Goal: Task Accomplishment & Management: Use online tool/utility

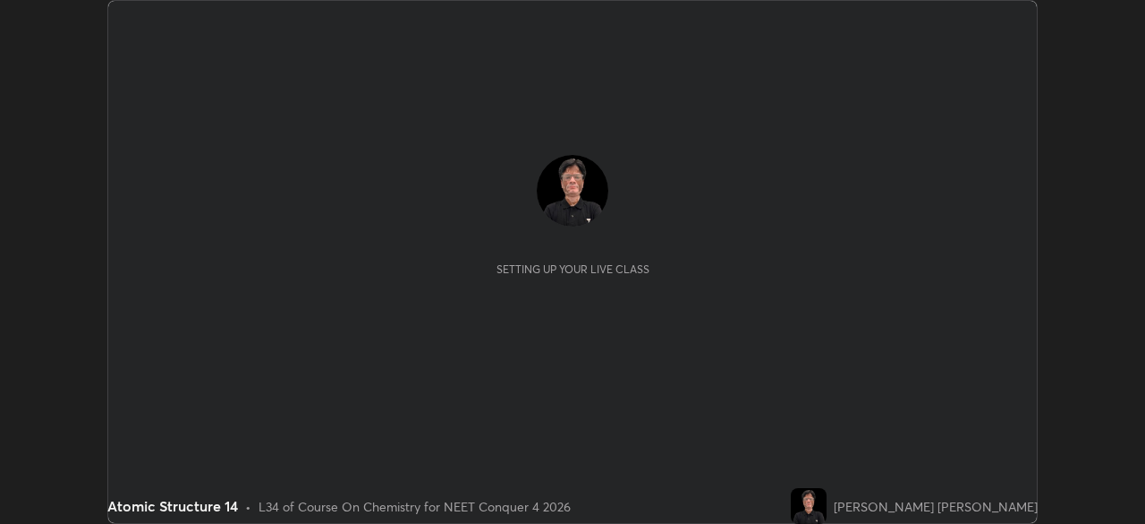
scroll to position [524, 1145]
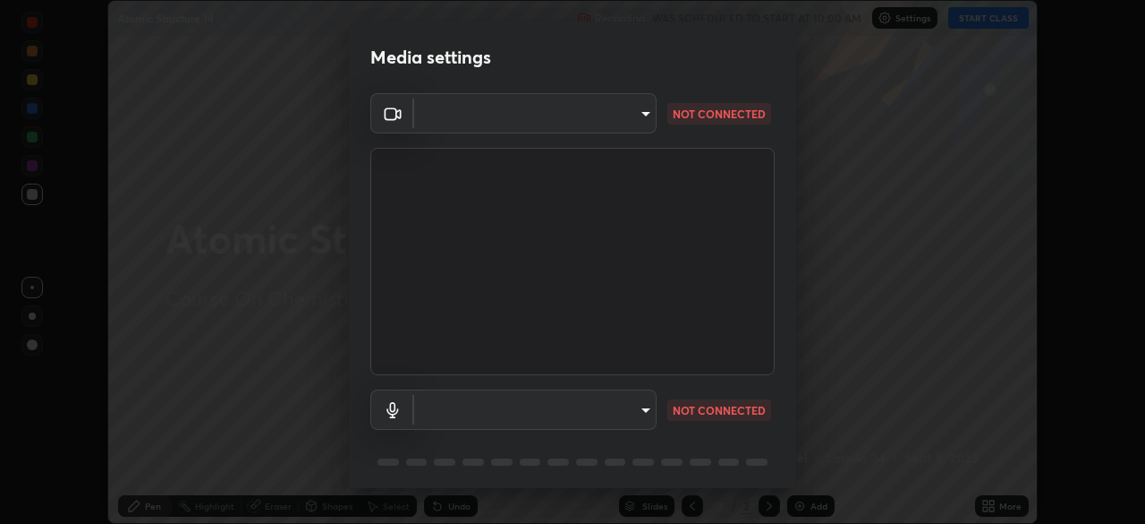
type input "f9c9e40c1fdfe5ebbc4e1433fe736b883486ebc84e0c1da292a4ca4c1bdb3432"
type input "default"
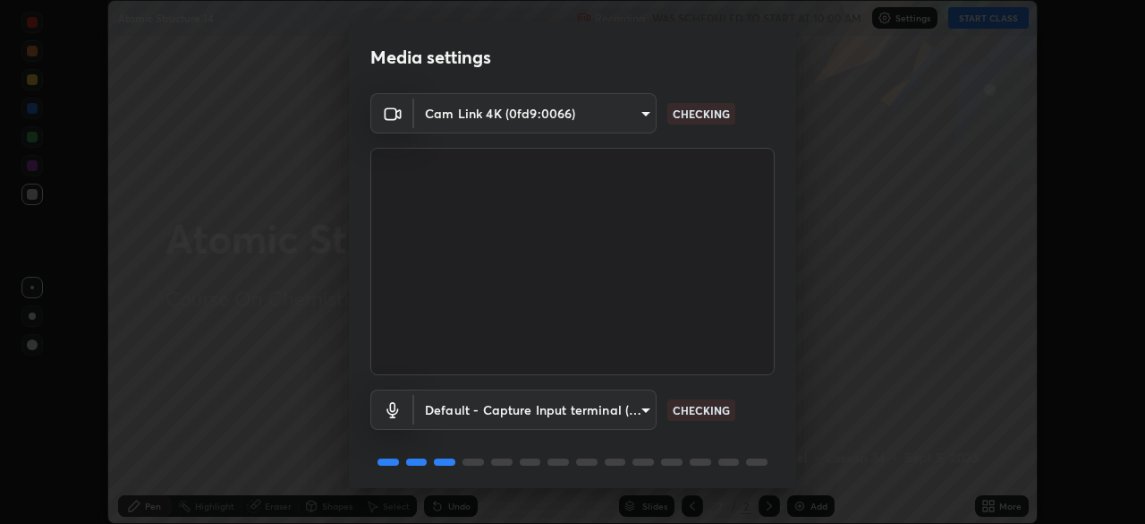
scroll to position [64, 0]
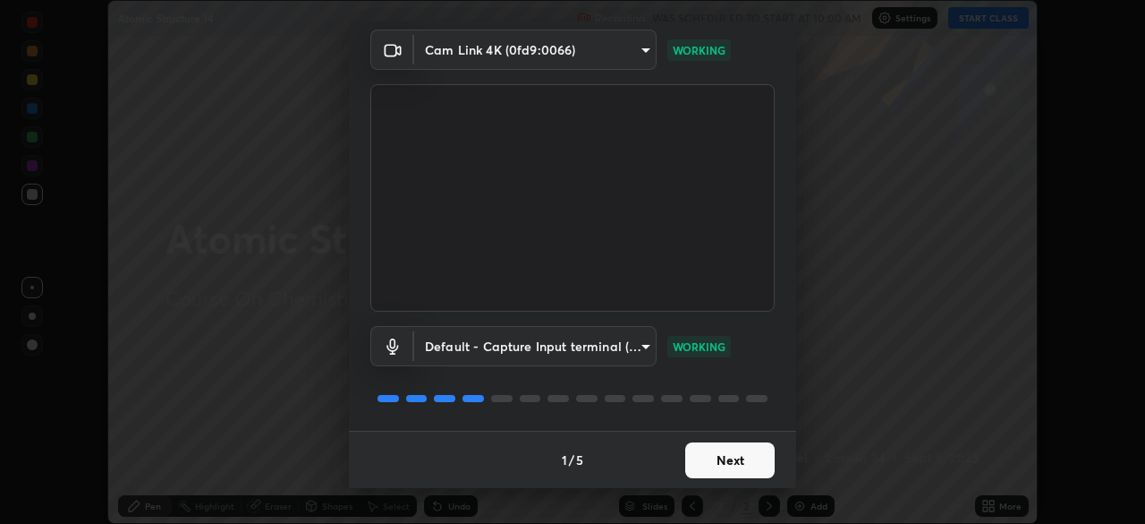
click at [719, 459] on button "Next" at bounding box center [729, 460] width 89 height 36
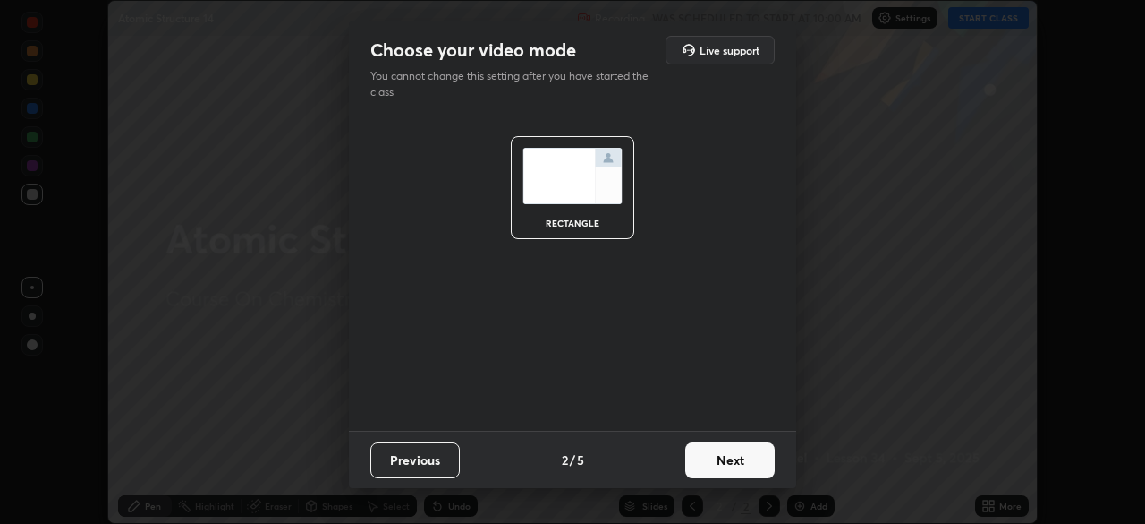
click at [739, 464] on button "Next" at bounding box center [729, 460] width 89 height 36
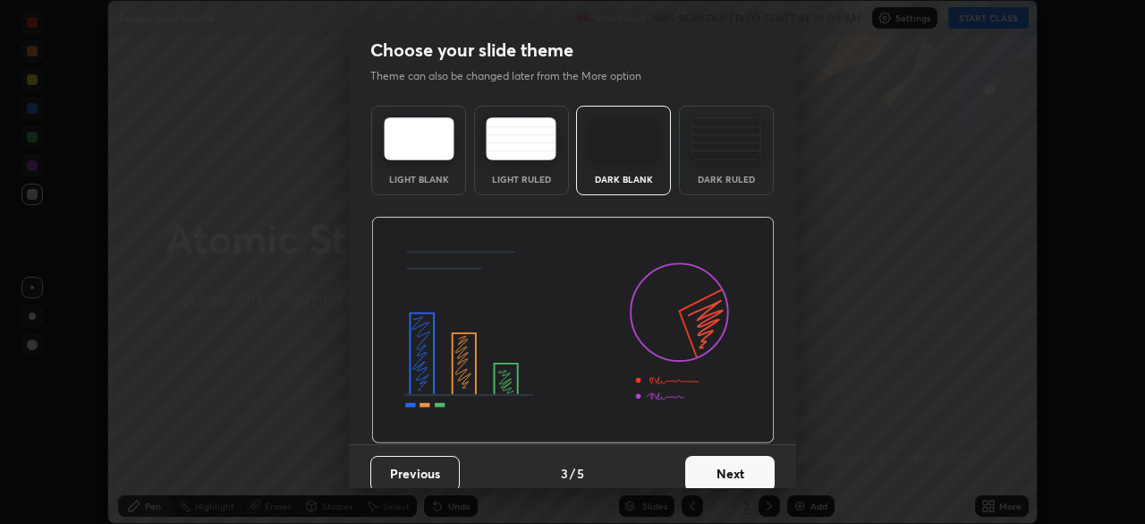
click at [739, 473] on button "Next" at bounding box center [729, 474] width 89 height 36
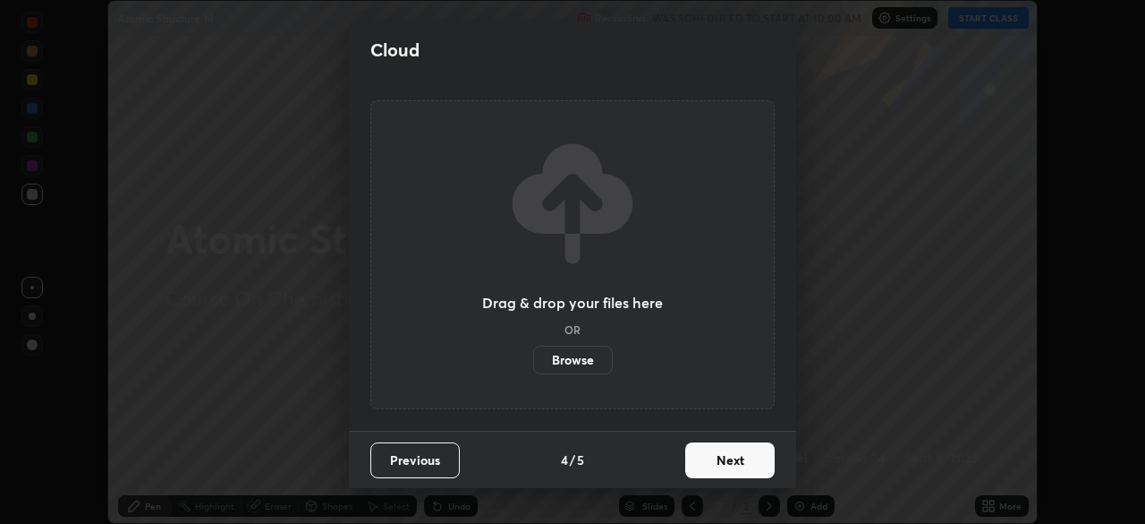
click at [584, 358] on label "Browse" at bounding box center [573, 359] width 80 height 29
click at [533, 358] on input "Browse" at bounding box center [533, 359] width 0 height 29
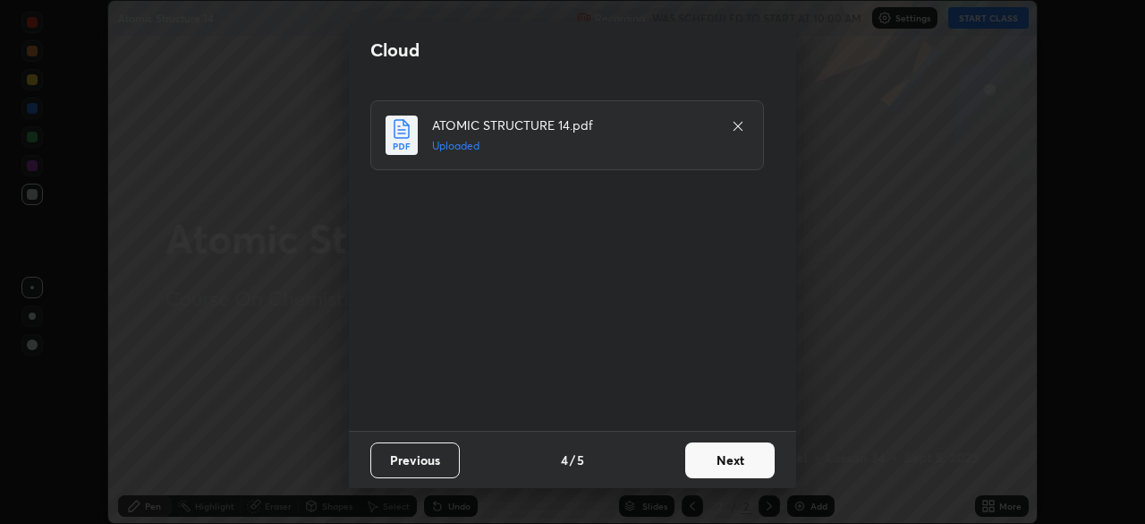
click at [737, 460] on button "Next" at bounding box center [729, 460] width 89 height 36
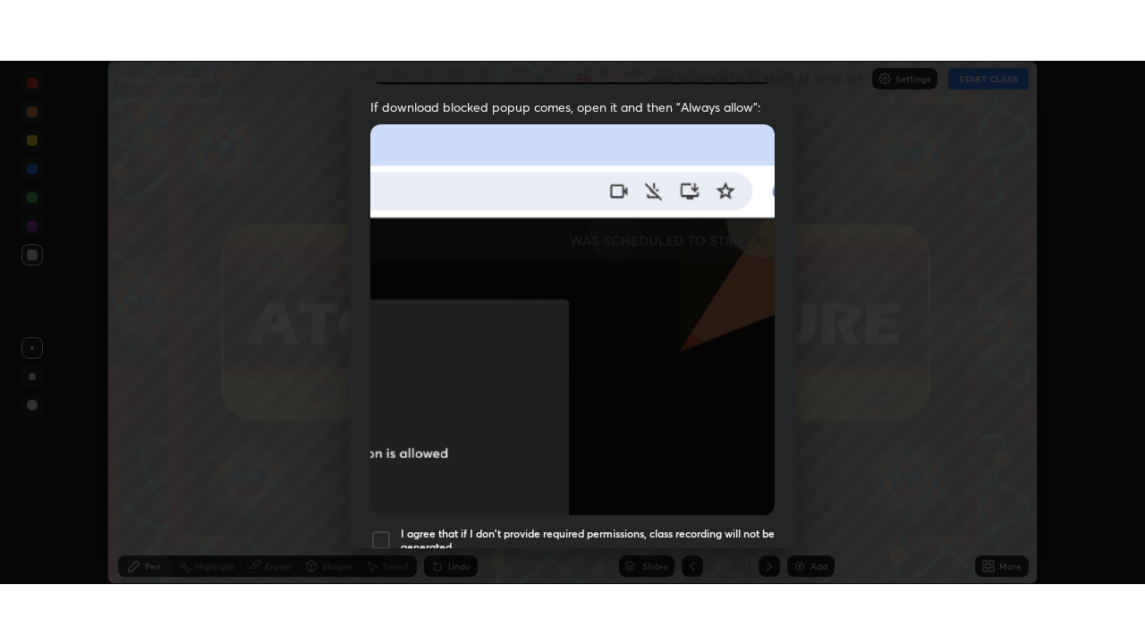
scroll to position [429, 0]
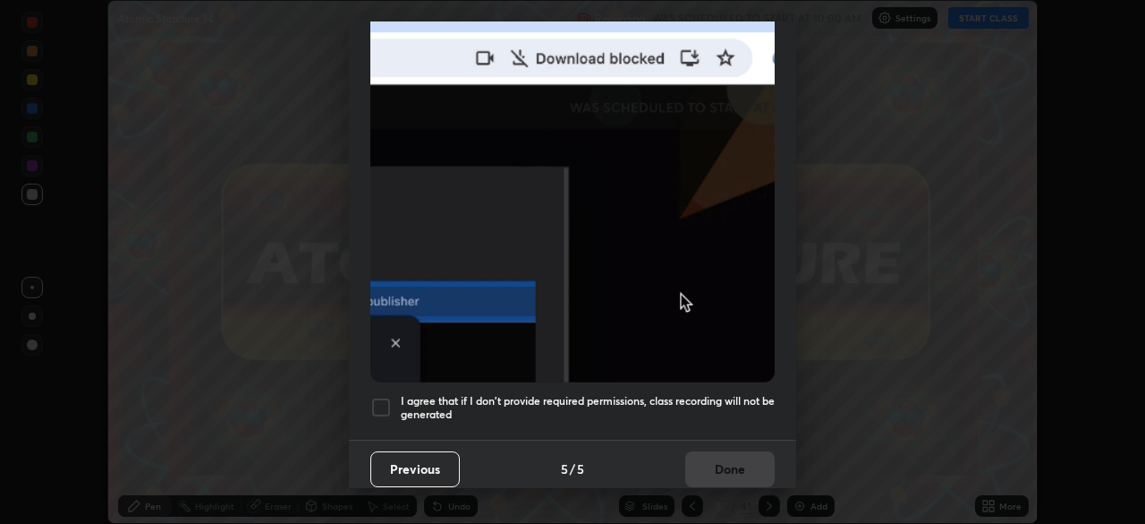
click at [384, 396] on div at bounding box center [380, 406] width 21 height 21
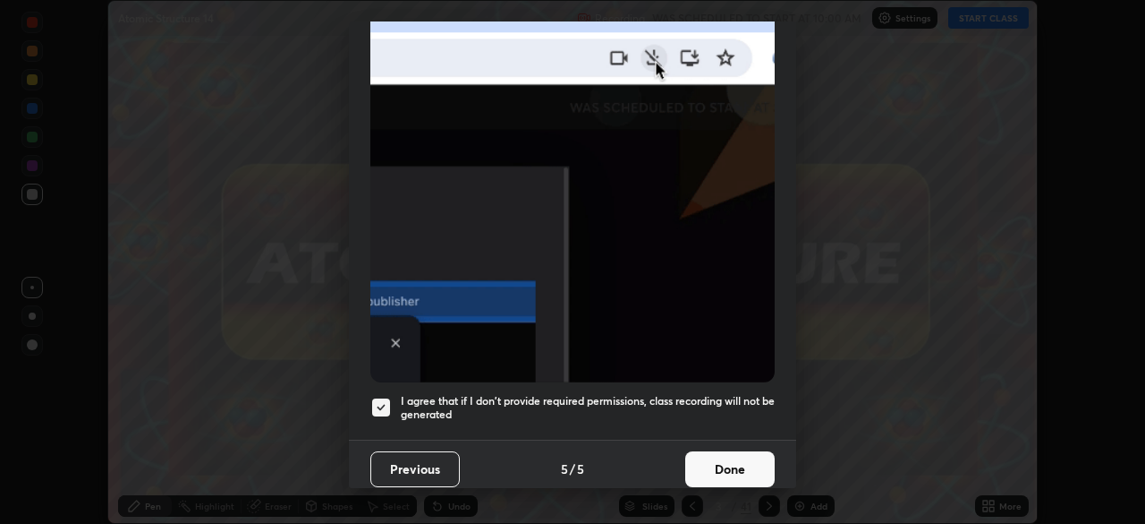
click at [722, 454] on button "Done" at bounding box center [729, 469] width 89 height 36
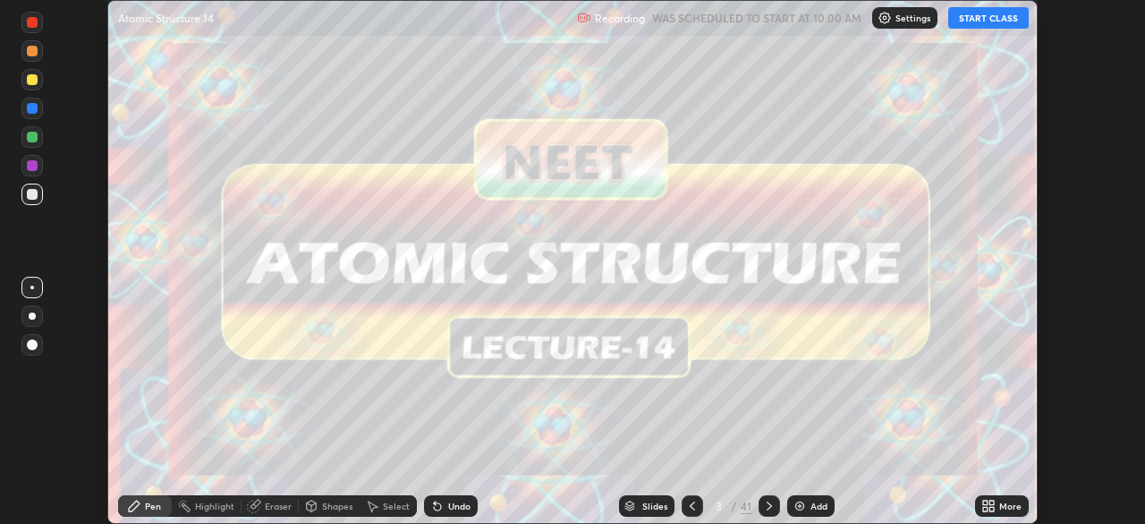
click at [991, 506] on icon at bounding box center [989, 505] width 14 height 14
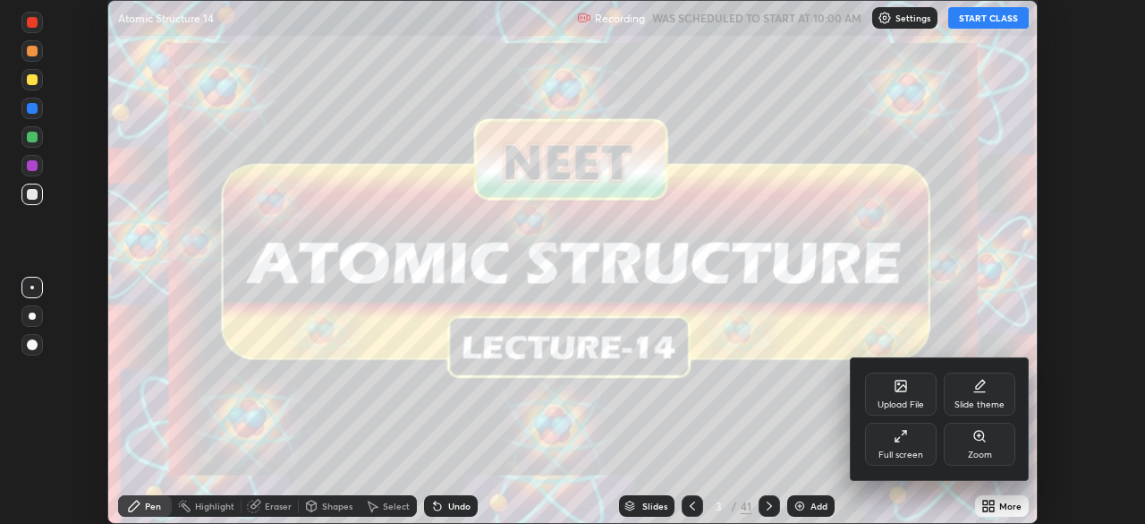
click at [912, 450] on div "Full screen" at bounding box center [901, 454] width 45 height 9
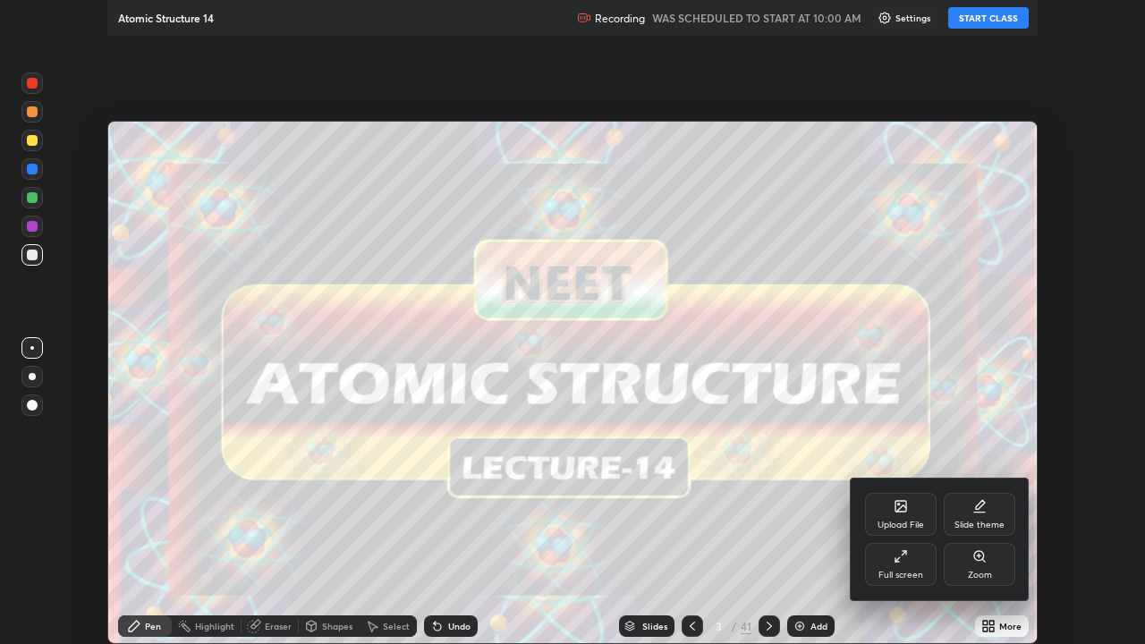
scroll to position [644, 1145]
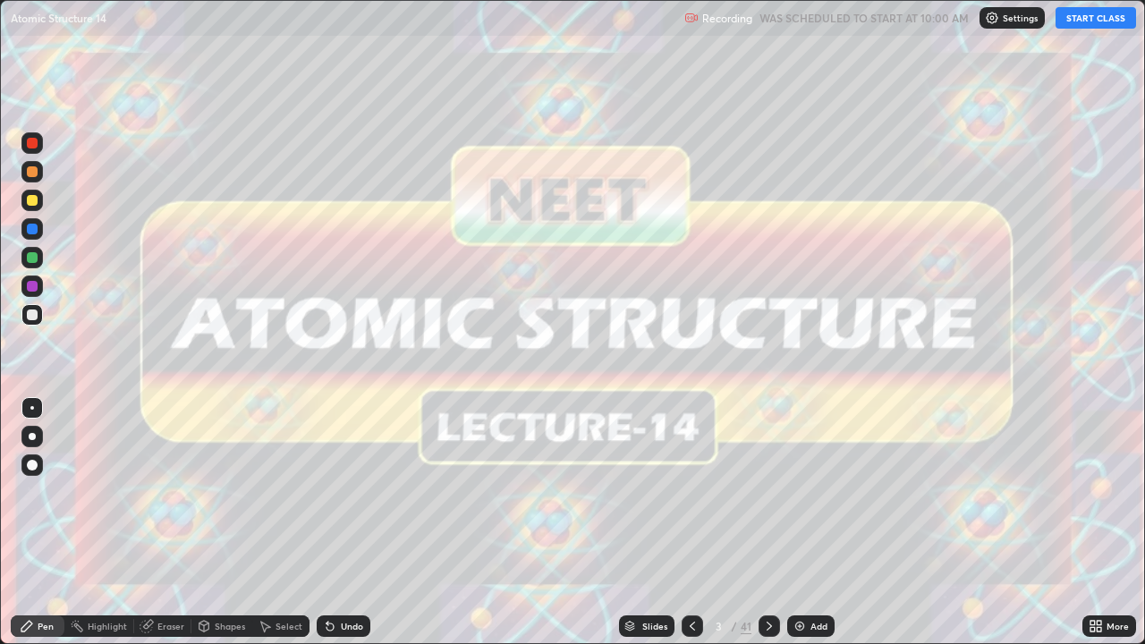
click at [1086, 19] on button "START CLASS" at bounding box center [1096, 17] width 81 height 21
click at [769, 523] on icon at bounding box center [769, 626] width 5 height 9
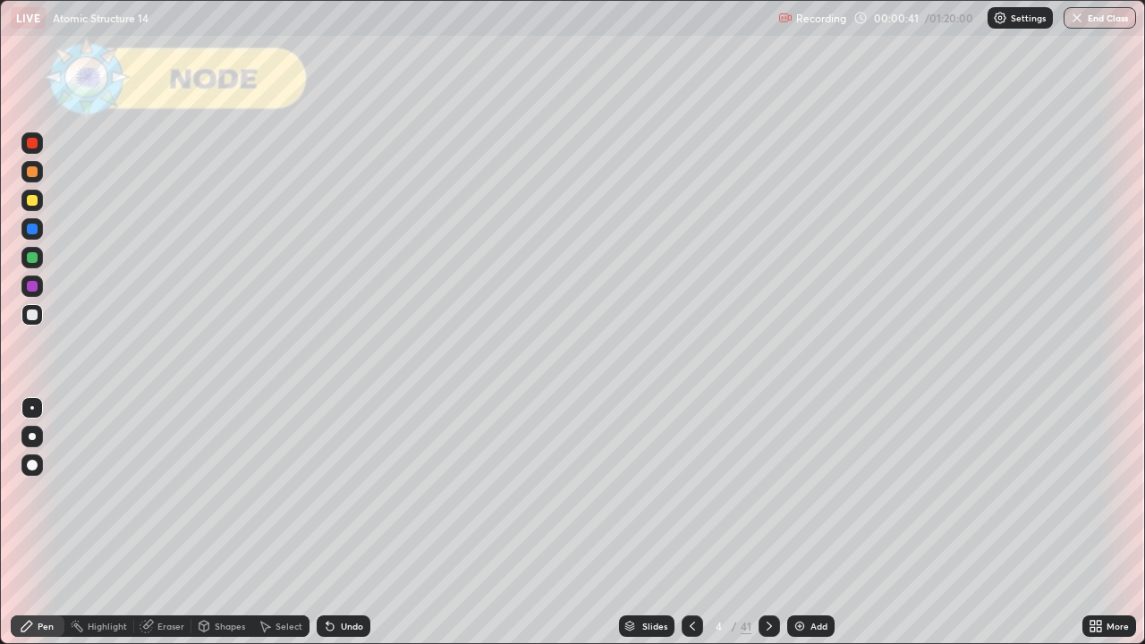
click at [231, 523] on div "Shapes" at bounding box center [230, 626] width 30 height 9
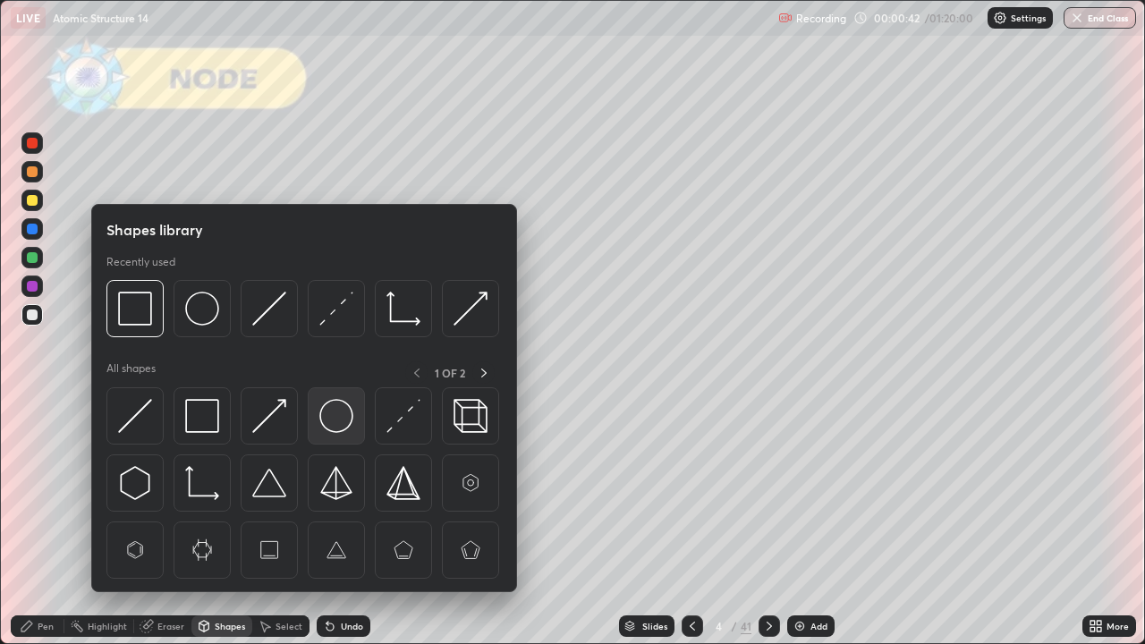
click at [337, 415] on img at bounding box center [336, 416] width 34 height 34
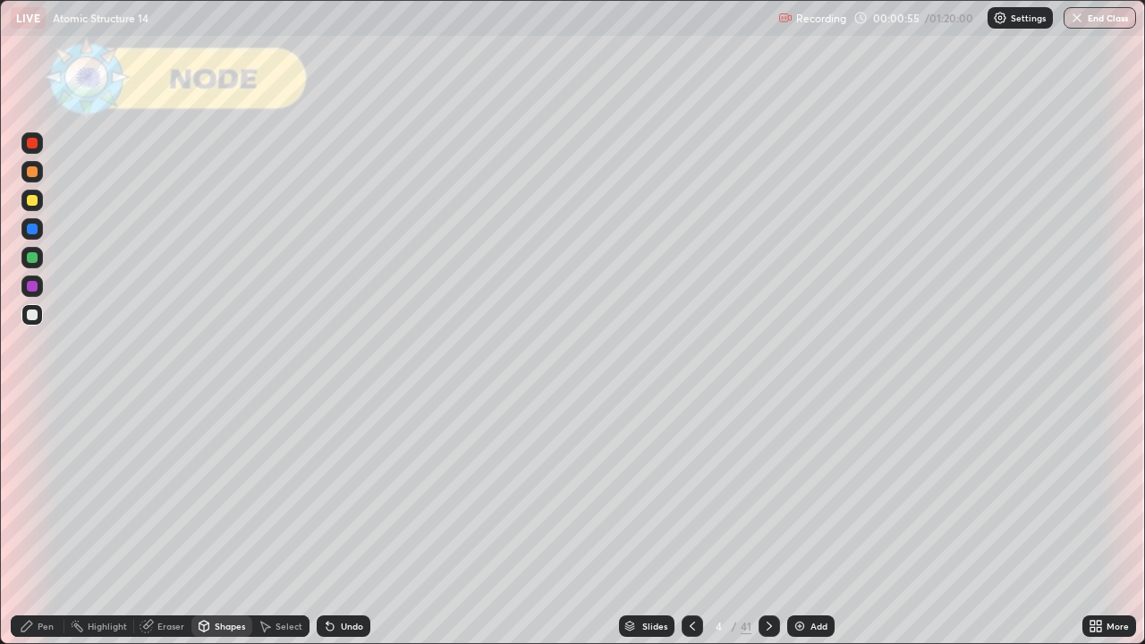
click at [277, 523] on div "Select" at bounding box center [280, 626] width 57 height 21
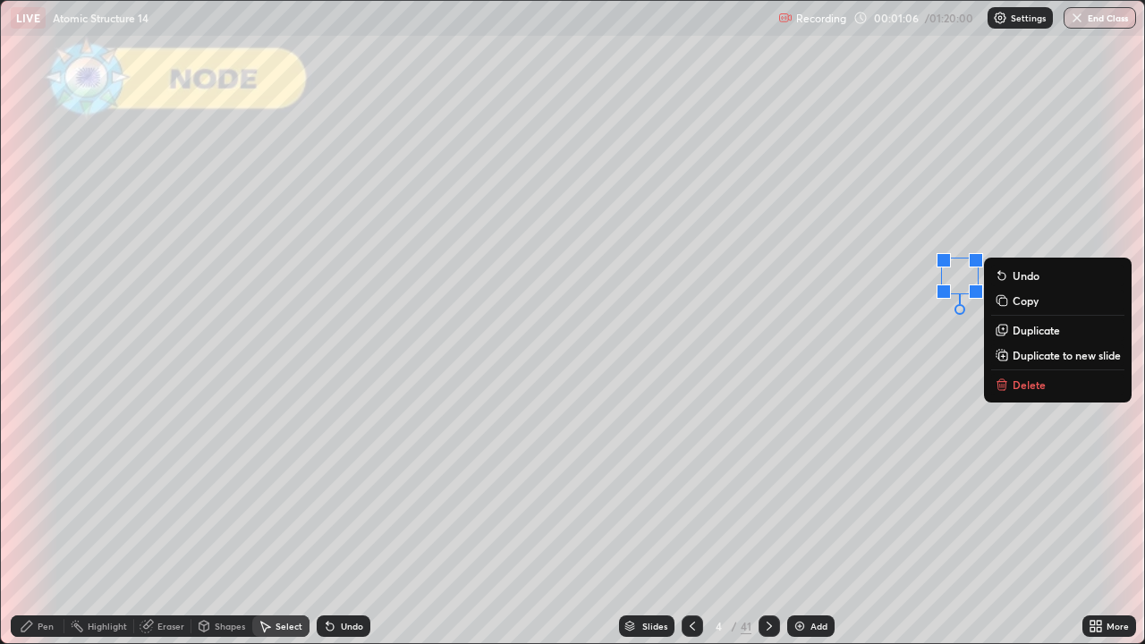
click at [925, 414] on div "0 ° Undo Copy Duplicate Duplicate to new slide Delete" at bounding box center [573, 322] width 1144 height 643
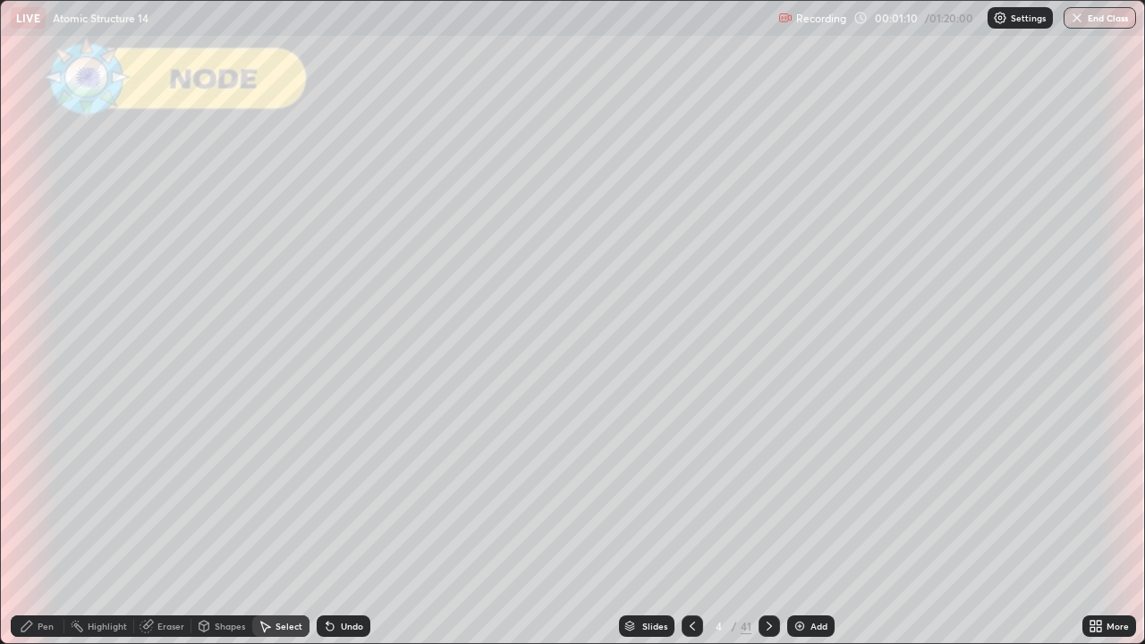
click at [40, 523] on div "Pen" at bounding box center [46, 626] width 16 height 9
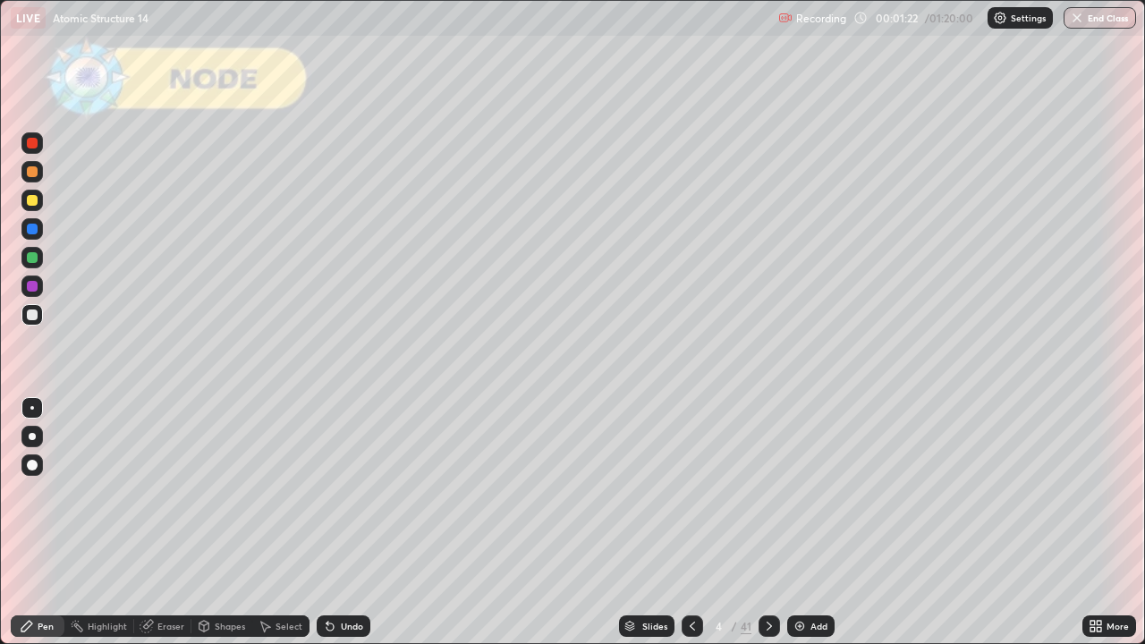
click at [38, 464] on div at bounding box center [31, 465] width 21 height 21
click at [31, 203] on div at bounding box center [32, 200] width 11 height 11
click at [353, 523] on div "Undo" at bounding box center [344, 626] width 54 height 21
click at [348, 523] on div "Undo" at bounding box center [352, 626] width 22 height 9
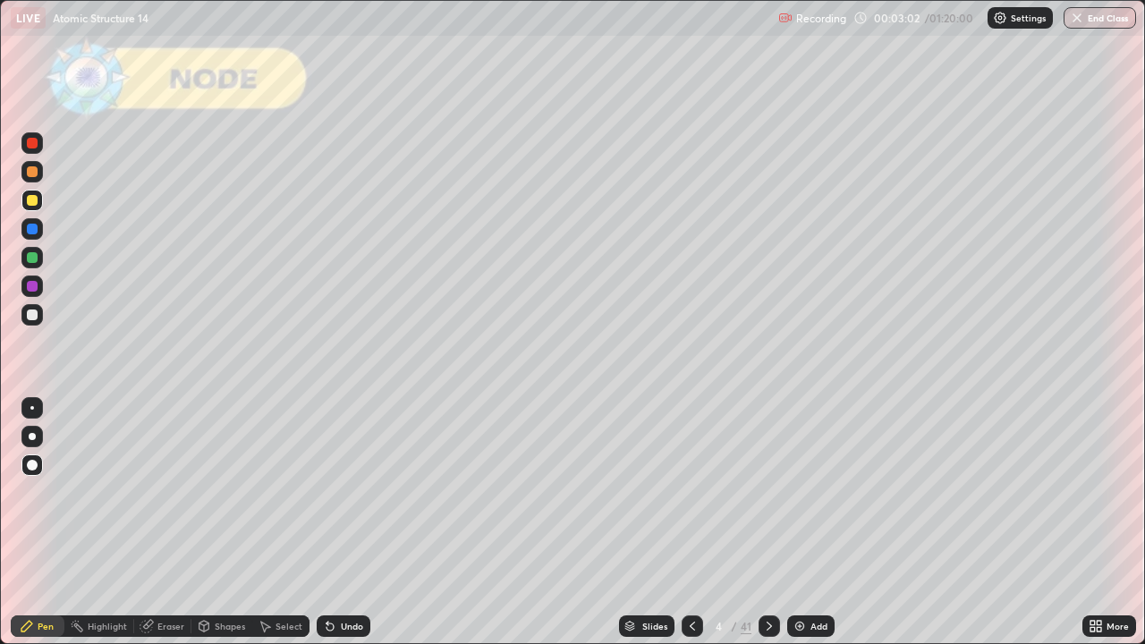
click at [348, 523] on div "Undo" at bounding box center [352, 626] width 22 height 9
click at [35, 259] on div at bounding box center [32, 257] width 11 height 11
click at [31, 312] on div at bounding box center [32, 315] width 11 height 11
click at [31, 259] on div at bounding box center [32, 257] width 11 height 11
click at [33, 205] on div at bounding box center [32, 200] width 11 height 11
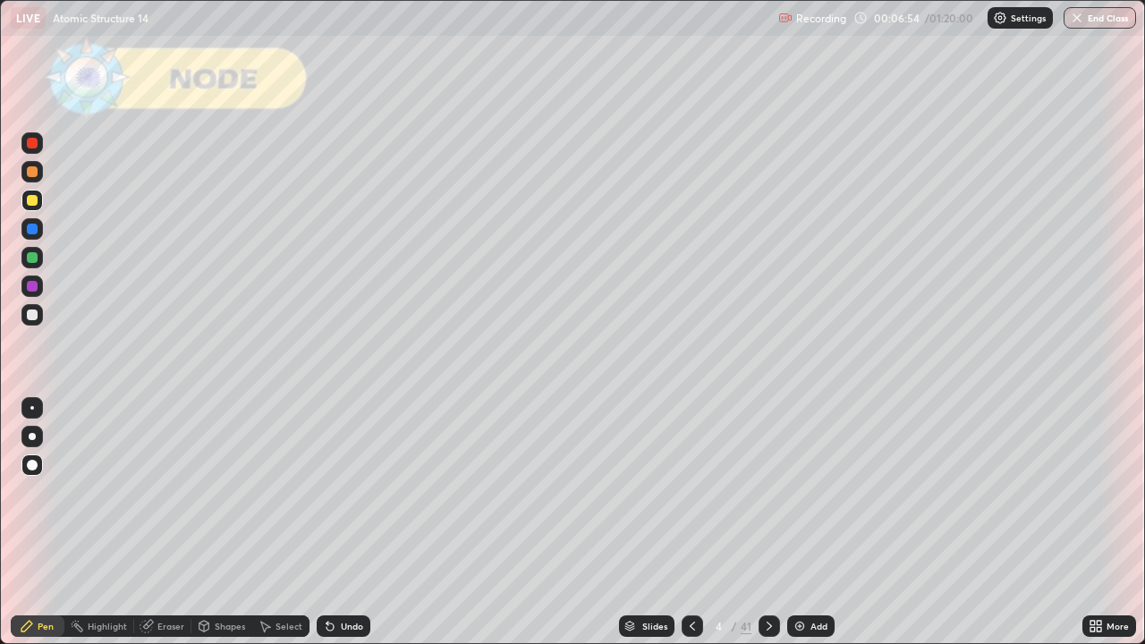
click at [30, 318] on div at bounding box center [32, 315] width 11 height 11
click at [332, 523] on icon at bounding box center [330, 626] width 14 height 14
click at [331, 523] on icon at bounding box center [330, 626] width 14 height 14
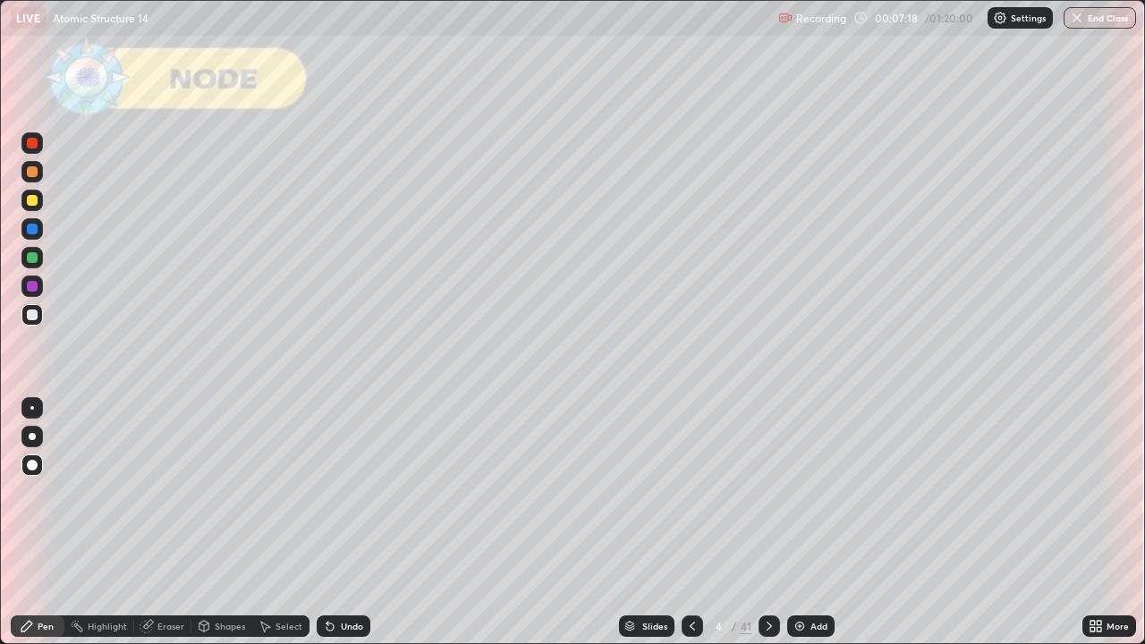
click at [328, 523] on icon at bounding box center [330, 627] width 7 height 7
click at [159, 523] on div "Eraser" at bounding box center [171, 626] width 27 height 9
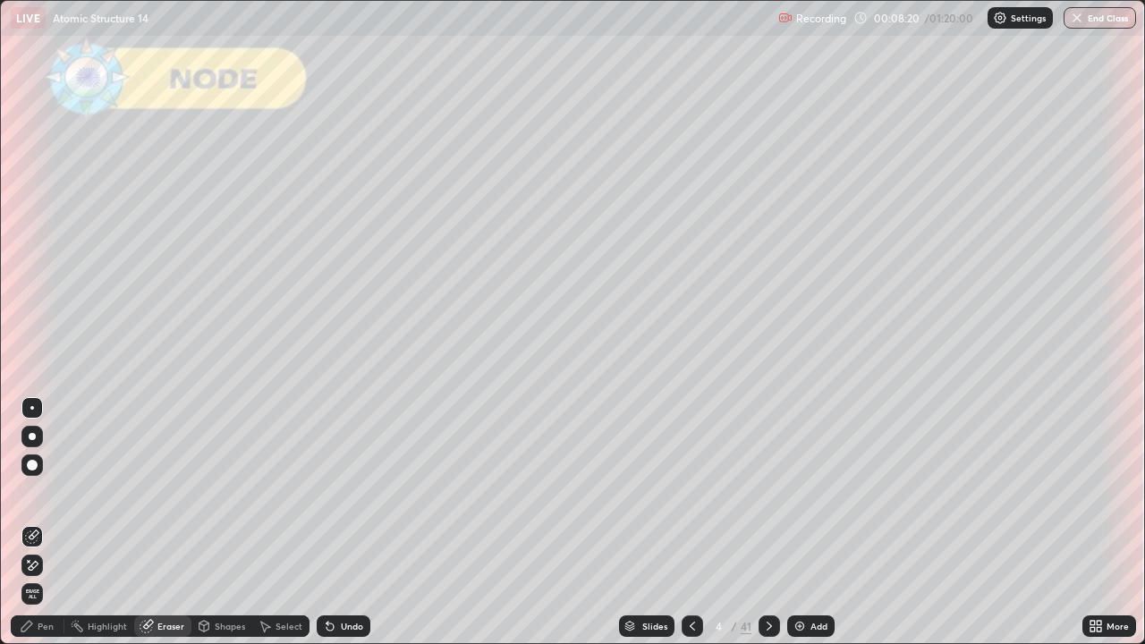
click at [28, 523] on icon at bounding box center [26, 626] width 11 height 11
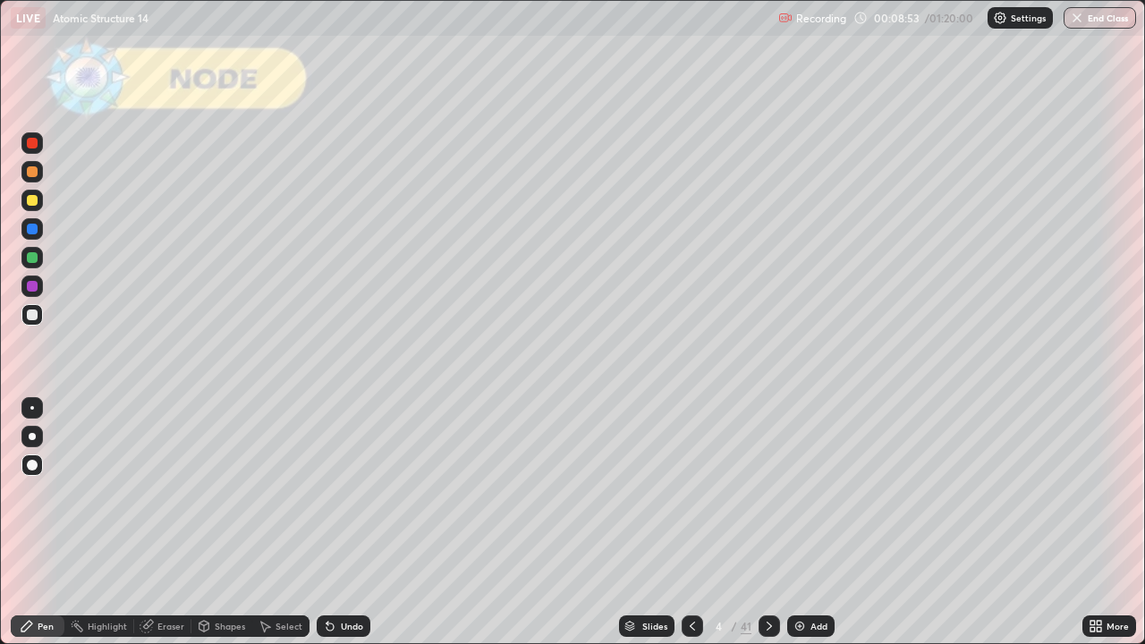
click at [771, 523] on icon at bounding box center [769, 626] width 14 height 14
click at [35, 258] on div at bounding box center [32, 257] width 11 height 11
click at [34, 313] on div at bounding box center [32, 315] width 11 height 11
click at [33, 258] on div at bounding box center [32, 257] width 11 height 11
click at [32, 315] on div at bounding box center [32, 315] width 11 height 11
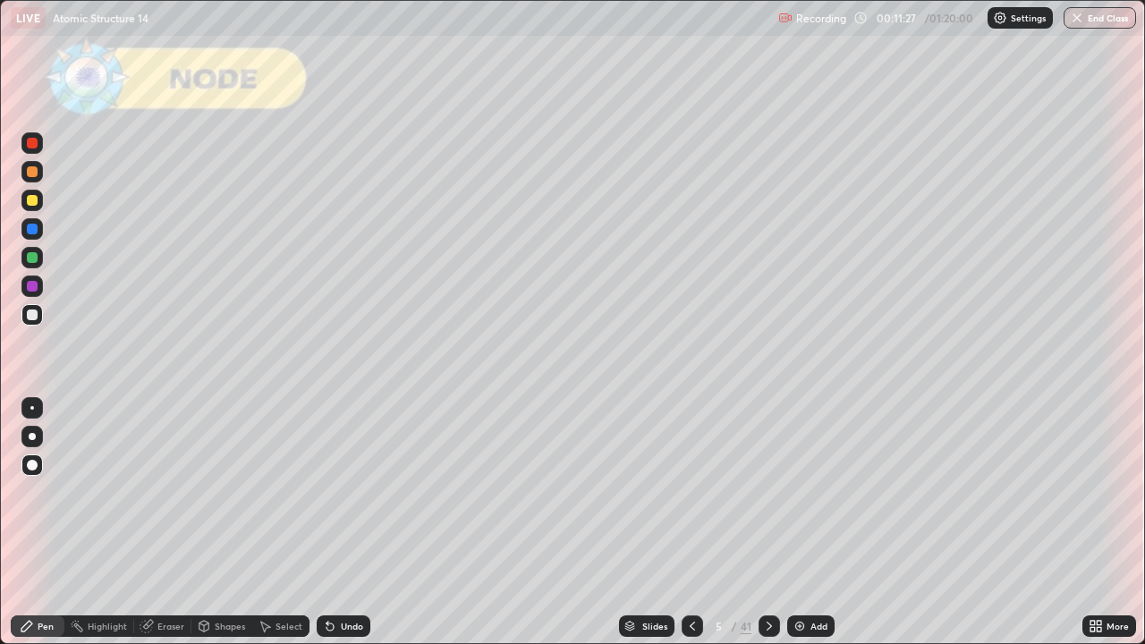
click at [31, 203] on div at bounding box center [32, 200] width 11 height 11
click at [284, 523] on div "Select" at bounding box center [289, 626] width 27 height 9
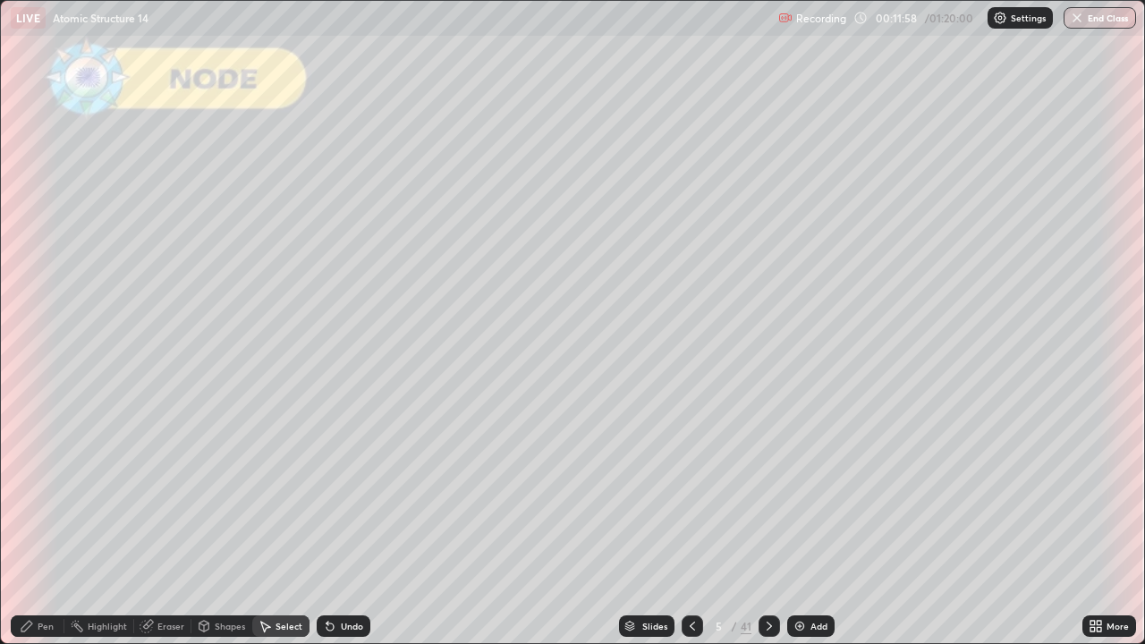
click at [166, 523] on div "Eraser" at bounding box center [171, 626] width 27 height 9
click at [38, 523] on div "Pen" at bounding box center [46, 626] width 16 height 9
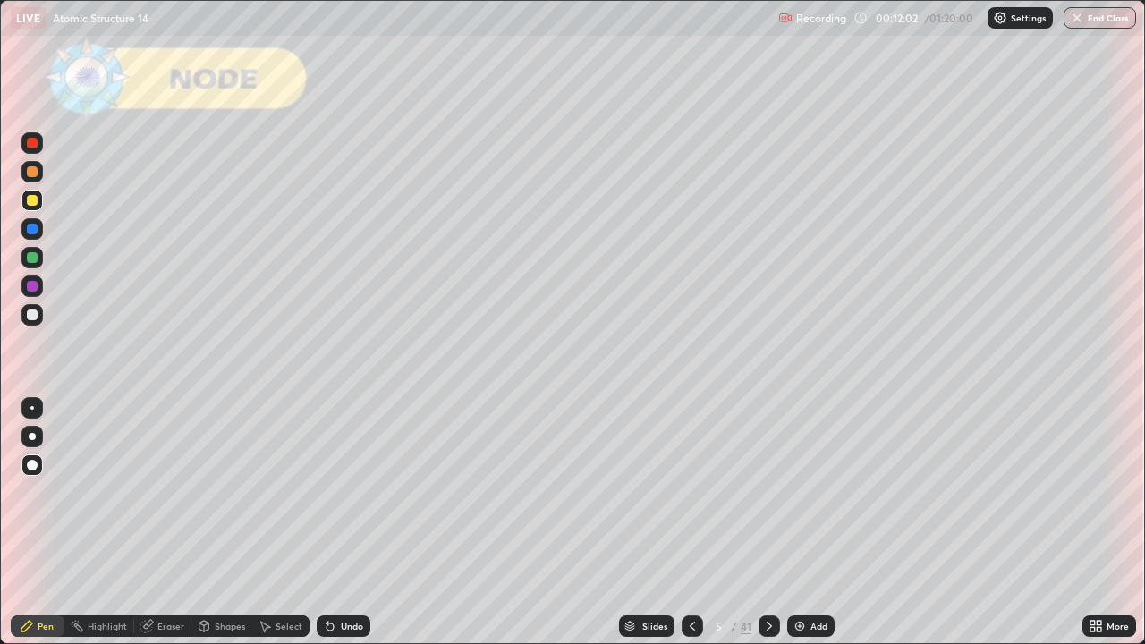
click at [31, 259] on div at bounding box center [32, 257] width 11 height 11
click at [35, 319] on div at bounding box center [32, 315] width 11 height 11
click at [767, 523] on icon at bounding box center [769, 626] width 14 height 14
click at [31, 260] on div at bounding box center [32, 257] width 11 height 11
click at [35, 316] on div at bounding box center [32, 315] width 11 height 11
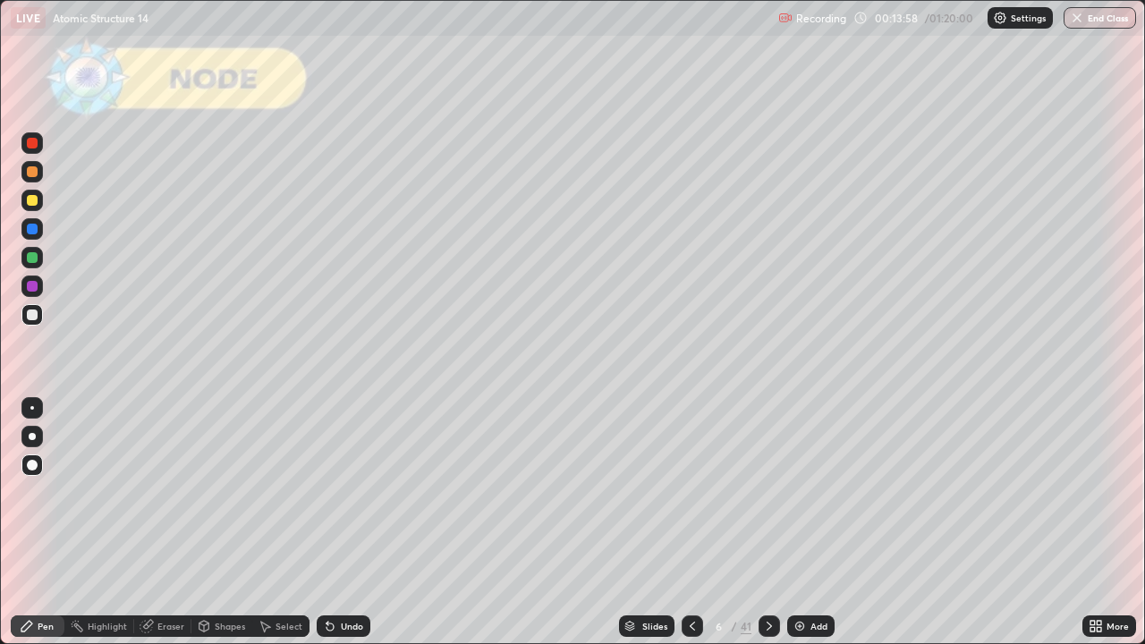
click at [32, 254] on div at bounding box center [32, 257] width 11 height 11
click at [33, 315] on div at bounding box center [32, 315] width 11 height 11
click at [32, 258] on div at bounding box center [32, 257] width 11 height 11
click at [31, 204] on div at bounding box center [32, 200] width 11 height 11
click at [34, 259] on div at bounding box center [32, 257] width 11 height 11
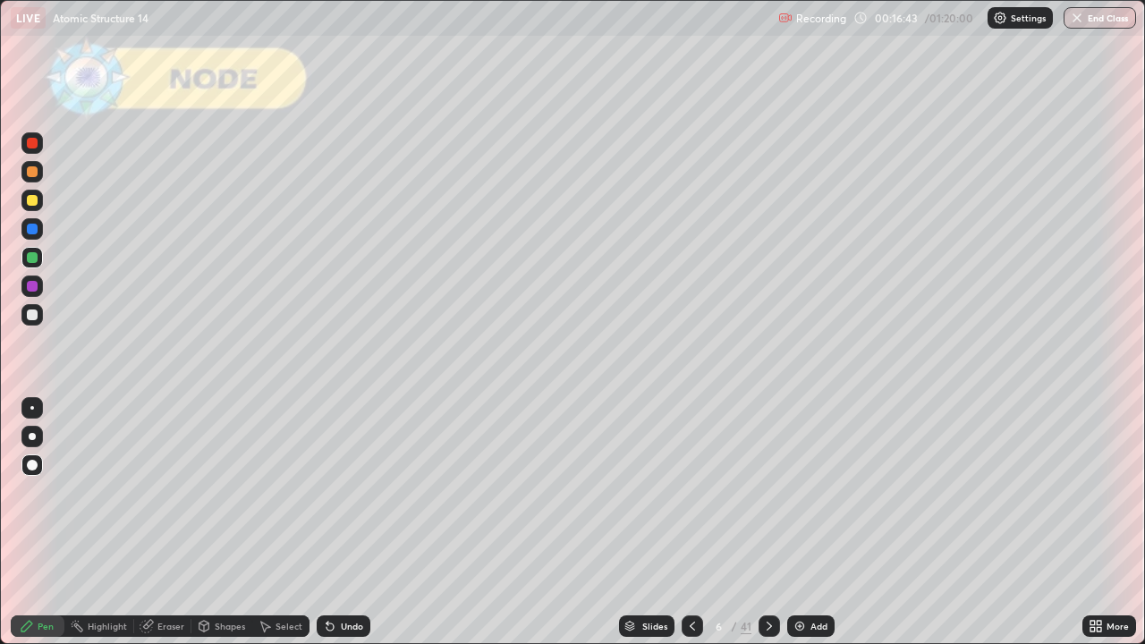
click at [36, 202] on div at bounding box center [32, 200] width 11 height 11
click at [34, 259] on div at bounding box center [32, 257] width 11 height 11
click at [30, 199] on div at bounding box center [32, 200] width 11 height 11
click at [30, 260] on div at bounding box center [32, 257] width 11 height 11
click at [770, 523] on icon at bounding box center [769, 626] width 14 height 14
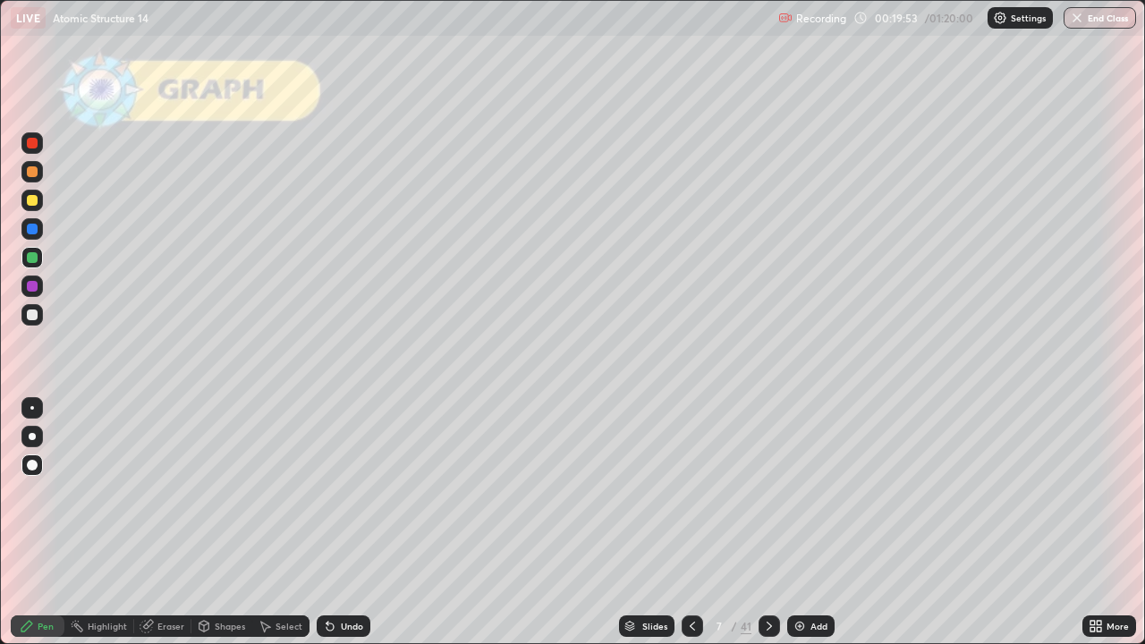
click at [688, 523] on icon at bounding box center [692, 626] width 14 height 14
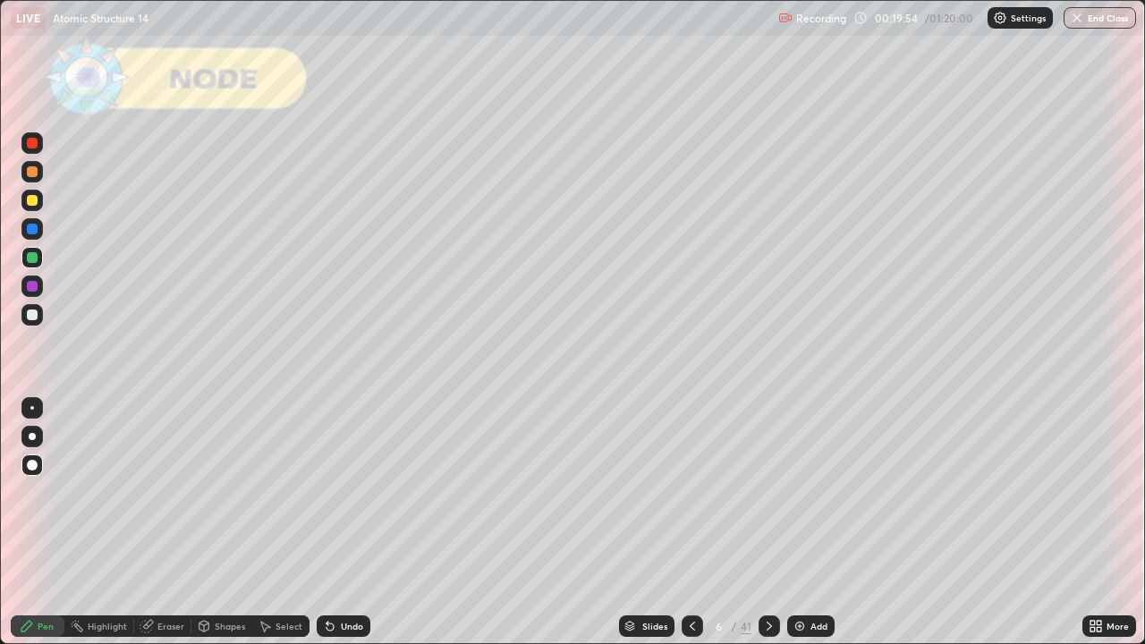
click at [795, 523] on img at bounding box center [800, 626] width 14 height 14
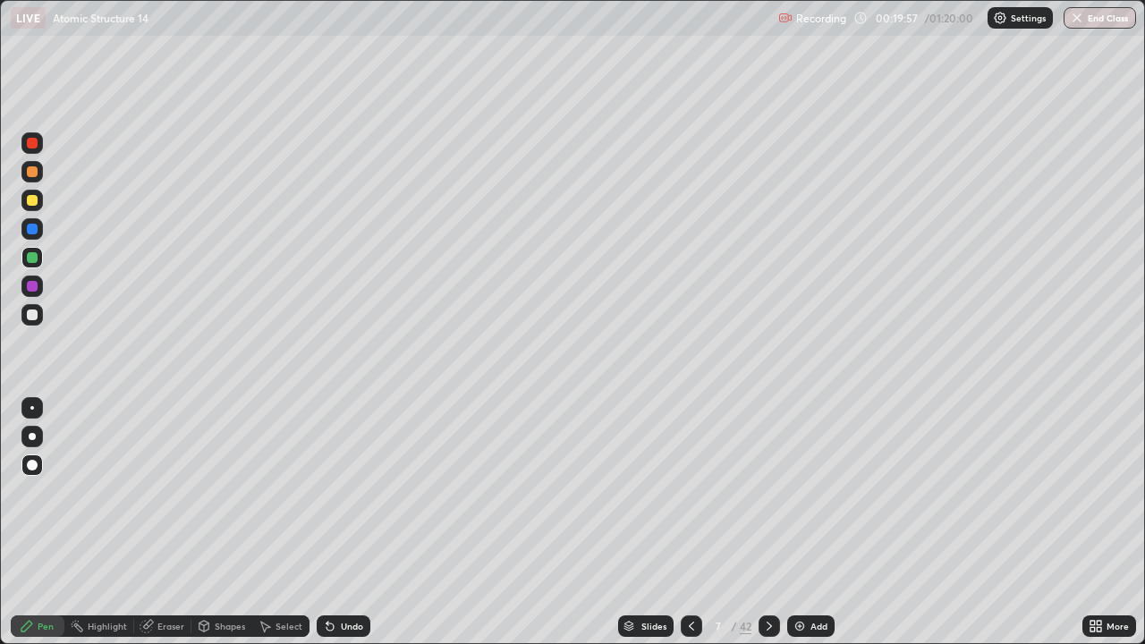
click at [33, 203] on div at bounding box center [32, 200] width 11 height 11
click at [33, 315] on div at bounding box center [32, 315] width 11 height 11
click at [32, 203] on div at bounding box center [32, 200] width 11 height 11
click at [30, 258] on div at bounding box center [32, 257] width 11 height 11
click at [226, 523] on div "Shapes" at bounding box center [230, 626] width 30 height 9
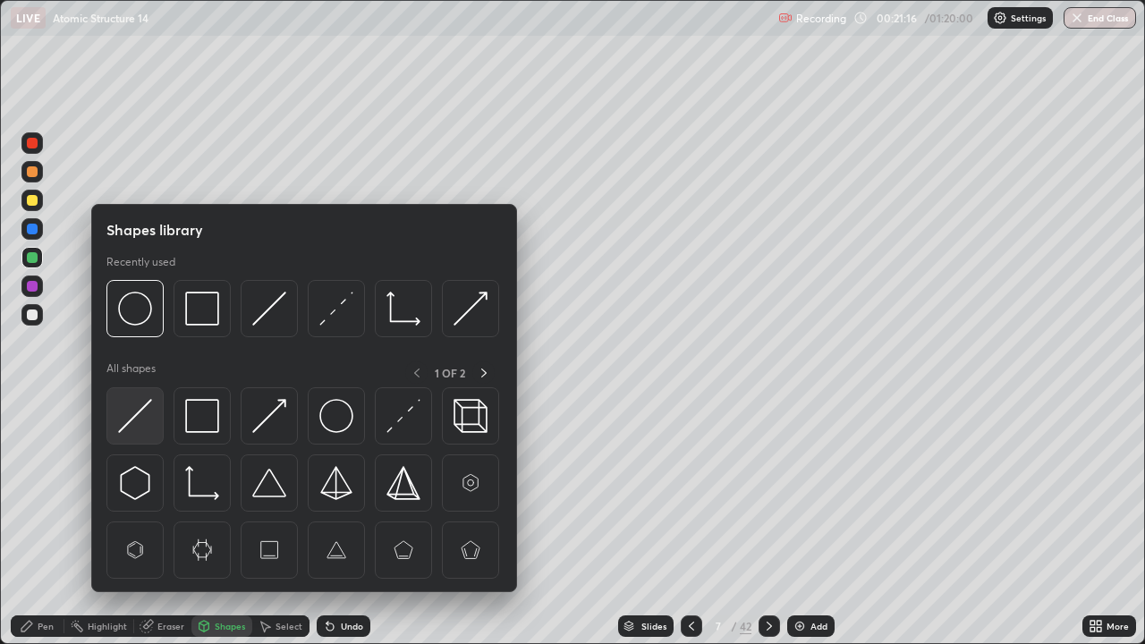
click at [134, 417] on img at bounding box center [135, 416] width 34 height 34
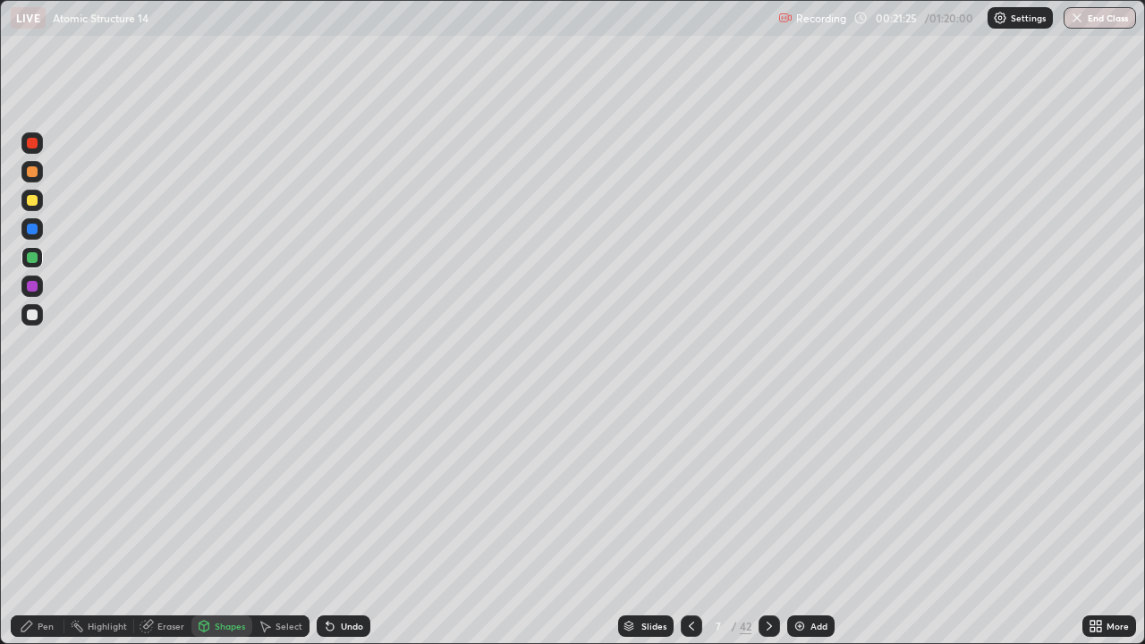
click at [283, 523] on div "Select" at bounding box center [289, 626] width 27 height 9
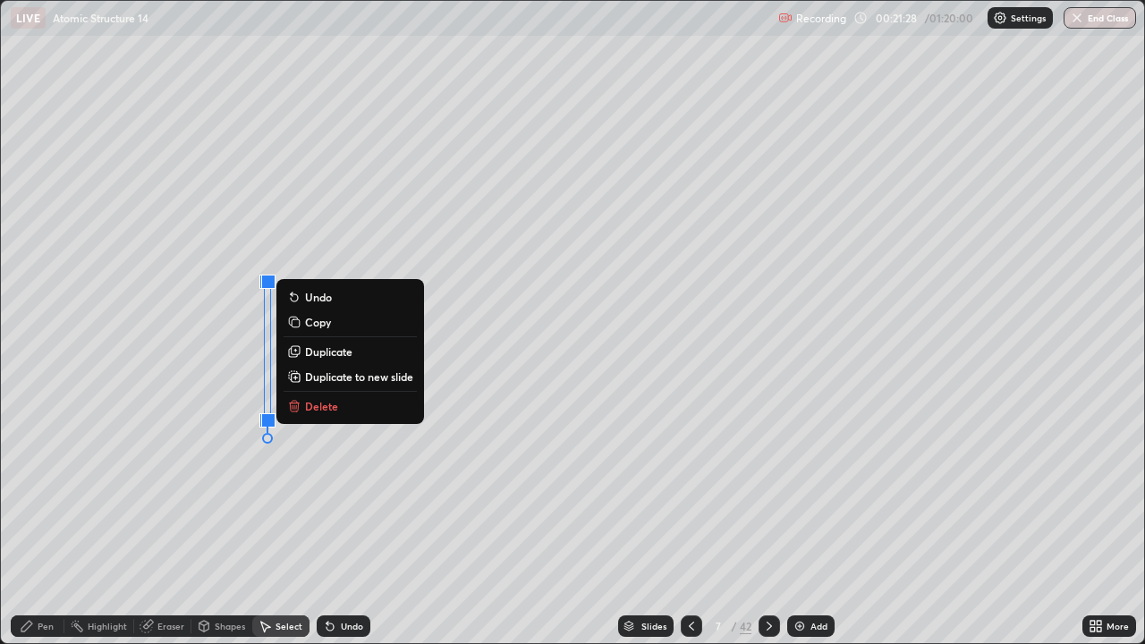
click at [216, 476] on div "0 ° Undo Copy Duplicate Duplicate to new slide Delete" at bounding box center [573, 322] width 1144 height 643
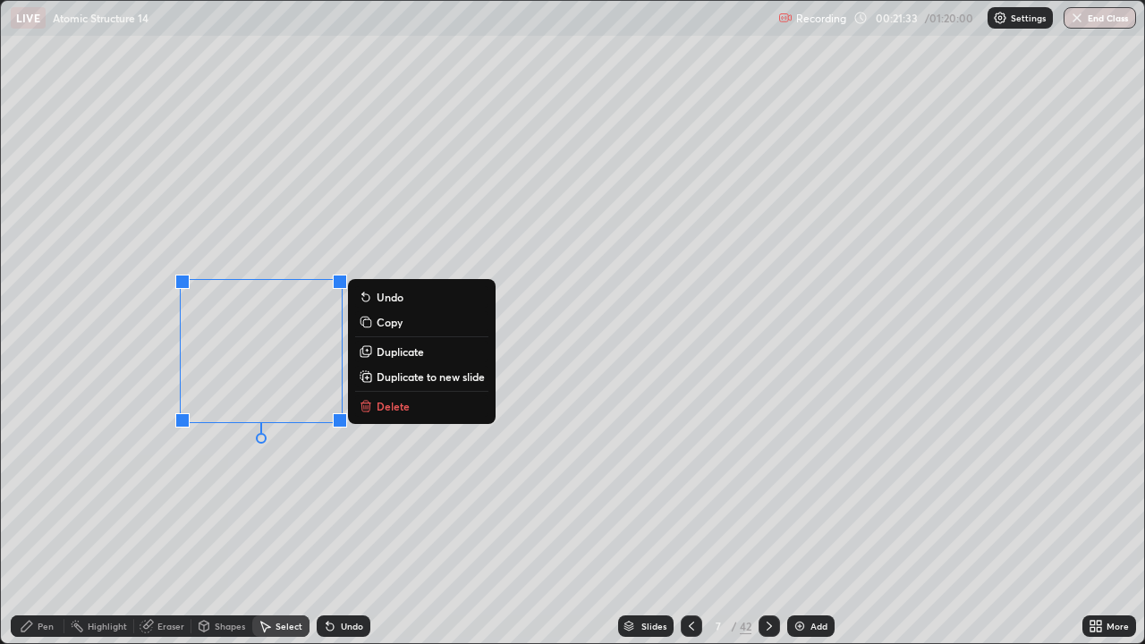
click at [387, 350] on p "Duplicate" at bounding box center [400, 352] width 47 height 14
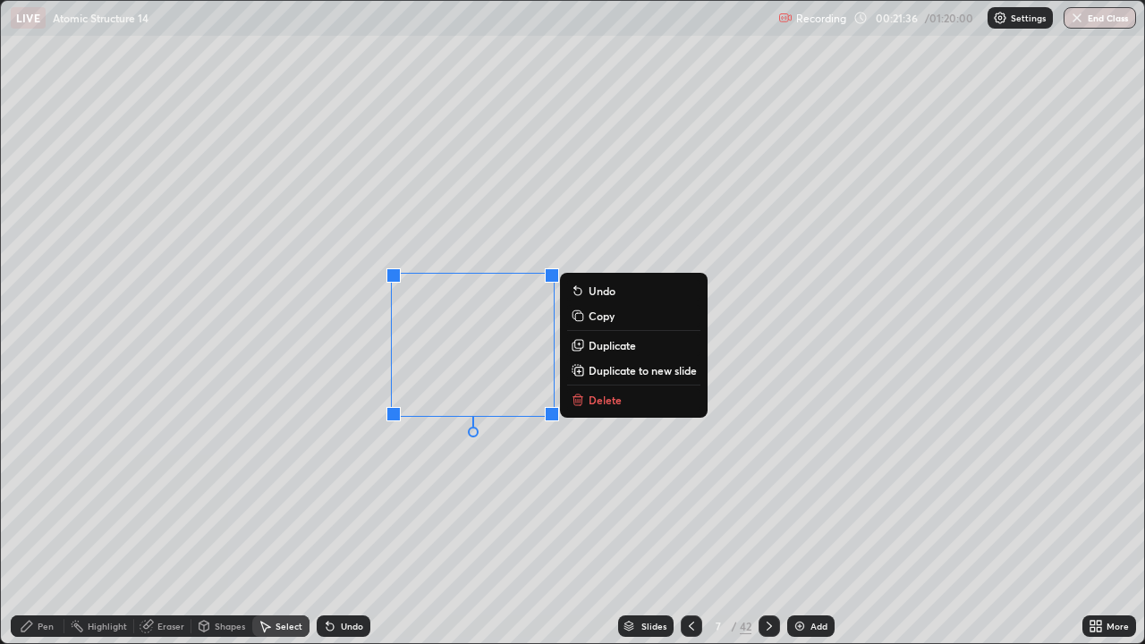
click at [608, 344] on p "Duplicate" at bounding box center [612, 345] width 47 height 14
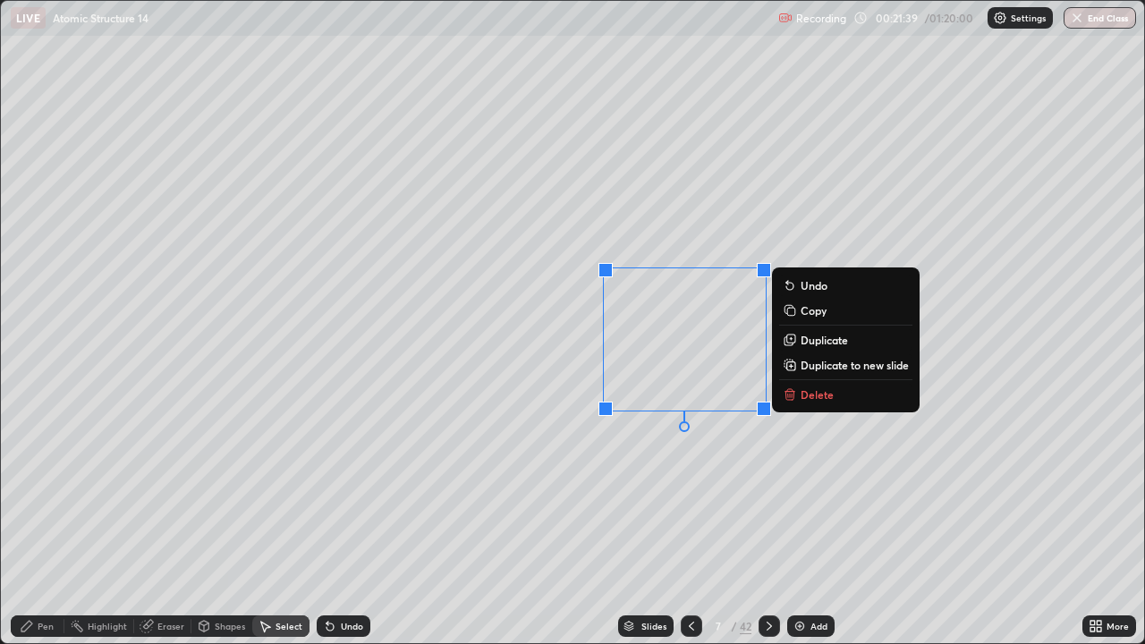
click at [816, 339] on p "Duplicate" at bounding box center [824, 340] width 47 height 14
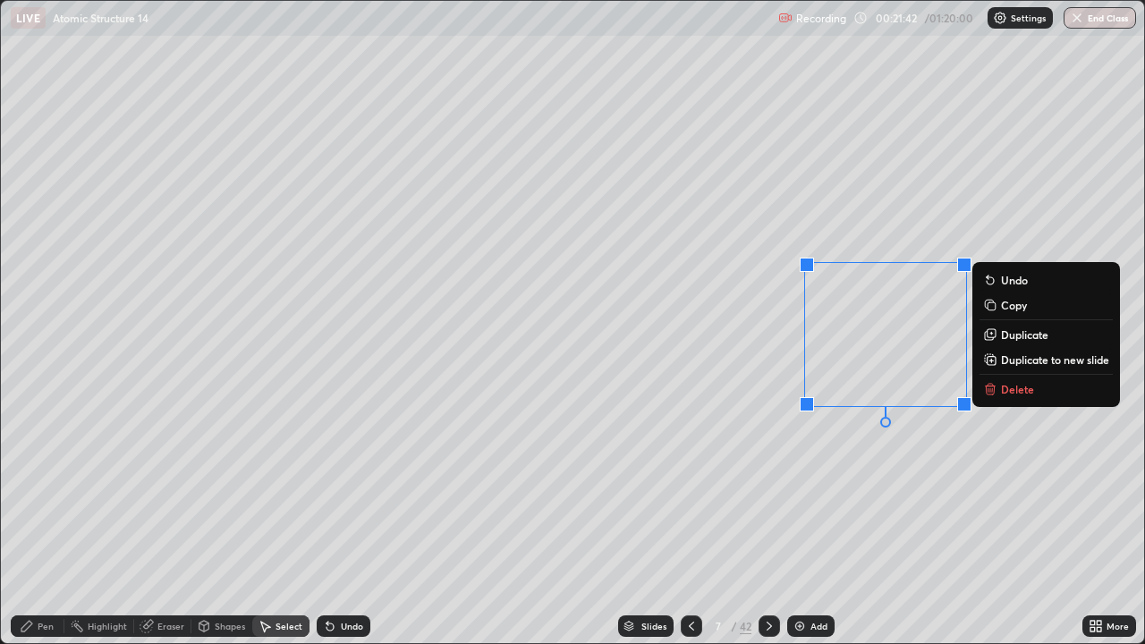
click at [1003, 333] on p "Duplicate" at bounding box center [1024, 335] width 47 height 14
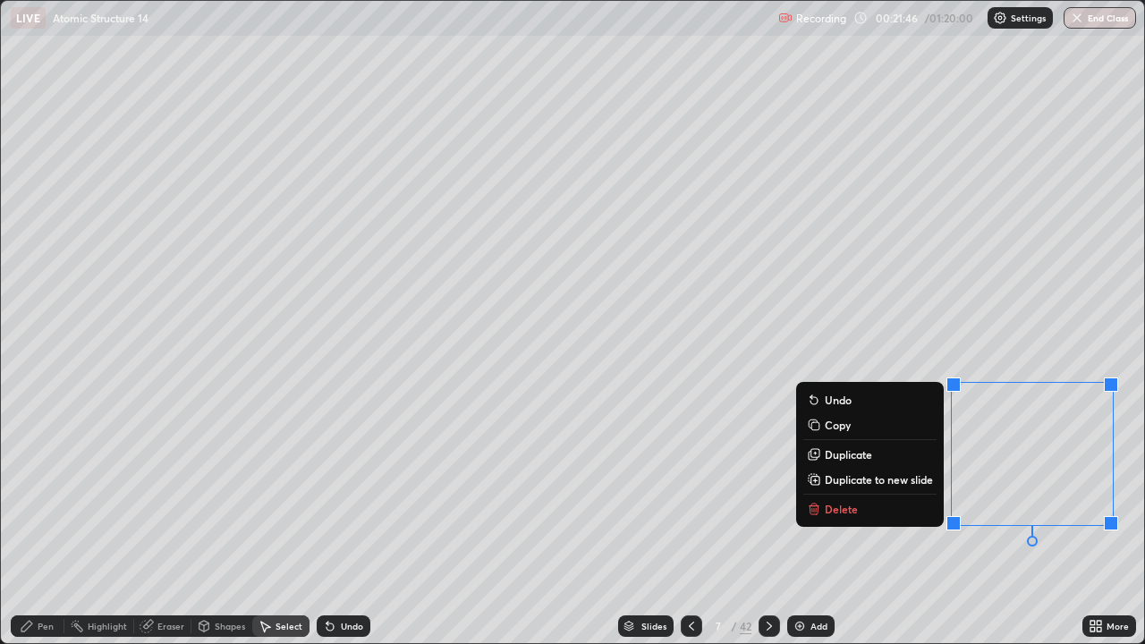
click at [792, 523] on div "0 ° Undo Copy Duplicate Duplicate to new slide Delete" at bounding box center [573, 322] width 1144 height 643
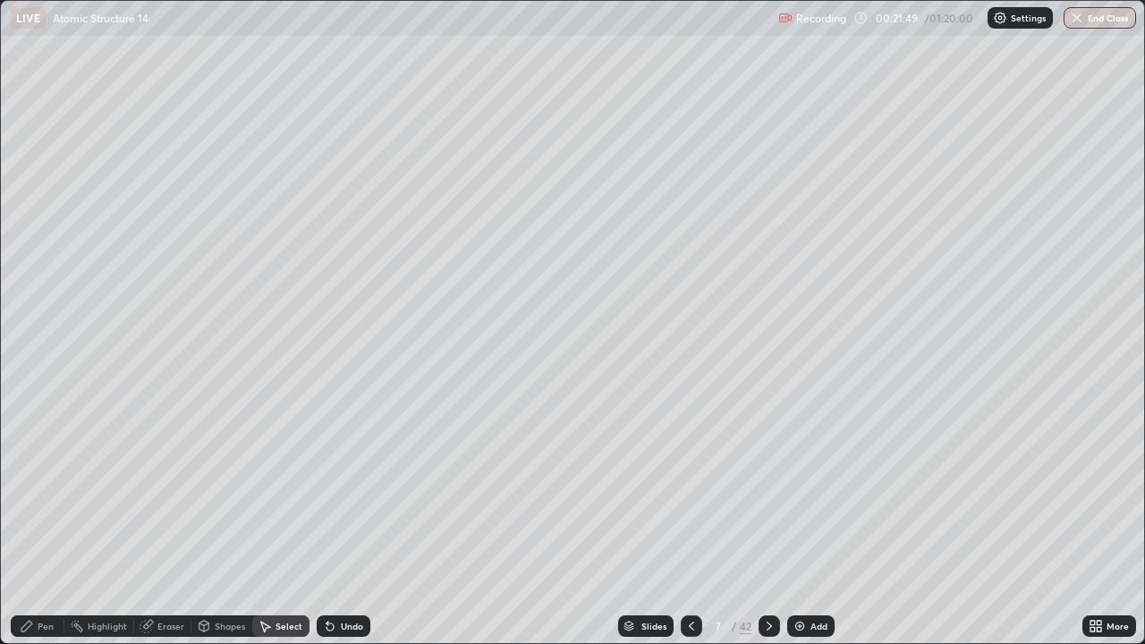
click at [38, 523] on div "Pen" at bounding box center [38, 626] width 54 height 21
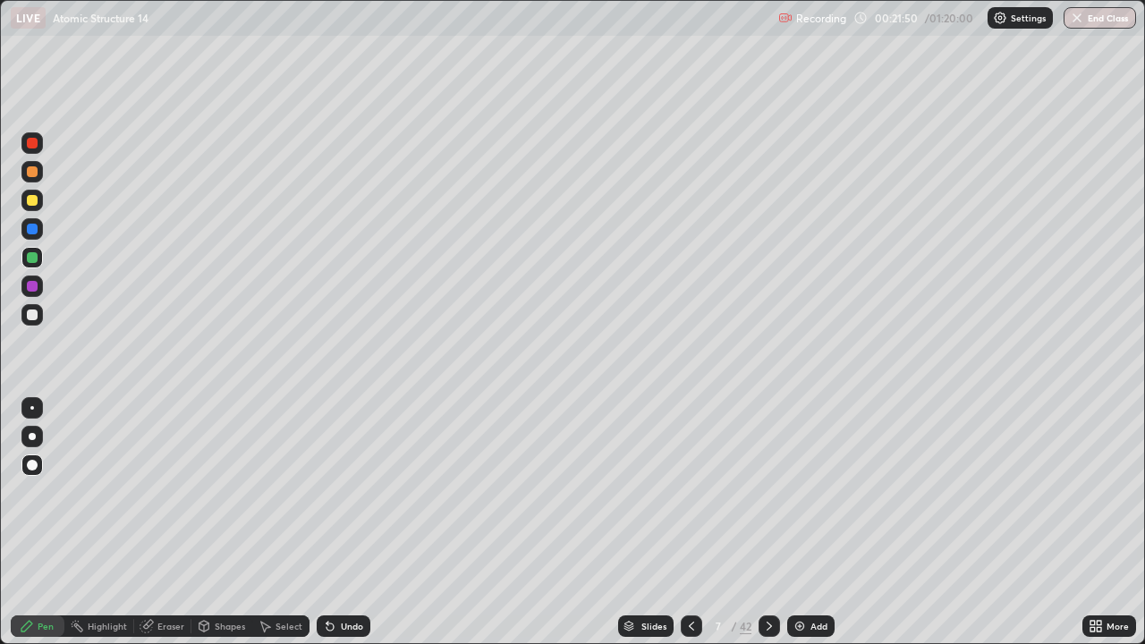
click at [30, 316] on div at bounding box center [32, 315] width 11 height 11
click at [332, 523] on icon at bounding box center [330, 626] width 14 height 14
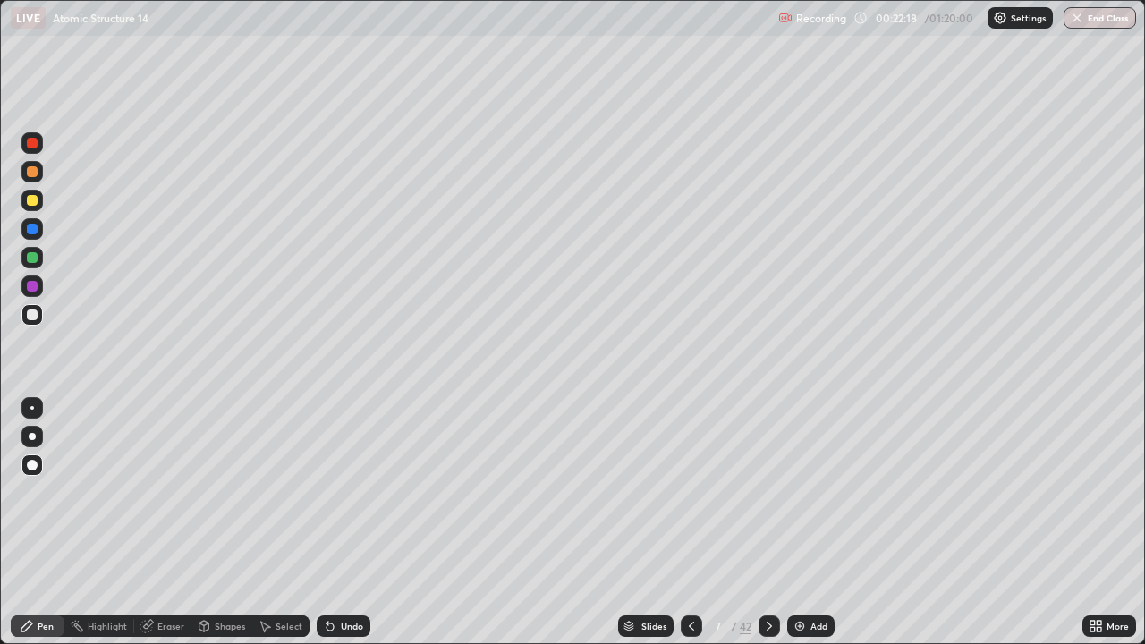
click at [319, 523] on div "Undo" at bounding box center [344, 626] width 54 height 21
click at [31, 259] on div at bounding box center [32, 257] width 11 height 11
click at [35, 316] on div at bounding box center [32, 315] width 11 height 11
click at [31, 254] on div at bounding box center [32, 257] width 11 height 11
click at [30, 318] on div at bounding box center [32, 315] width 11 height 11
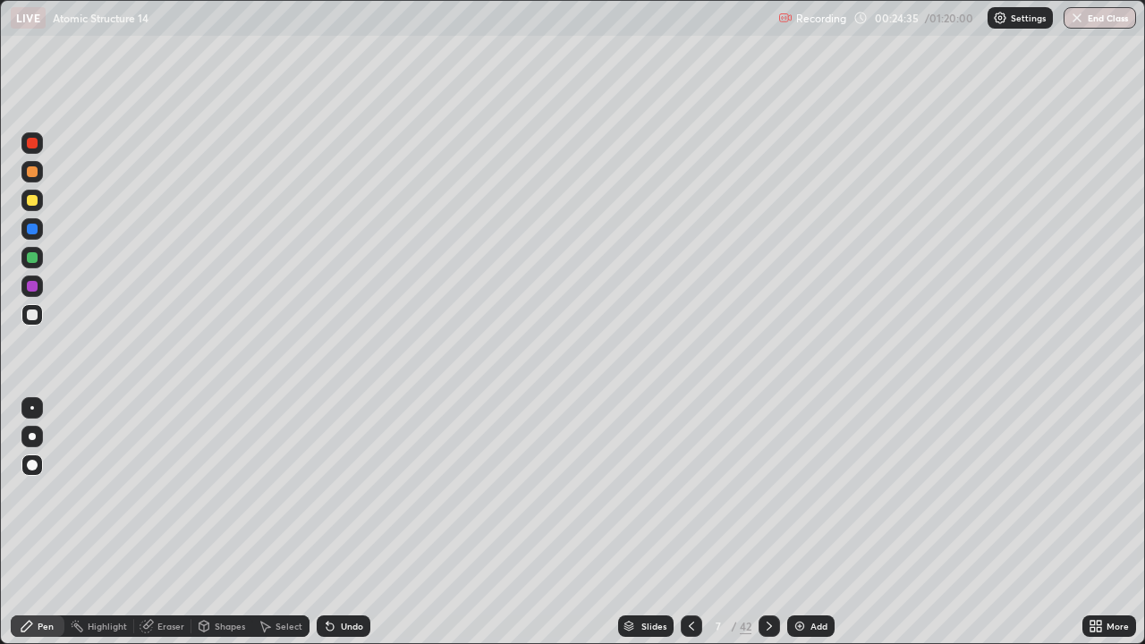
click at [30, 251] on div at bounding box center [31, 257] width 21 height 21
click at [36, 318] on div at bounding box center [32, 315] width 11 height 11
click at [215, 523] on div "Shapes" at bounding box center [230, 626] width 30 height 9
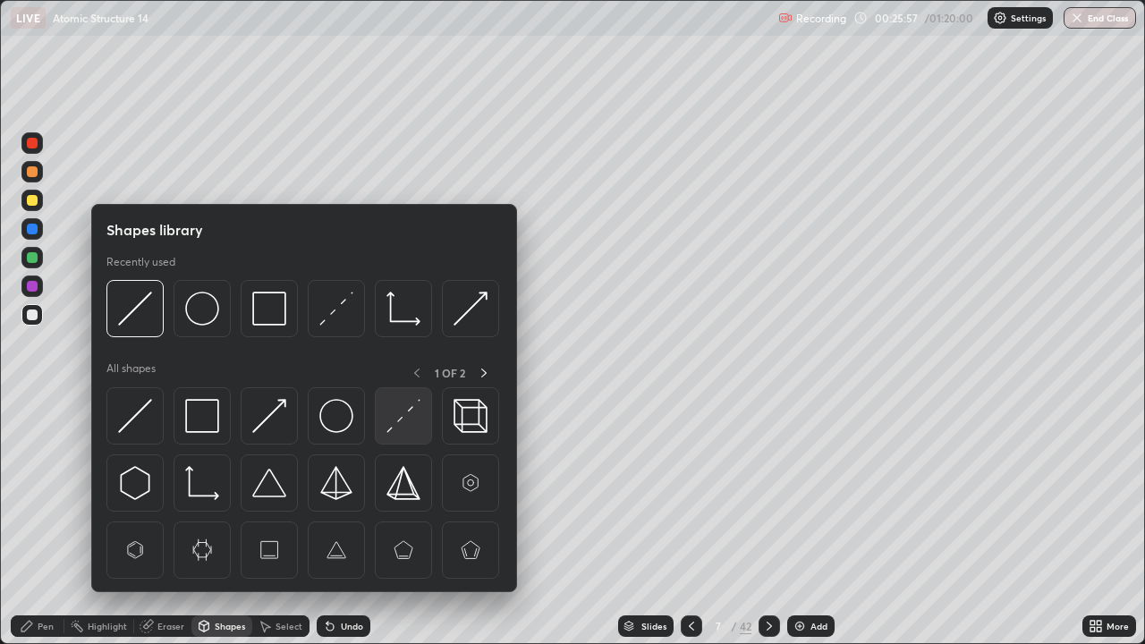
click at [396, 422] on img at bounding box center [404, 416] width 34 height 34
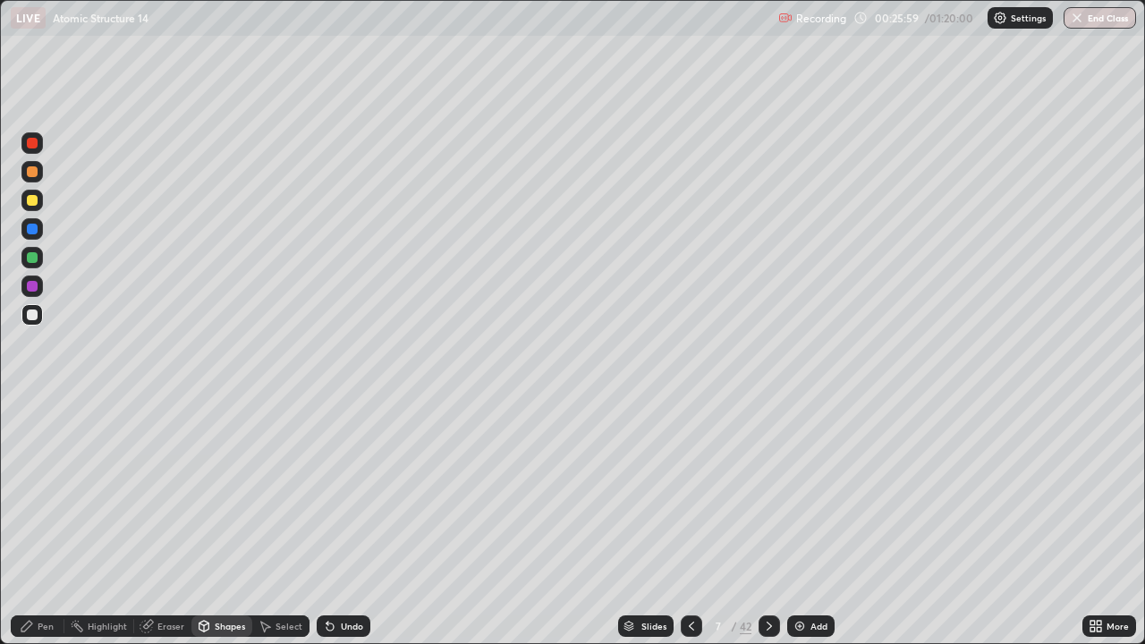
click at [30, 206] on div at bounding box center [31, 200] width 21 height 21
click at [25, 320] on div at bounding box center [31, 314] width 21 height 21
click at [342, 523] on div "Undo" at bounding box center [340, 627] width 61 height 36
click at [45, 523] on div "Pen" at bounding box center [46, 626] width 16 height 9
click at [34, 203] on div at bounding box center [32, 200] width 11 height 11
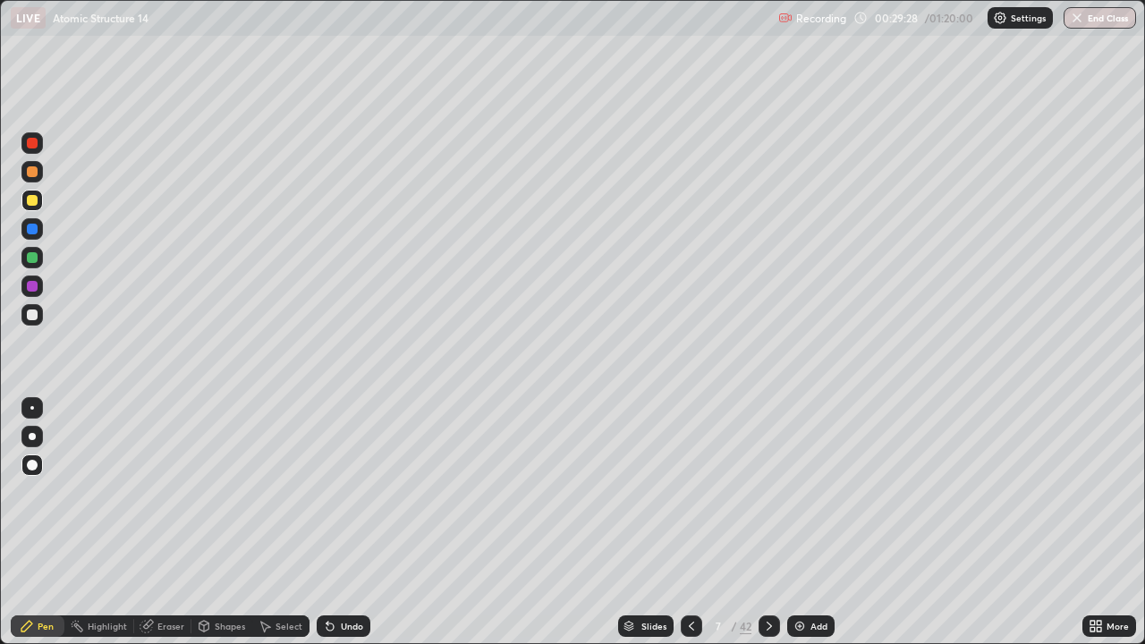
click at [769, 523] on icon at bounding box center [769, 626] width 14 height 14
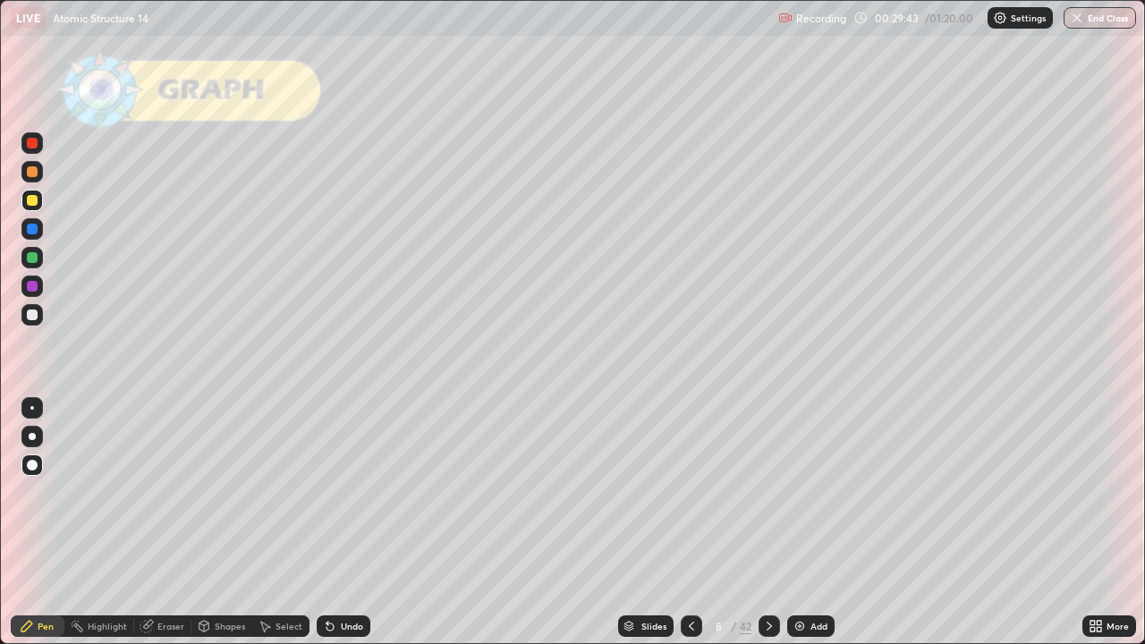
click at [34, 200] on div at bounding box center [32, 200] width 11 height 11
click at [31, 259] on div at bounding box center [32, 257] width 11 height 11
click at [30, 206] on div at bounding box center [31, 200] width 21 height 21
click at [166, 523] on div "Eraser" at bounding box center [171, 626] width 27 height 9
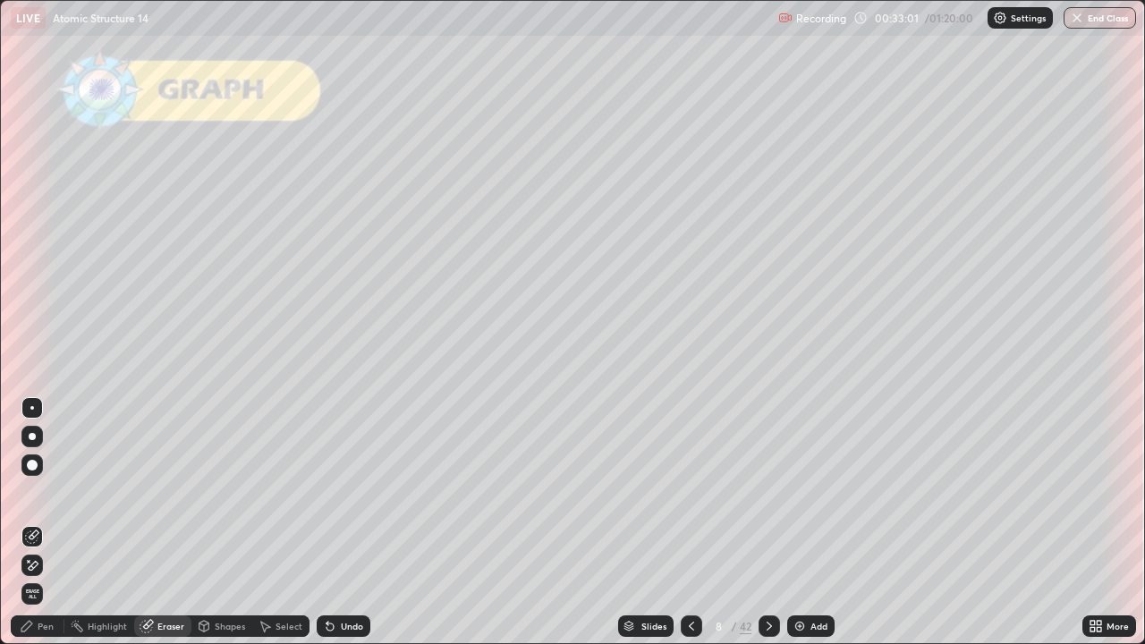
click at [217, 523] on div "Shapes" at bounding box center [230, 626] width 30 height 9
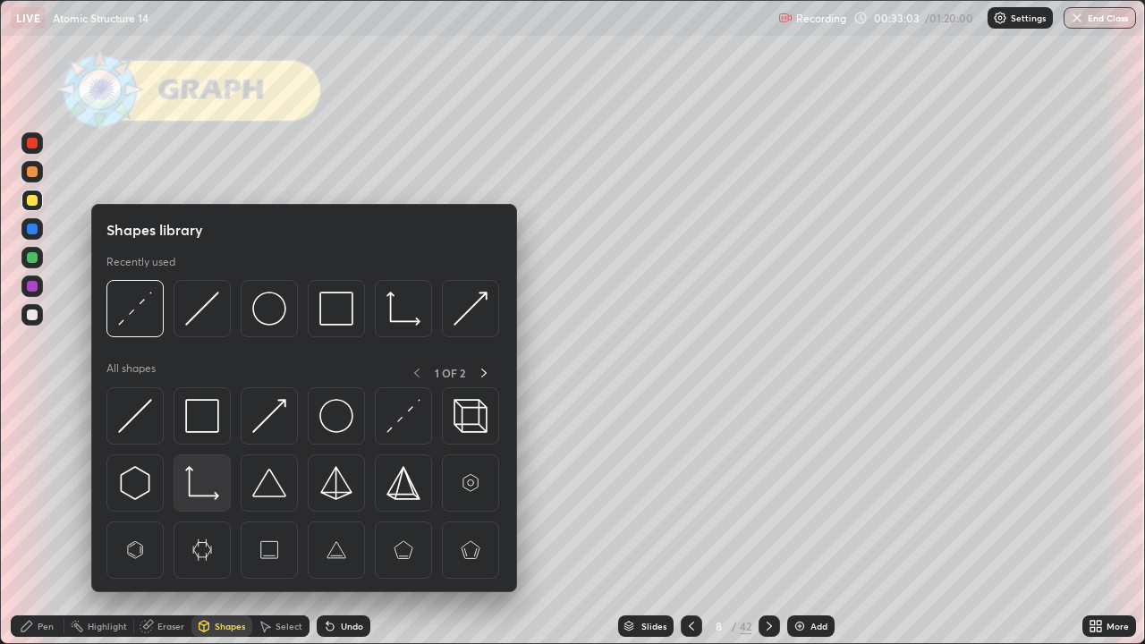
click at [195, 488] on img at bounding box center [202, 483] width 34 height 34
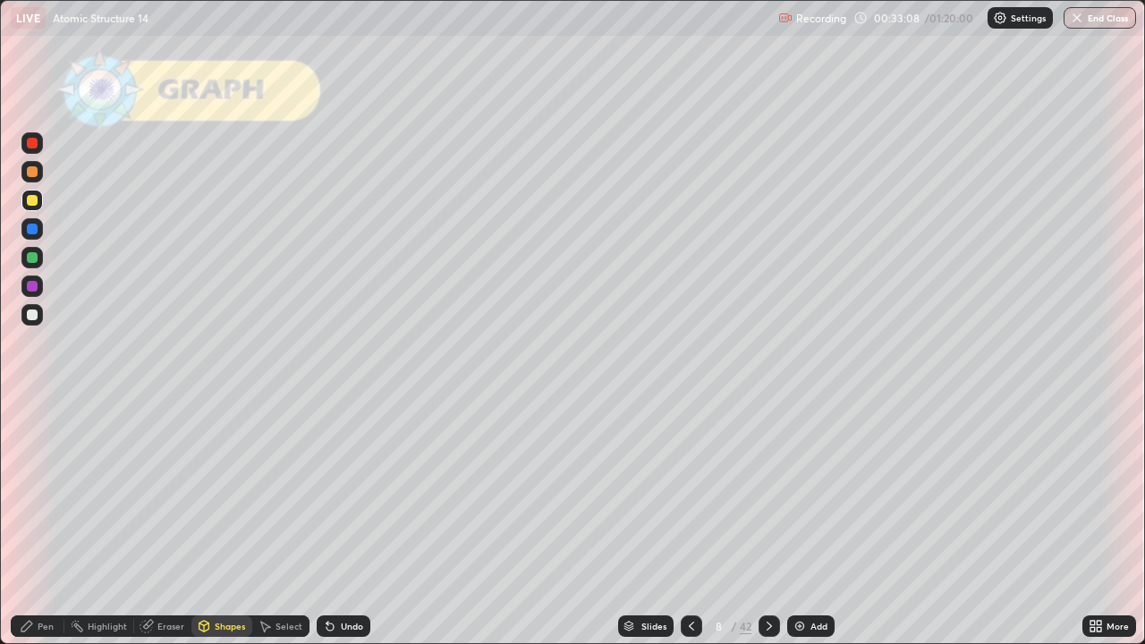
click at [30, 259] on div at bounding box center [32, 257] width 11 height 11
click at [36, 523] on div "Pen" at bounding box center [38, 626] width 54 height 21
click at [31, 201] on div at bounding box center [32, 200] width 11 height 11
click at [30, 256] on div at bounding box center [32, 257] width 11 height 11
click at [330, 523] on icon at bounding box center [330, 627] width 7 height 7
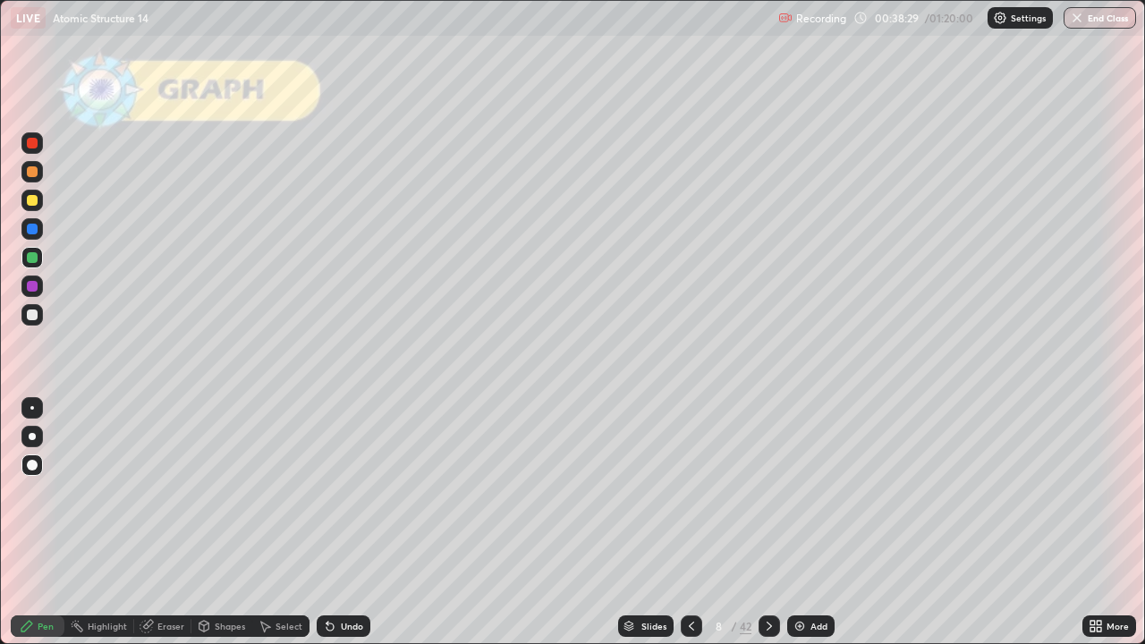
click at [767, 523] on icon at bounding box center [769, 626] width 14 height 14
click at [219, 523] on div "Shapes" at bounding box center [230, 626] width 30 height 9
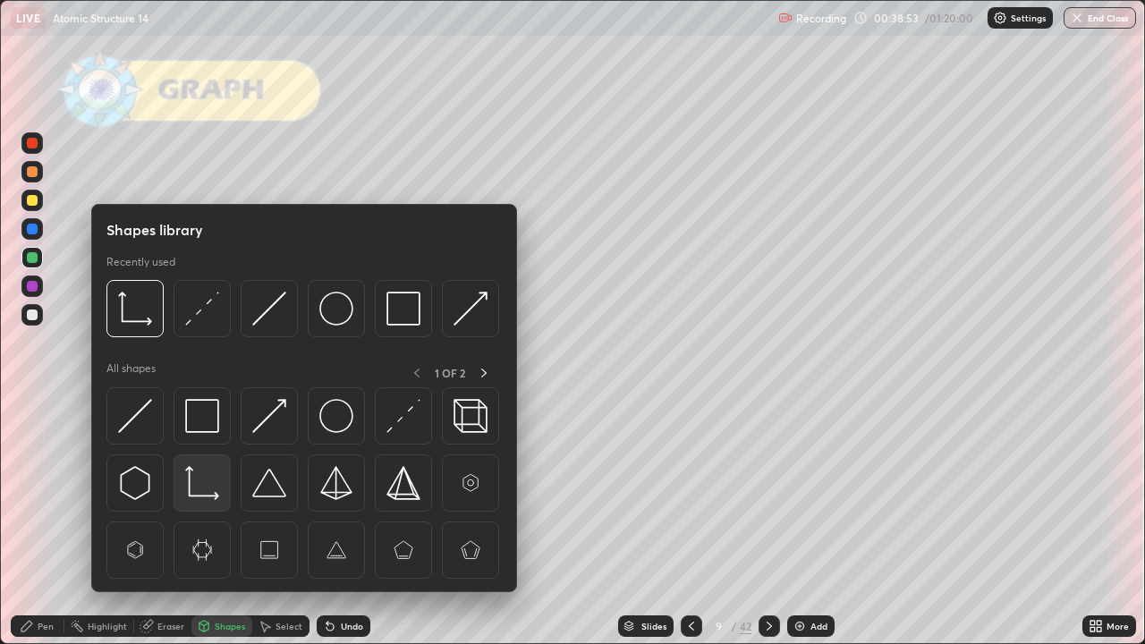
click at [186, 484] on img at bounding box center [202, 483] width 34 height 34
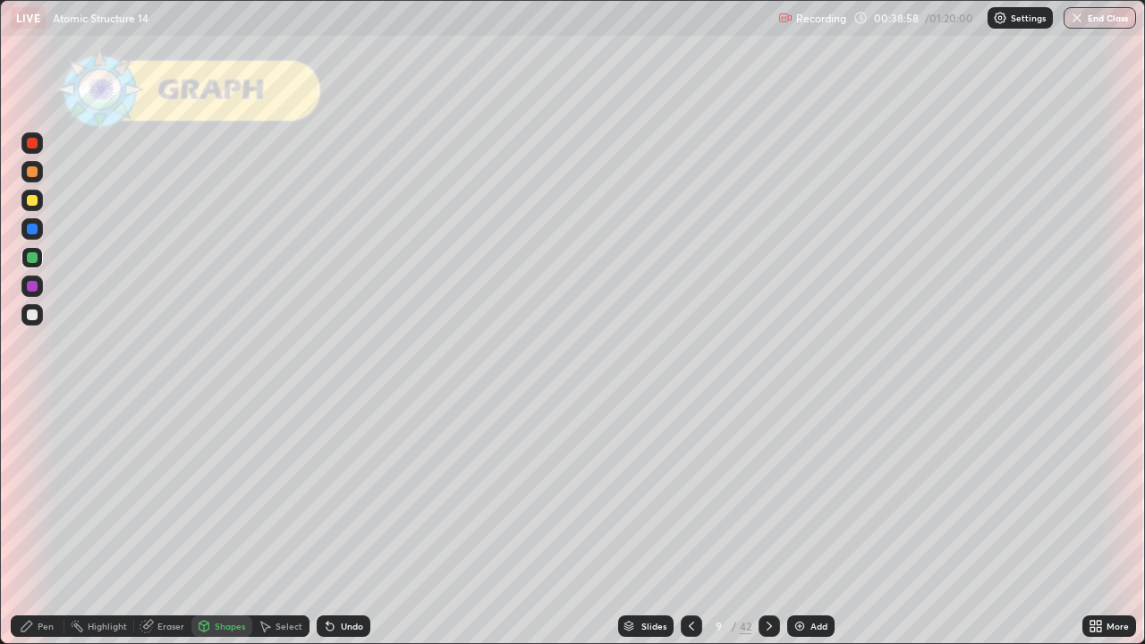
click at [33, 523] on icon at bounding box center [27, 626] width 14 height 14
click at [30, 313] on div at bounding box center [32, 315] width 11 height 11
click at [215, 523] on div "Shapes" at bounding box center [230, 626] width 30 height 9
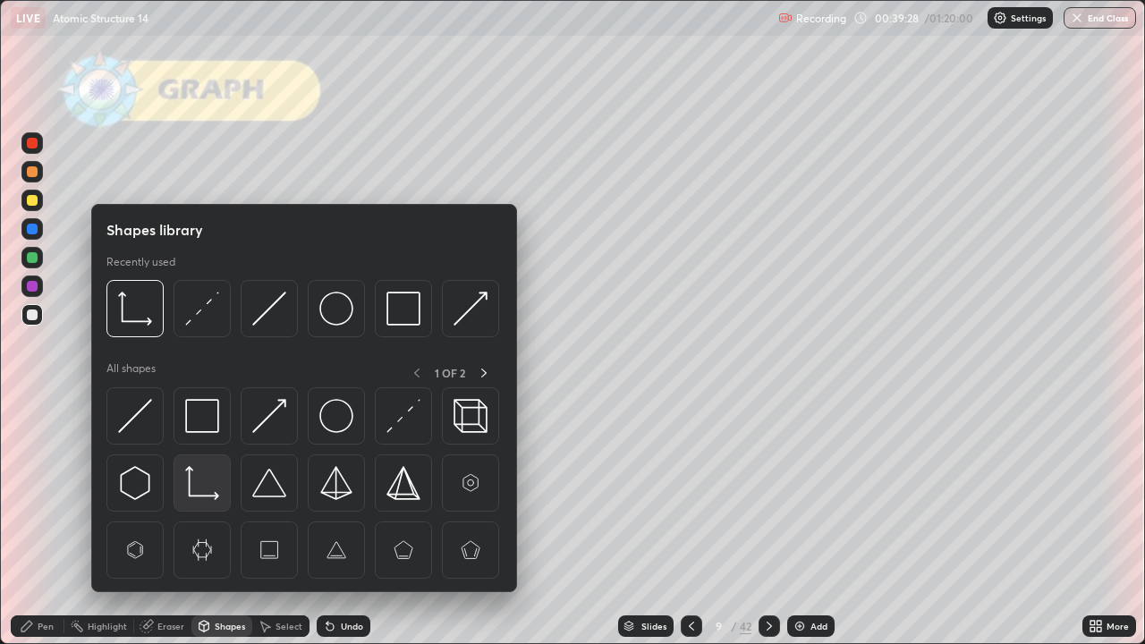
click at [193, 490] on img at bounding box center [202, 483] width 34 height 34
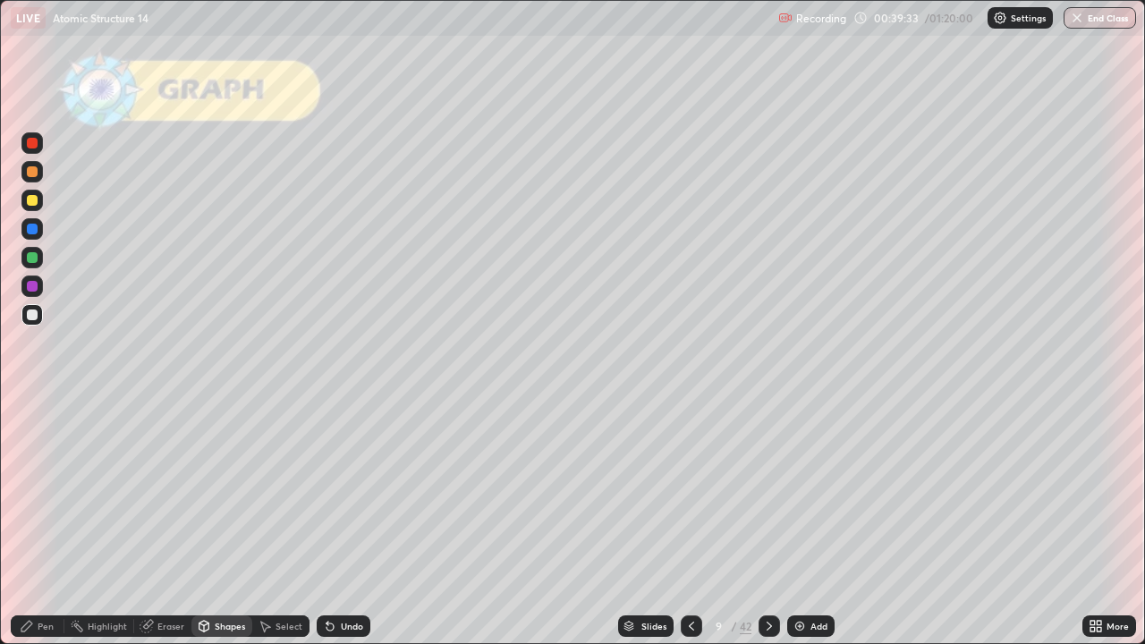
click at [30, 258] on div at bounding box center [32, 257] width 11 height 11
click at [36, 523] on div "Pen" at bounding box center [38, 626] width 54 height 21
click at [35, 203] on div at bounding box center [32, 200] width 11 height 11
click at [34, 315] on div at bounding box center [32, 315] width 11 height 11
click at [36, 286] on div at bounding box center [32, 286] width 11 height 11
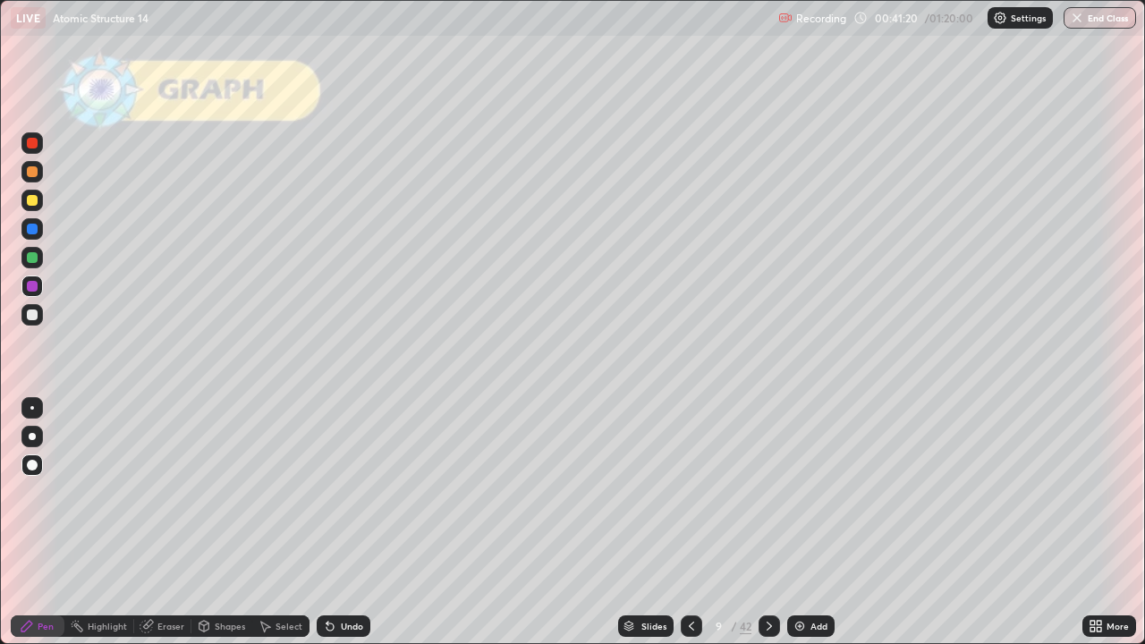
click at [209, 523] on icon at bounding box center [204, 626] width 14 height 14
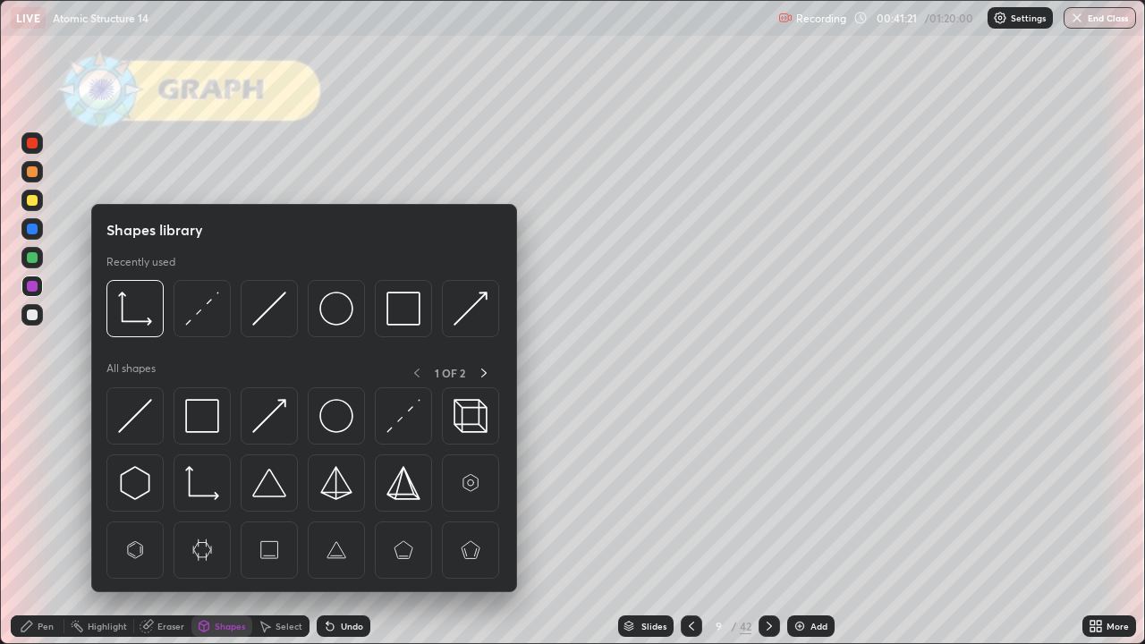
click at [30, 312] on div at bounding box center [32, 315] width 11 height 11
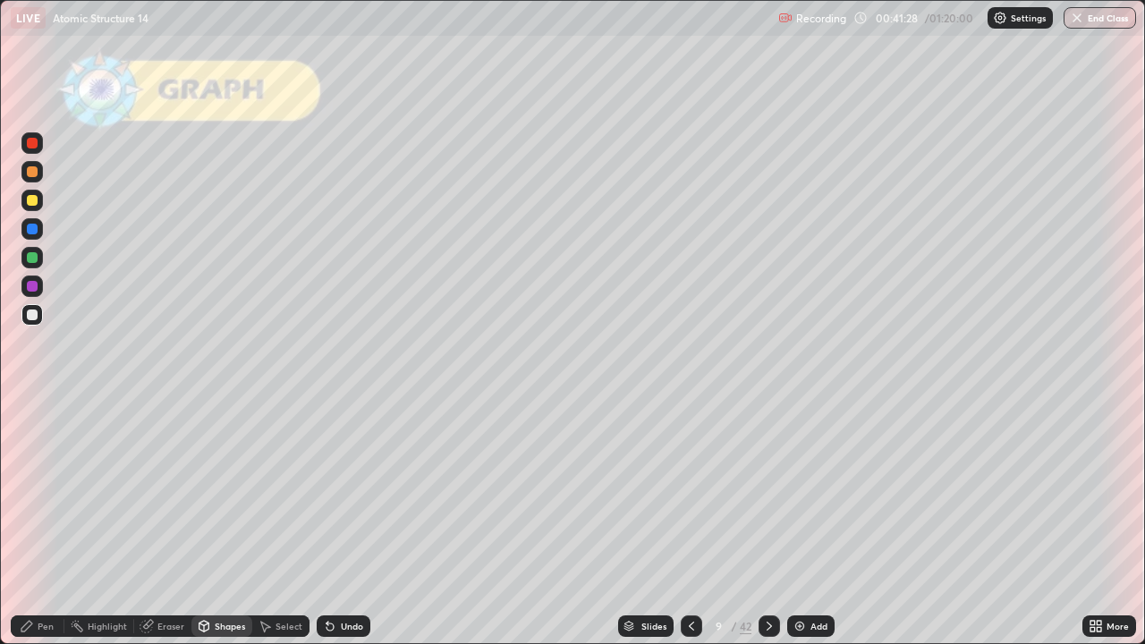
click at [32, 202] on div at bounding box center [32, 200] width 11 height 11
click at [38, 523] on div "Pen" at bounding box center [46, 626] width 16 height 9
click at [345, 523] on div "Undo" at bounding box center [352, 626] width 22 height 9
click at [32, 286] on div at bounding box center [32, 286] width 11 height 11
click at [765, 523] on icon at bounding box center [769, 626] width 14 height 14
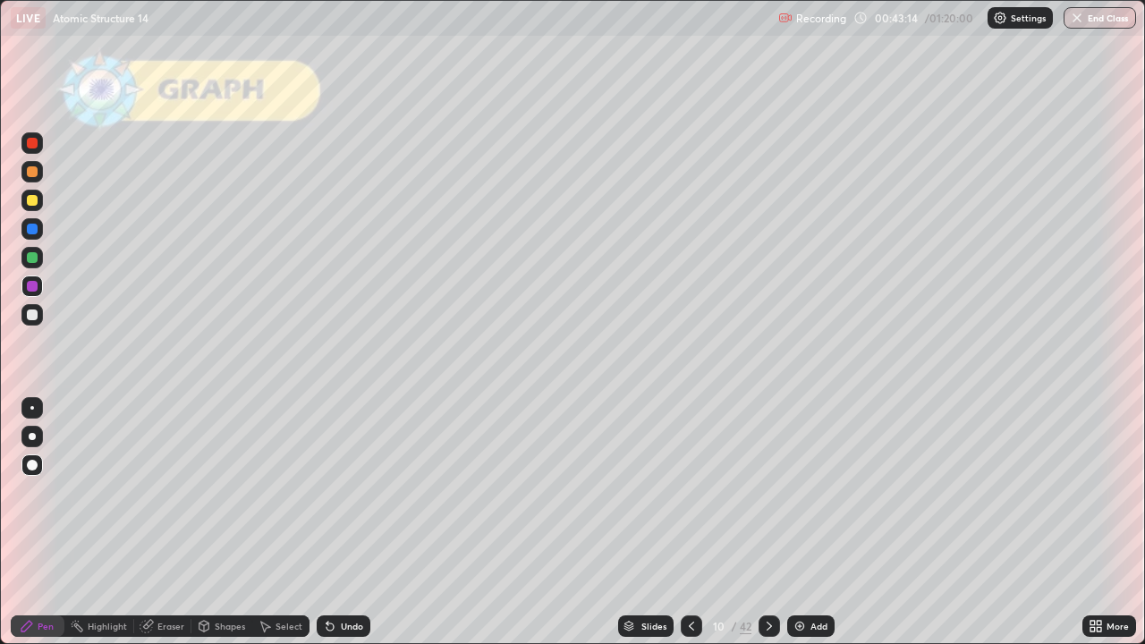
click at [33, 202] on div at bounding box center [32, 200] width 11 height 11
click at [221, 523] on div "Shapes" at bounding box center [222, 626] width 61 height 21
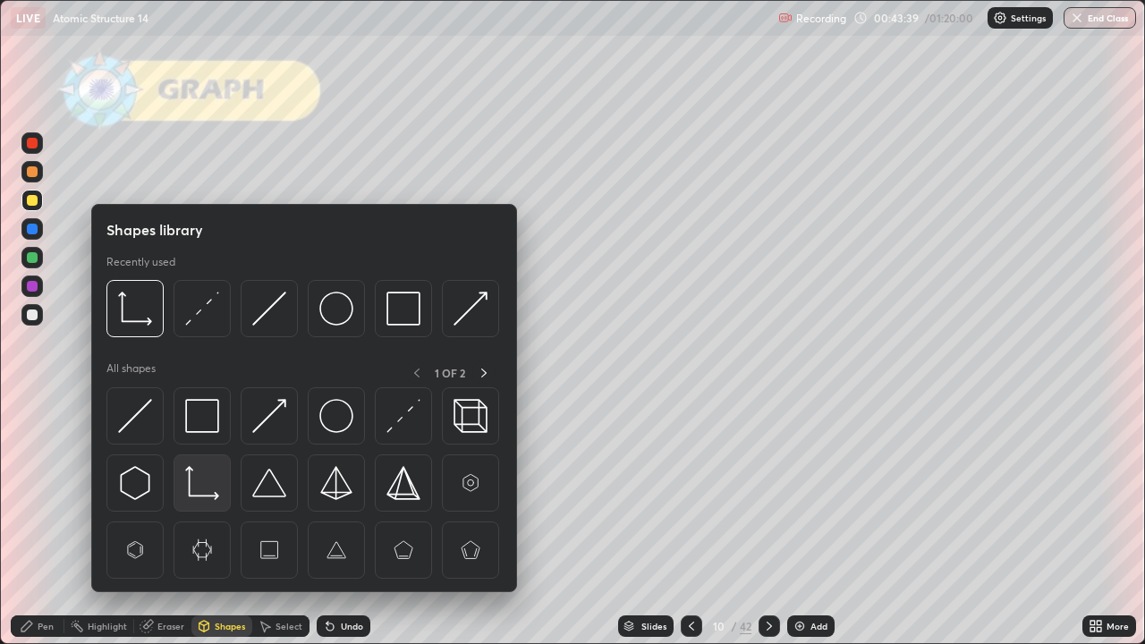
click at [197, 486] on img at bounding box center [202, 483] width 34 height 34
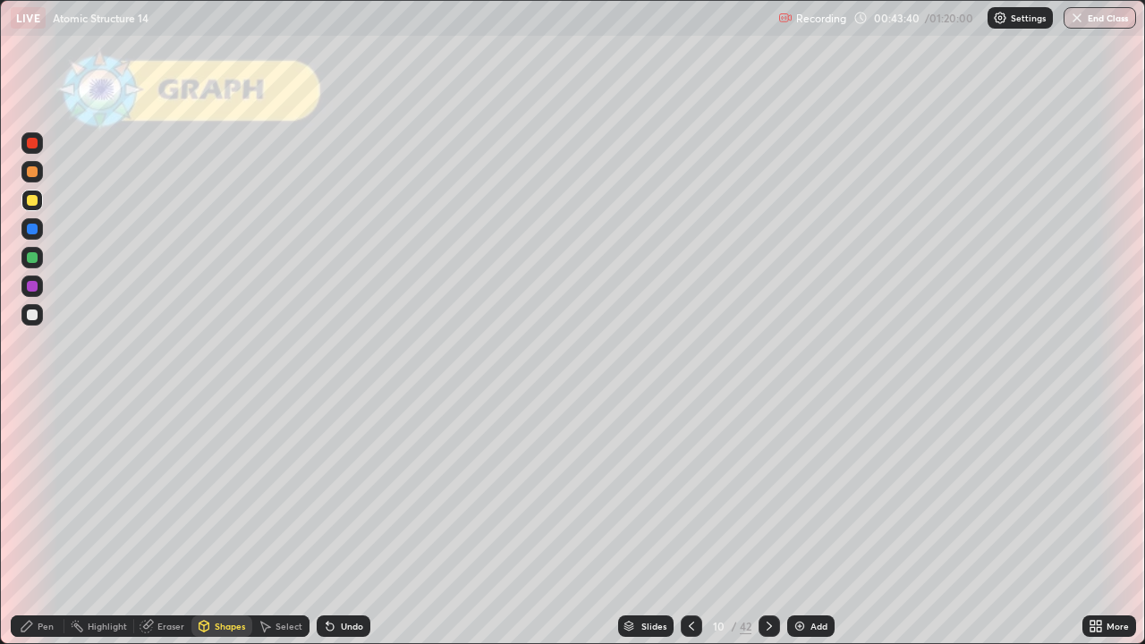
click at [35, 318] on div at bounding box center [32, 315] width 11 height 11
click at [28, 200] on div at bounding box center [32, 200] width 11 height 11
click at [31, 315] on div at bounding box center [32, 315] width 11 height 11
click at [30, 286] on div at bounding box center [32, 286] width 11 height 11
click at [30, 259] on div at bounding box center [32, 257] width 11 height 11
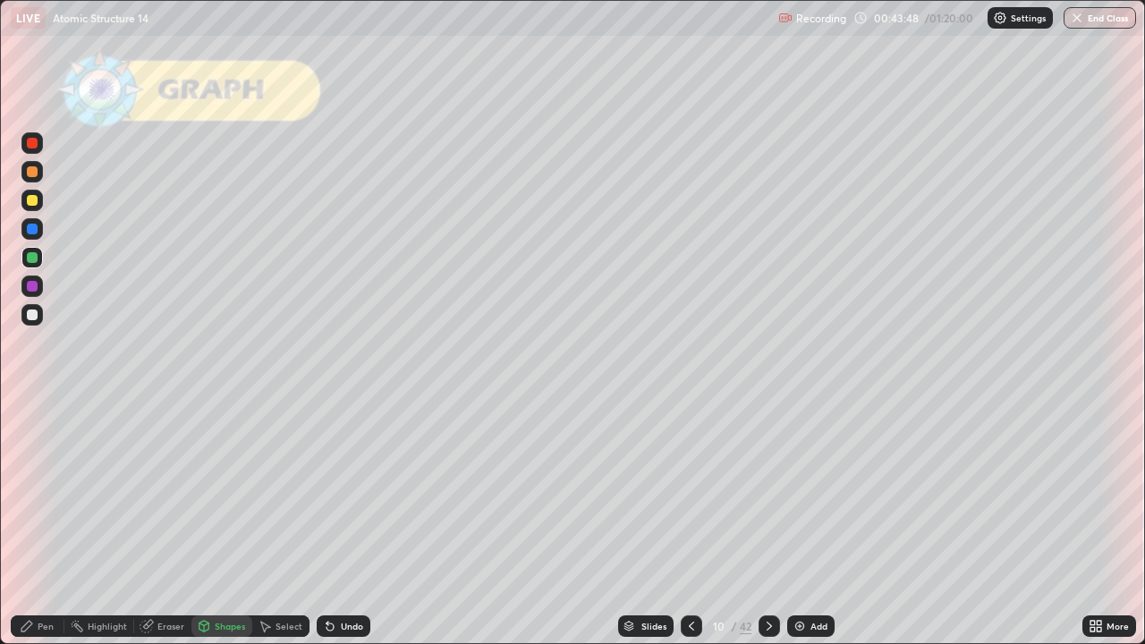
click at [42, 523] on div "Pen" at bounding box center [46, 626] width 16 height 9
click at [210, 523] on div "Shapes" at bounding box center [222, 626] width 61 height 21
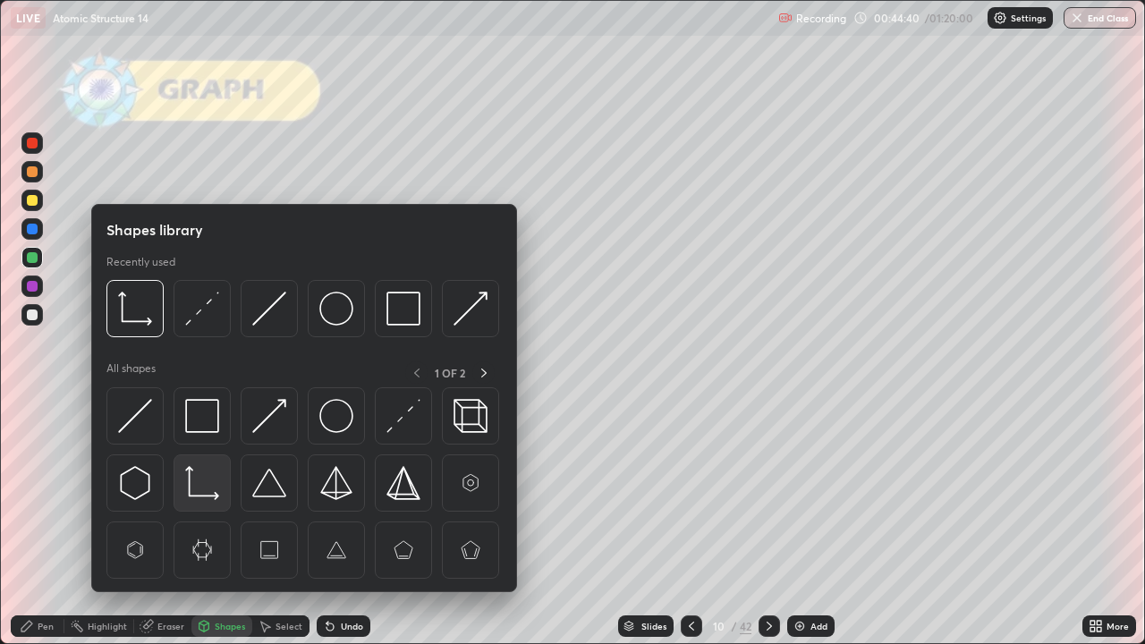
click at [191, 485] on img at bounding box center [202, 483] width 34 height 34
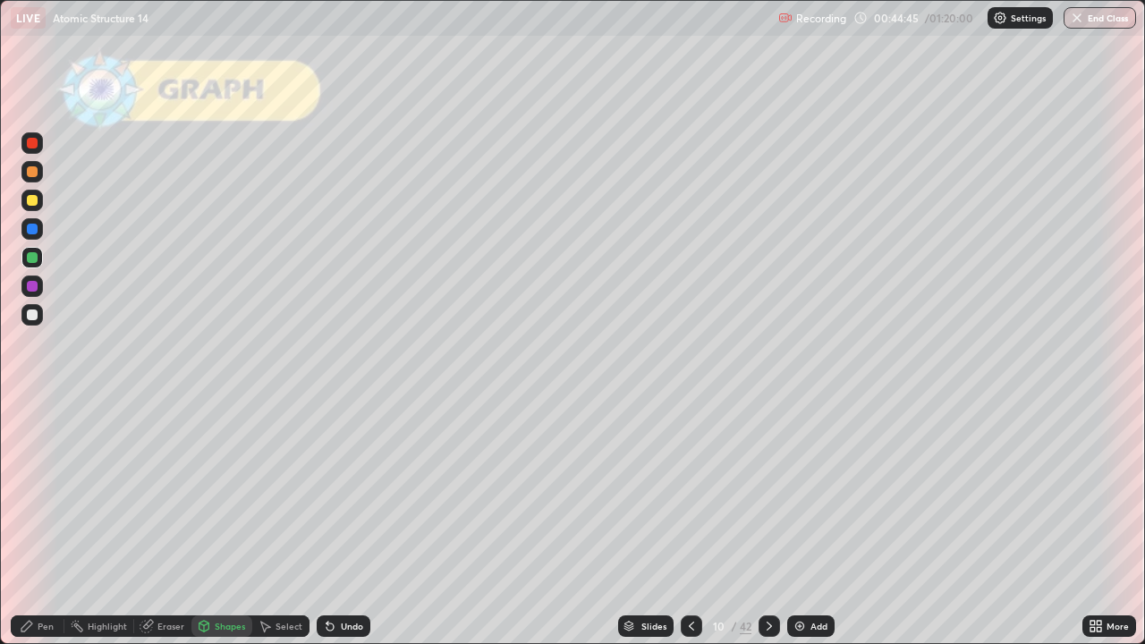
click at [35, 523] on div "Pen" at bounding box center [38, 626] width 54 height 21
click at [30, 312] on div at bounding box center [32, 315] width 11 height 11
click at [344, 523] on div "Undo" at bounding box center [352, 626] width 22 height 9
click at [208, 523] on div "Shapes" at bounding box center [222, 627] width 61 height 36
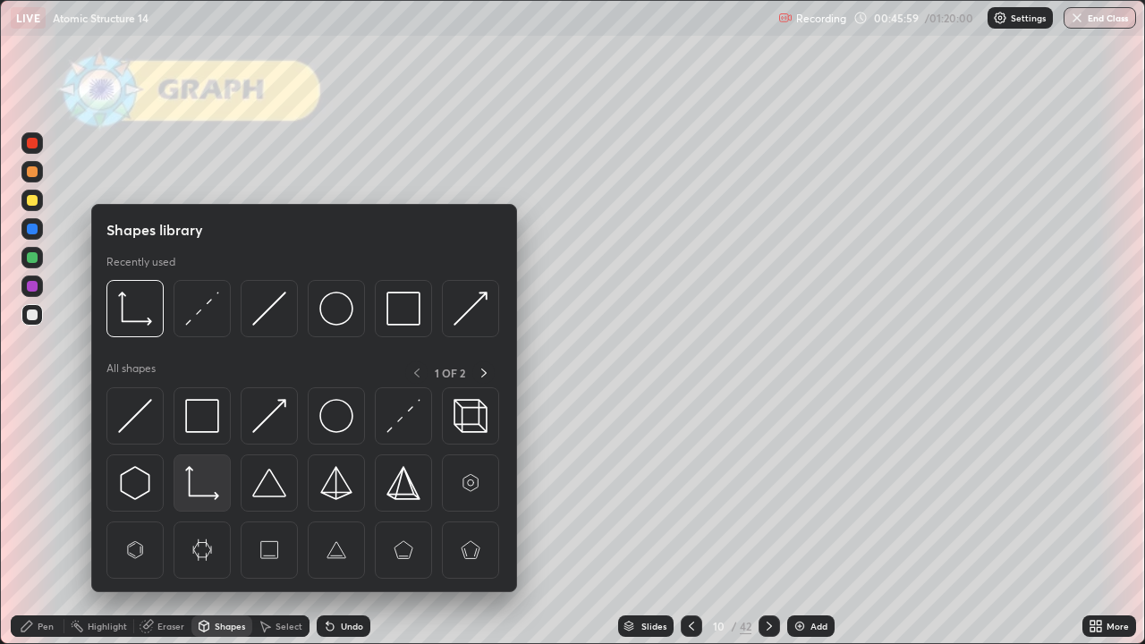
click at [189, 485] on img at bounding box center [202, 483] width 34 height 34
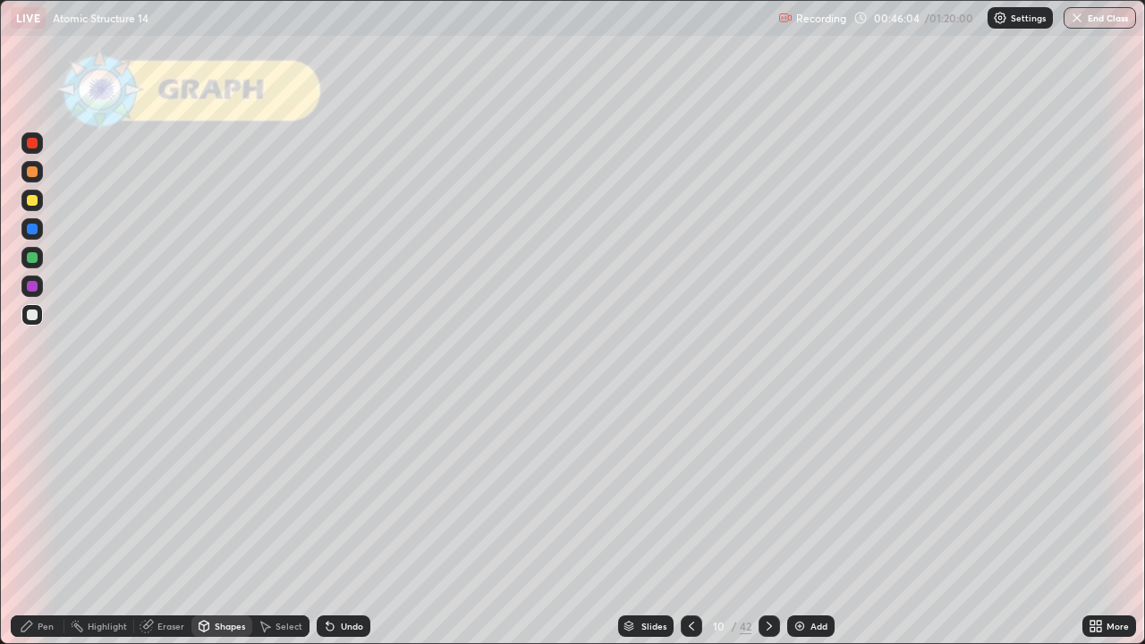
click at [31, 255] on div at bounding box center [32, 257] width 11 height 11
click at [40, 523] on div "Pen" at bounding box center [46, 626] width 16 height 9
click at [693, 523] on icon at bounding box center [692, 626] width 14 height 14
click at [690, 523] on icon at bounding box center [692, 626] width 14 height 14
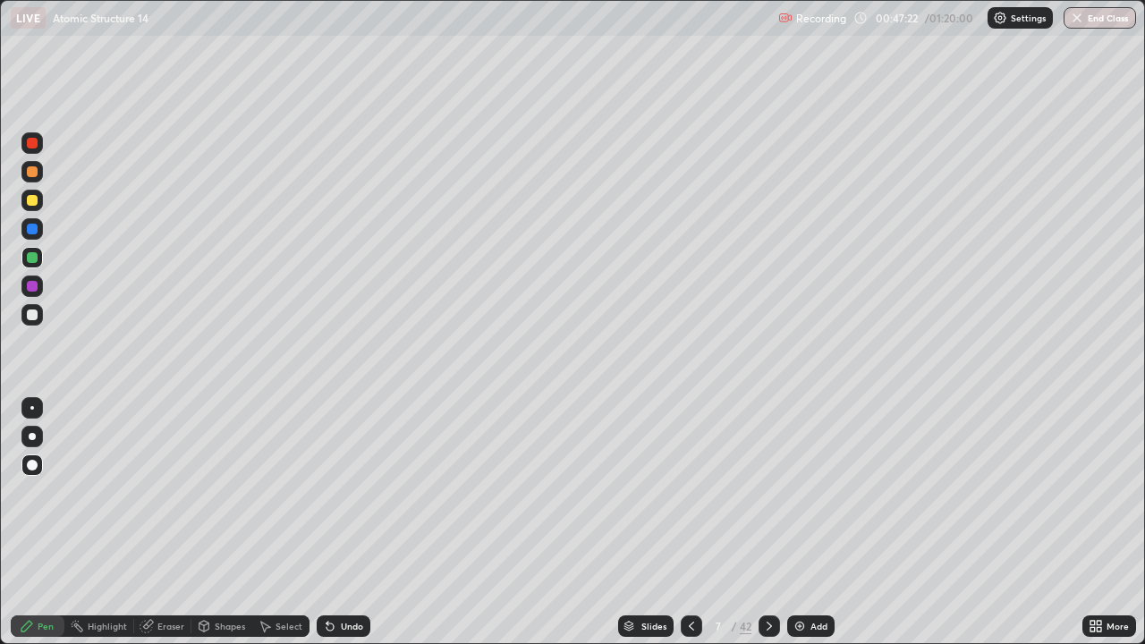
click at [717, 523] on div "7" at bounding box center [719, 626] width 18 height 11
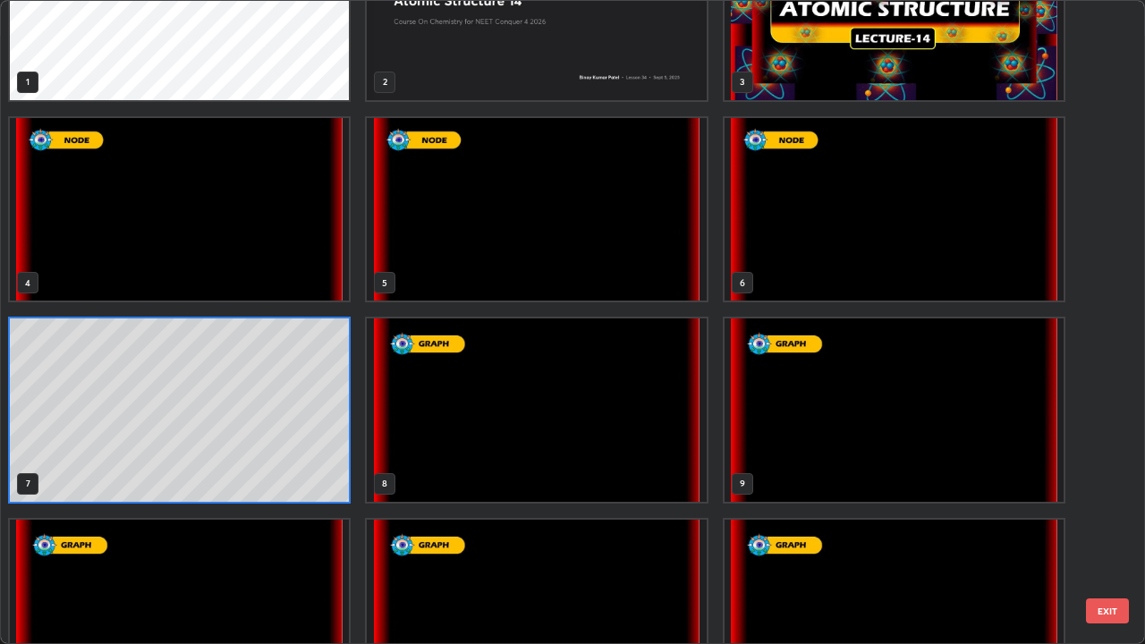
scroll to position [102, 0]
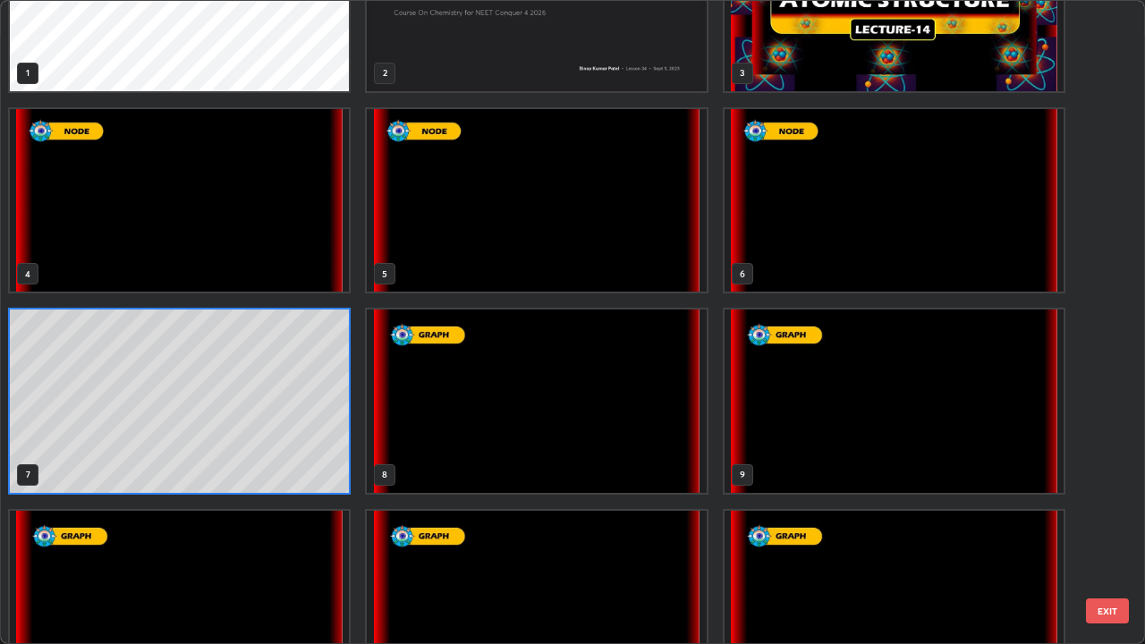
click at [422, 425] on img "grid" at bounding box center [536, 401] width 339 height 183
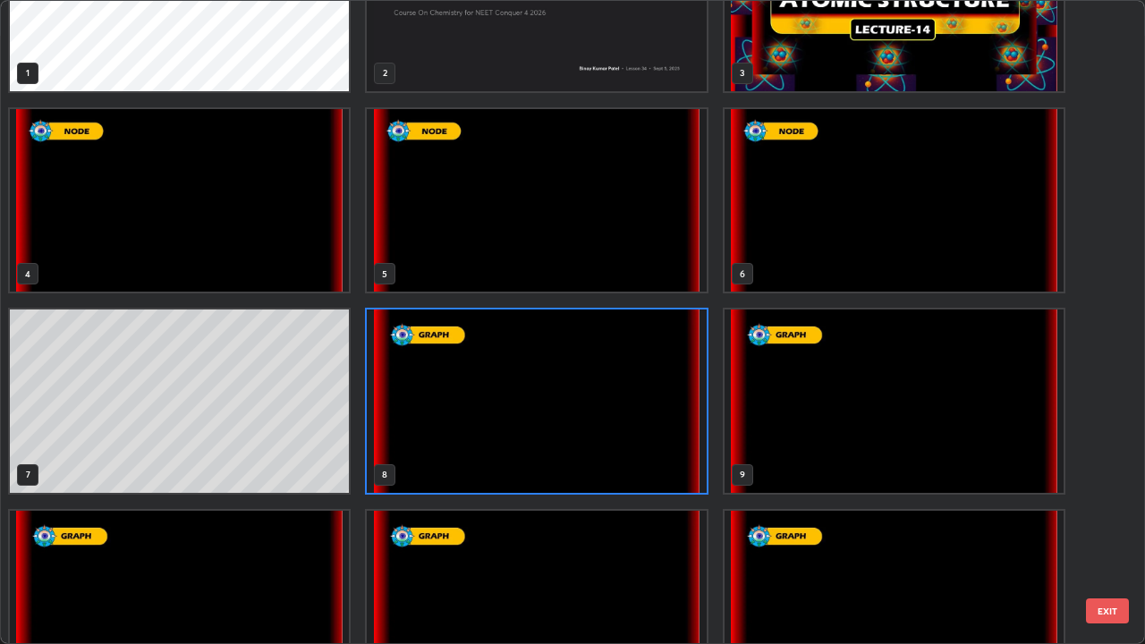
click at [427, 427] on img "grid" at bounding box center [536, 401] width 339 height 183
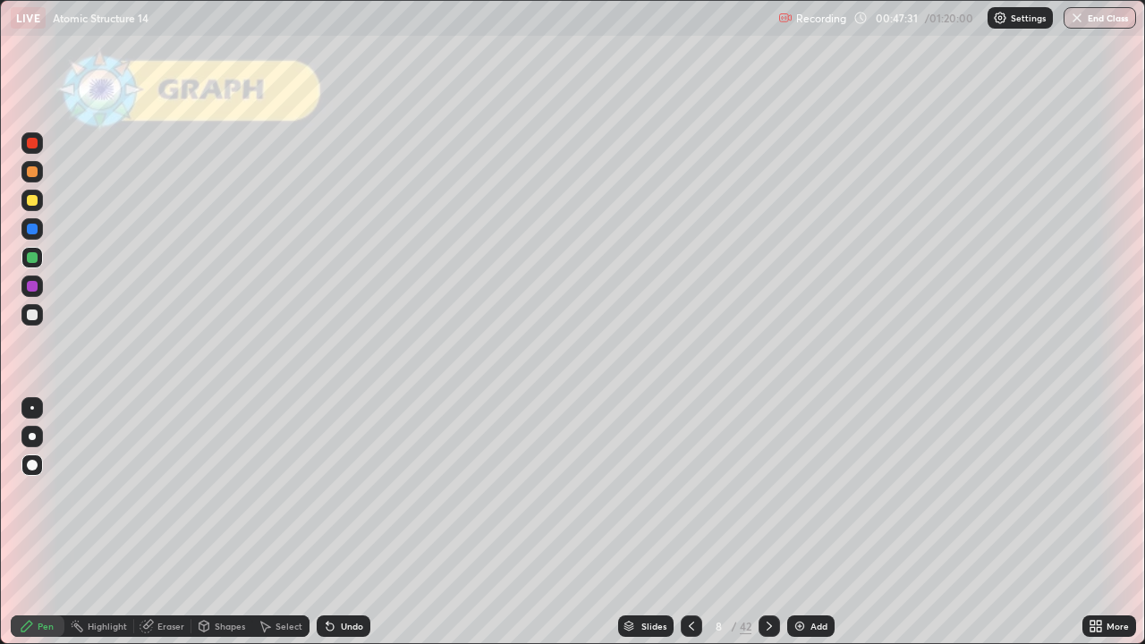
click at [427, 427] on img "grid" at bounding box center [536, 401] width 339 height 183
click at [30, 319] on div at bounding box center [32, 315] width 11 height 11
click at [227, 523] on div "Shapes" at bounding box center [230, 626] width 30 height 9
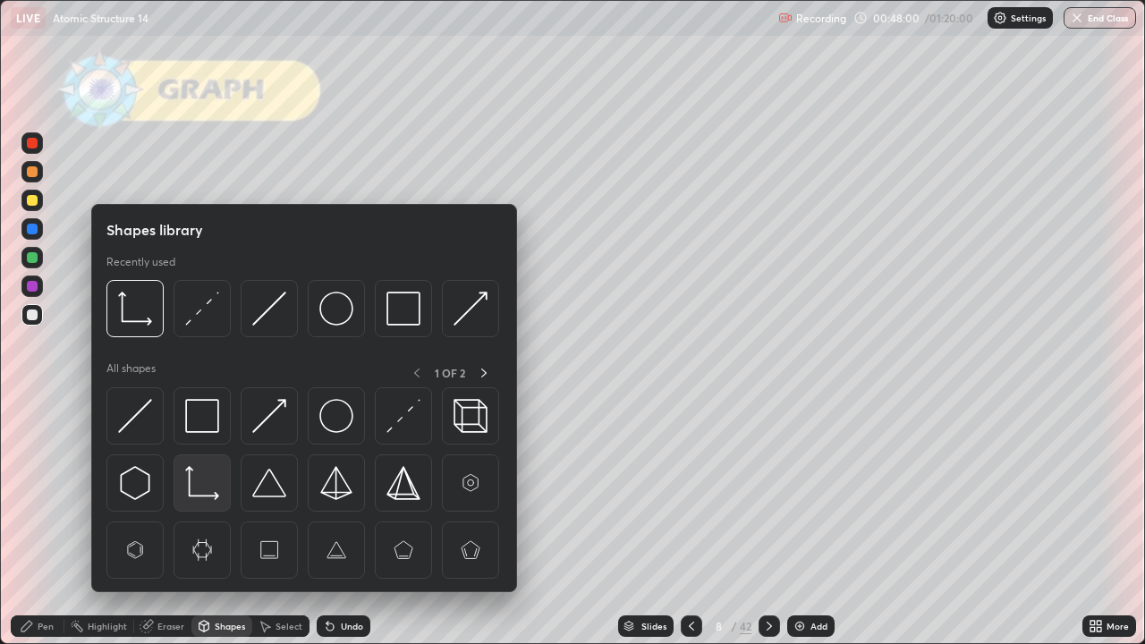
click at [190, 483] on img at bounding box center [202, 483] width 34 height 34
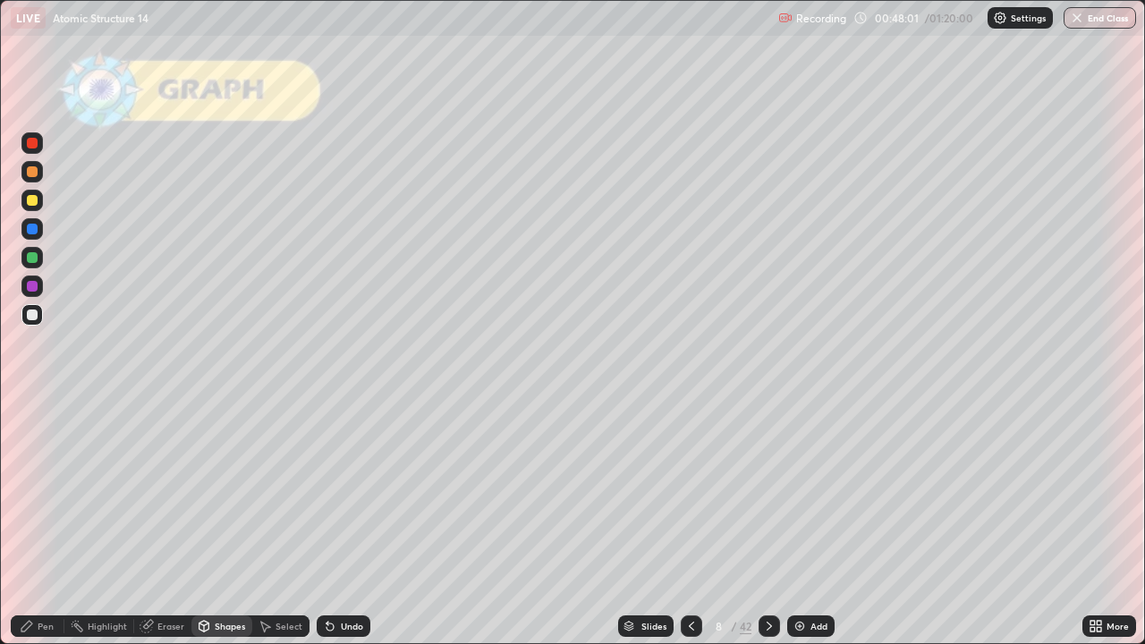
click at [32, 254] on div at bounding box center [32, 257] width 11 height 11
click at [36, 523] on div "Pen" at bounding box center [38, 626] width 54 height 21
click at [30, 312] on div at bounding box center [32, 315] width 11 height 11
click at [43, 523] on div "Pen" at bounding box center [46, 626] width 16 height 9
click at [14, 523] on div "Pen" at bounding box center [38, 627] width 54 height 36
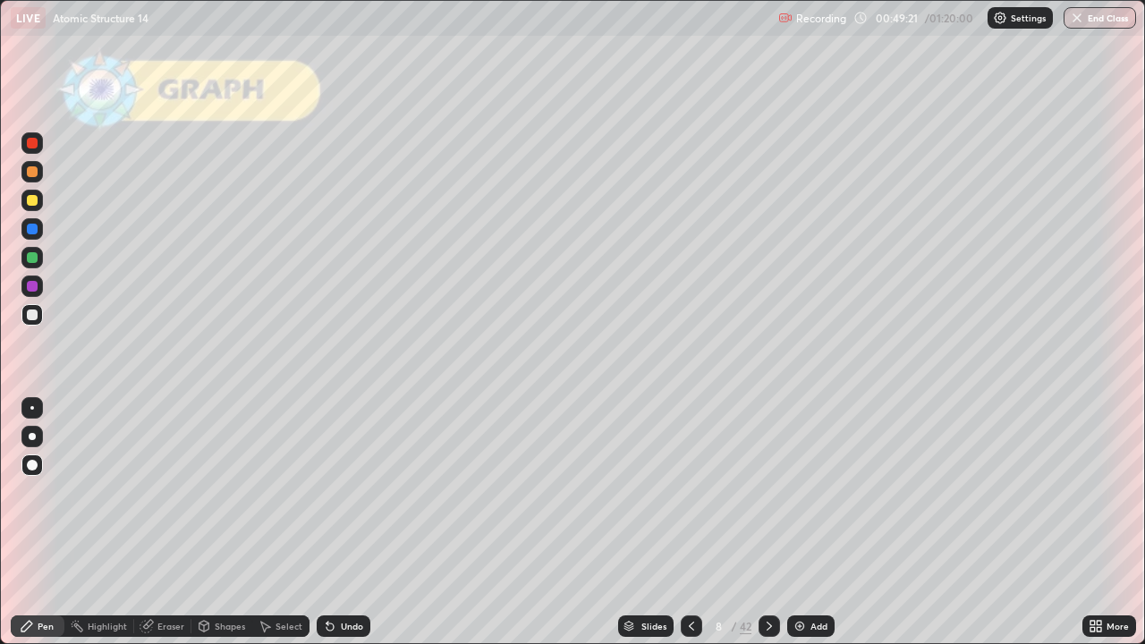
click at [213, 523] on div "Shapes" at bounding box center [222, 626] width 61 height 21
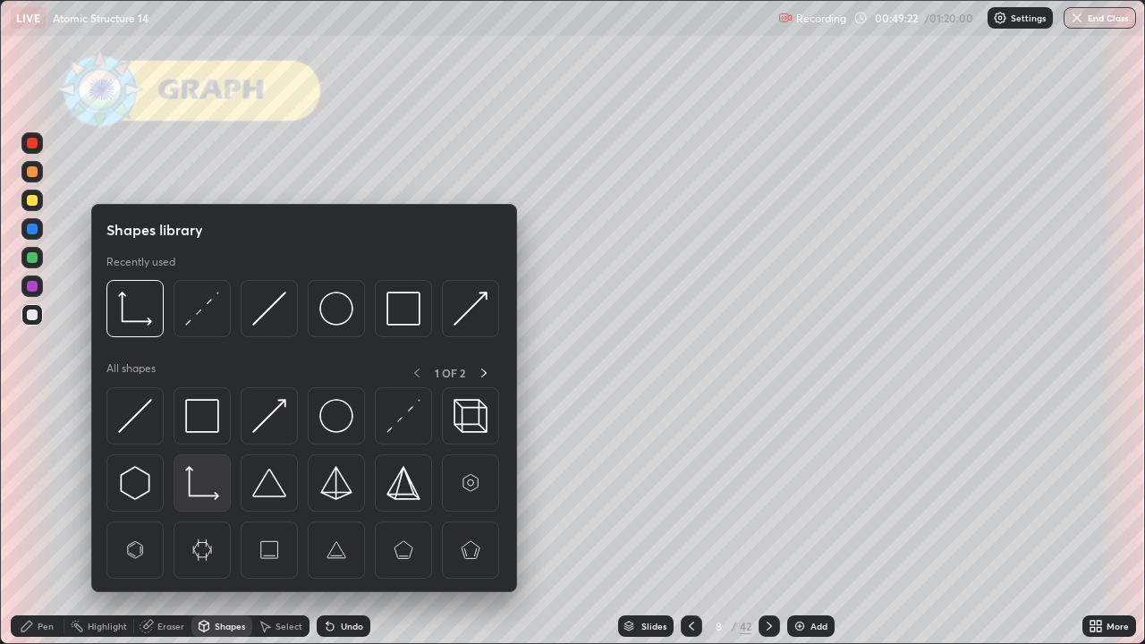
click at [187, 486] on img at bounding box center [202, 483] width 34 height 34
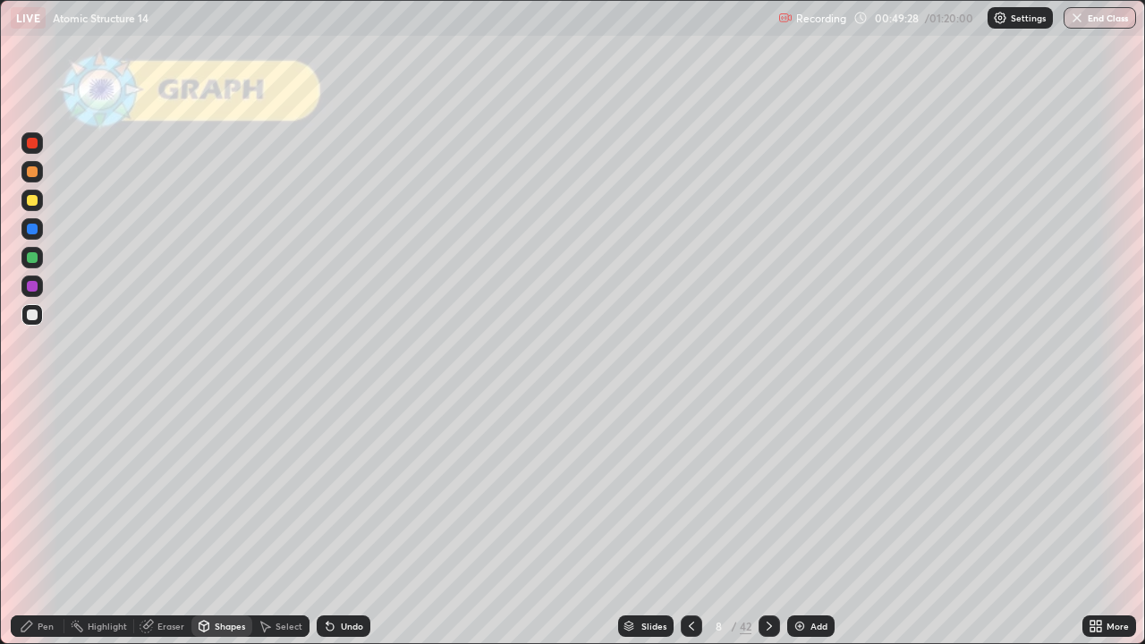
click at [38, 523] on div "Pen" at bounding box center [46, 626] width 16 height 9
click at [32, 258] on div at bounding box center [32, 257] width 11 height 11
click at [767, 523] on icon at bounding box center [769, 626] width 14 height 14
click at [768, 523] on div at bounding box center [769, 626] width 21 height 21
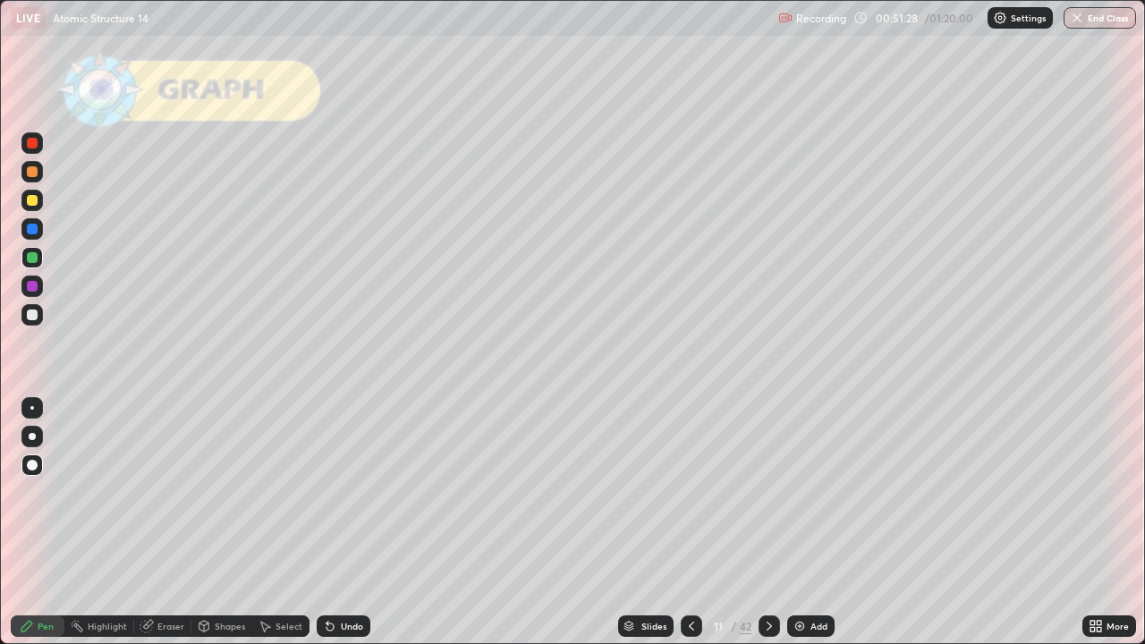
click at [37, 202] on div at bounding box center [32, 200] width 11 height 11
click at [30, 314] on div at bounding box center [32, 315] width 11 height 11
click at [219, 523] on div "Shapes" at bounding box center [230, 626] width 30 height 9
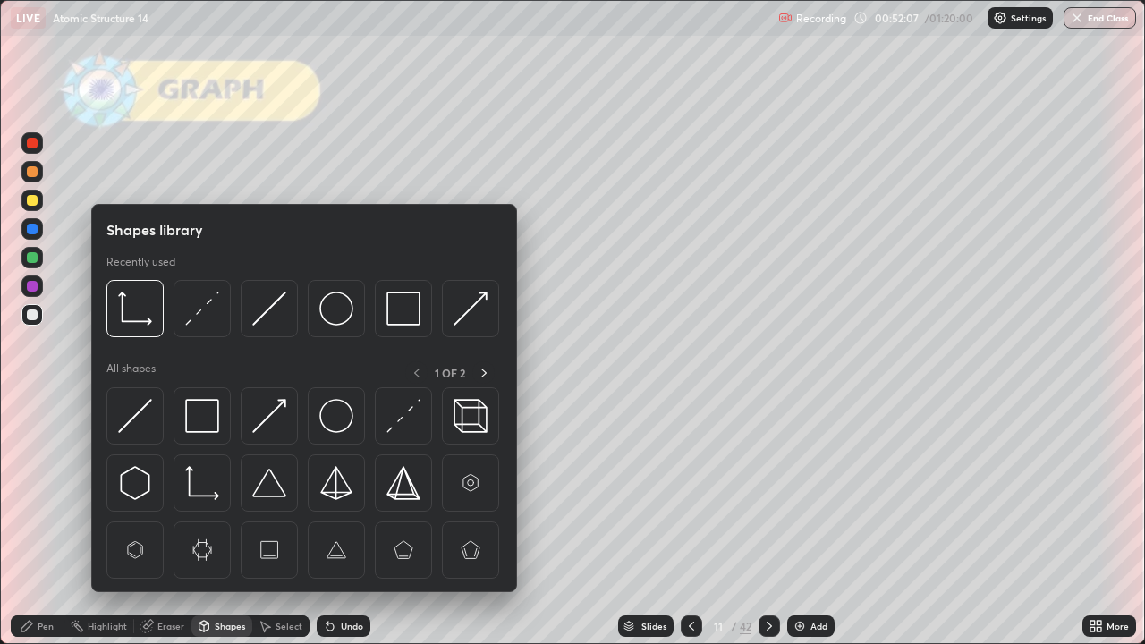
click at [29, 259] on div at bounding box center [32, 257] width 11 height 11
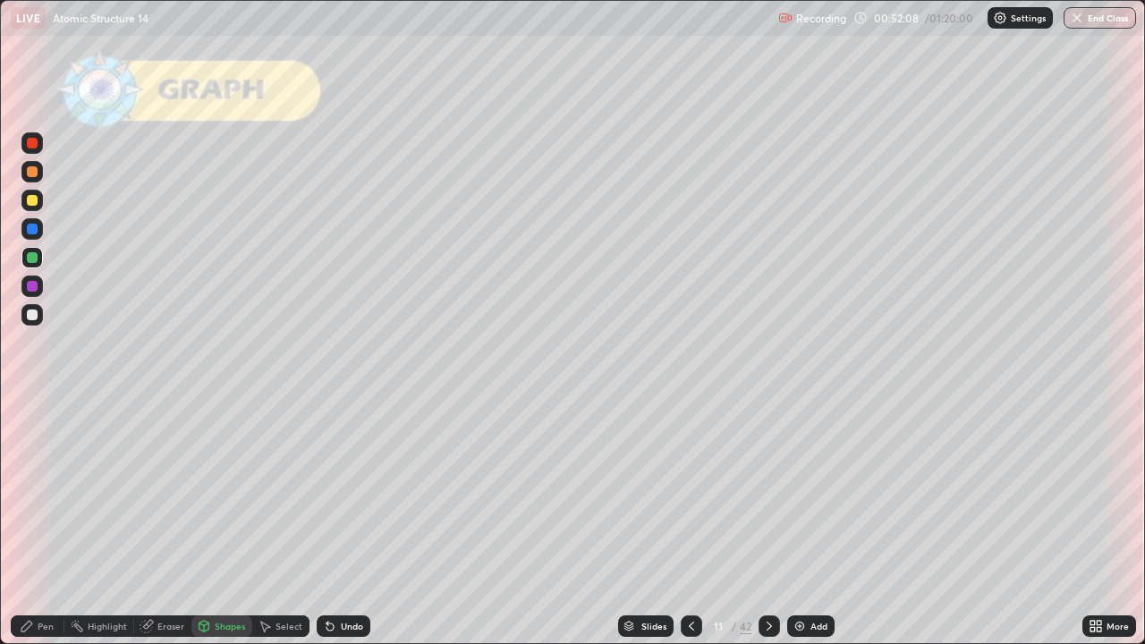
click at [219, 523] on div "Shapes" at bounding box center [230, 626] width 30 height 9
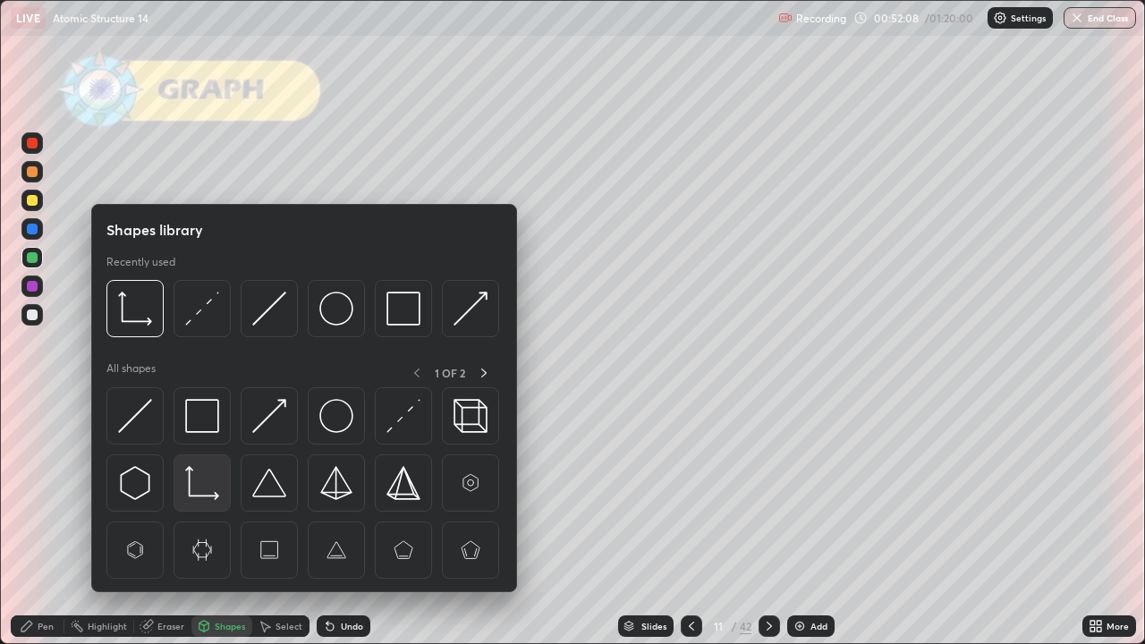
click at [192, 489] on img at bounding box center [202, 483] width 34 height 34
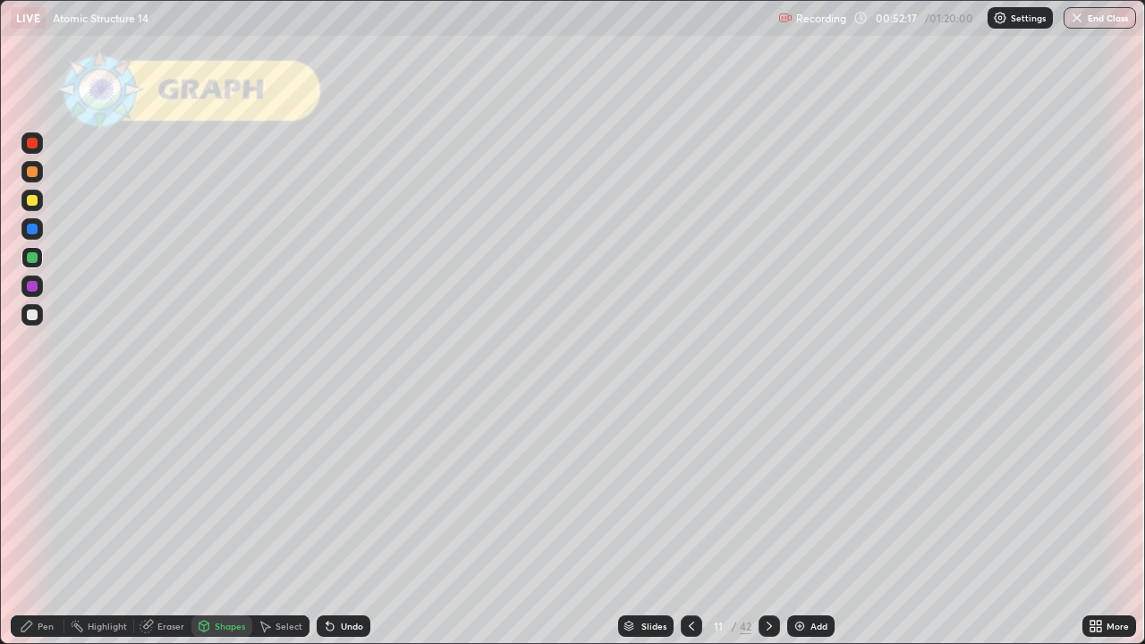
click at [27, 203] on div at bounding box center [32, 200] width 11 height 11
click at [31, 523] on icon at bounding box center [27, 626] width 14 height 14
click at [327, 523] on icon at bounding box center [330, 627] width 7 height 7
click at [328, 523] on icon at bounding box center [330, 627] width 7 height 7
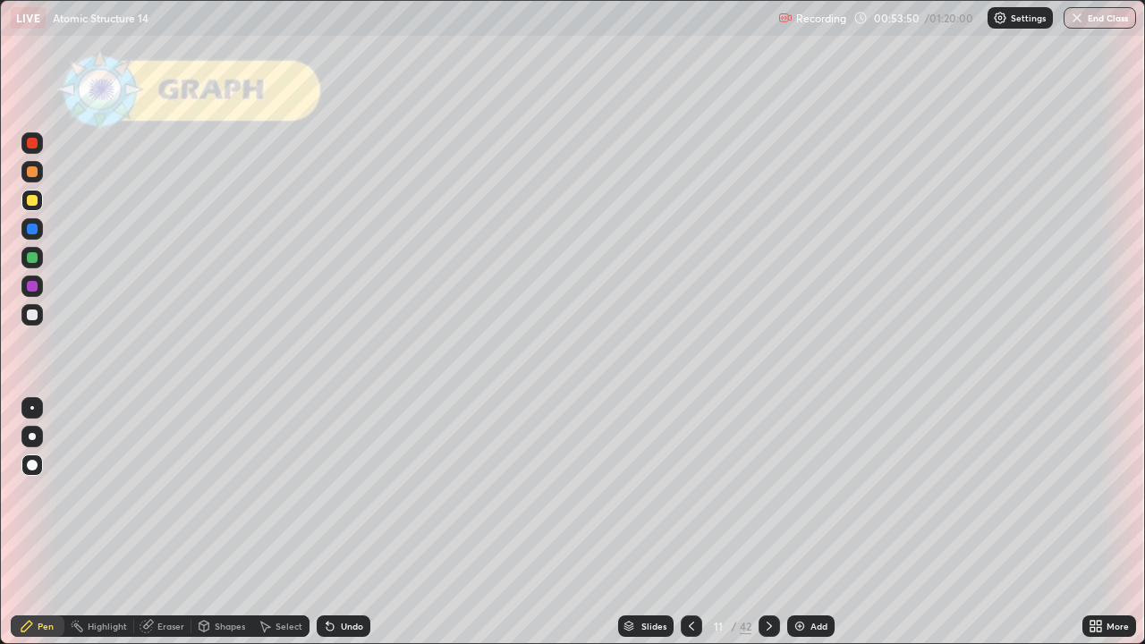
click at [326, 523] on icon at bounding box center [330, 626] width 14 height 14
click at [327, 523] on icon at bounding box center [330, 627] width 7 height 7
click at [327, 523] on icon at bounding box center [328, 623] width 2 height 2
click at [333, 523] on div "Undo" at bounding box center [344, 626] width 54 height 21
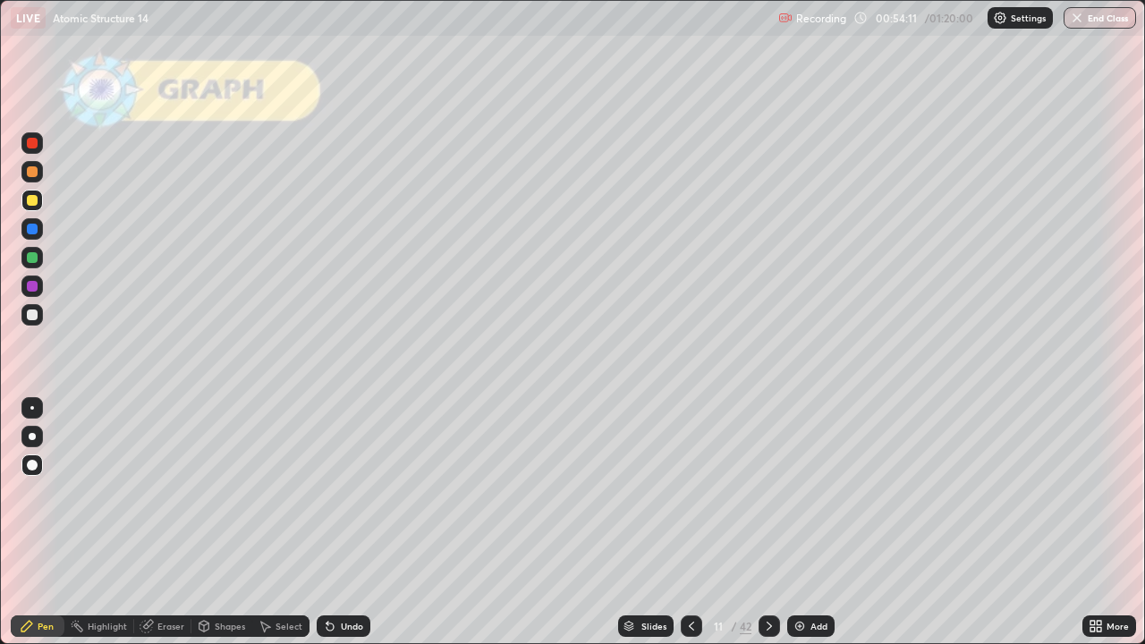
click at [770, 523] on icon at bounding box center [769, 626] width 14 height 14
click at [35, 204] on div at bounding box center [32, 200] width 11 height 11
click at [212, 523] on div "Shapes" at bounding box center [222, 626] width 61 height 21
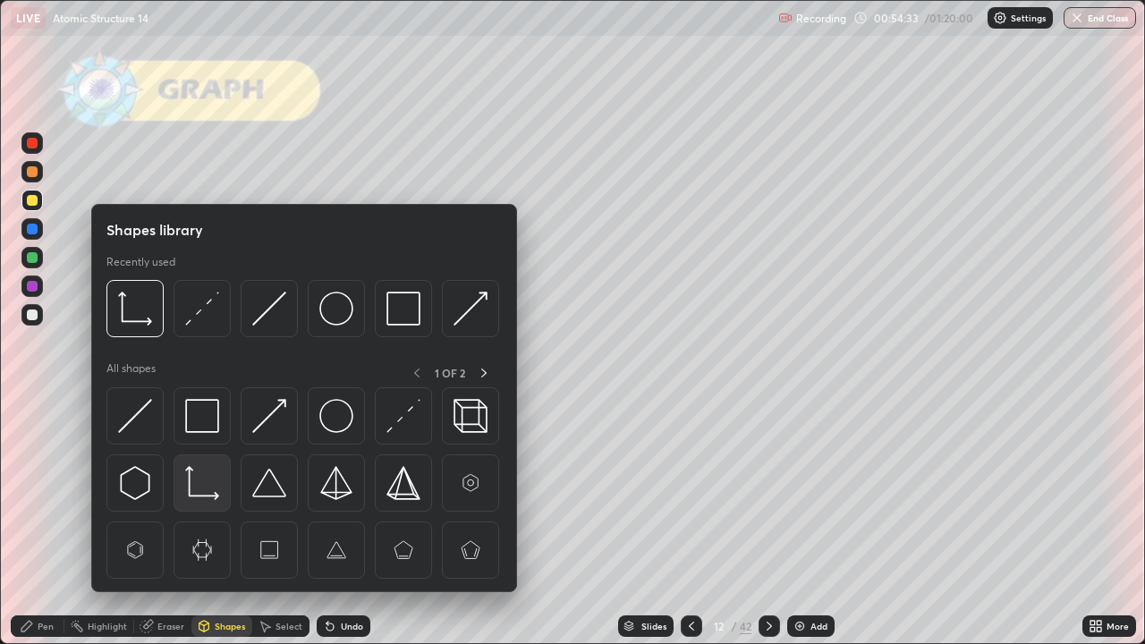
click at [193, 491] on img at bounding box center [202, 483] width 34 height 34
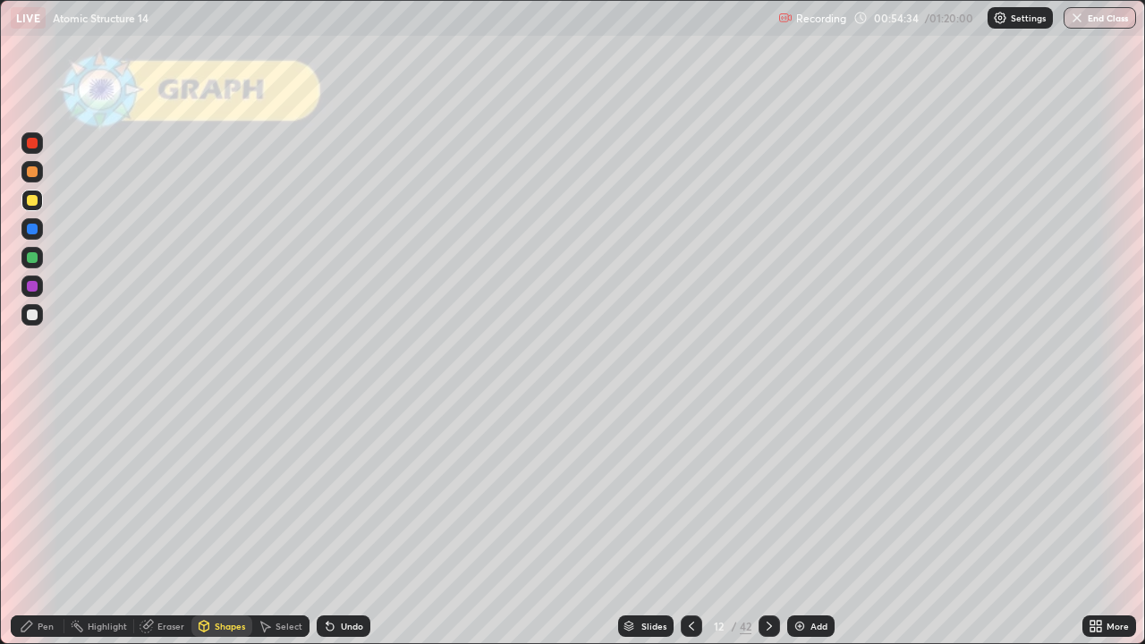
click at [31, 318] on div at bounding box center [32, 315] width 11 height 11
click at [38, 523] on div "Pen" at bounding box center [46, 626] width 16 height 9
click at [30, 257] on div at bounding box center [32, 257] width 11 height 11
click at [34, 202] on div at bounding box center [32, 200] width 11 height 11
click at [234, 523] on div "Shapes" at bounding box center [230, 626] width 30 height 9
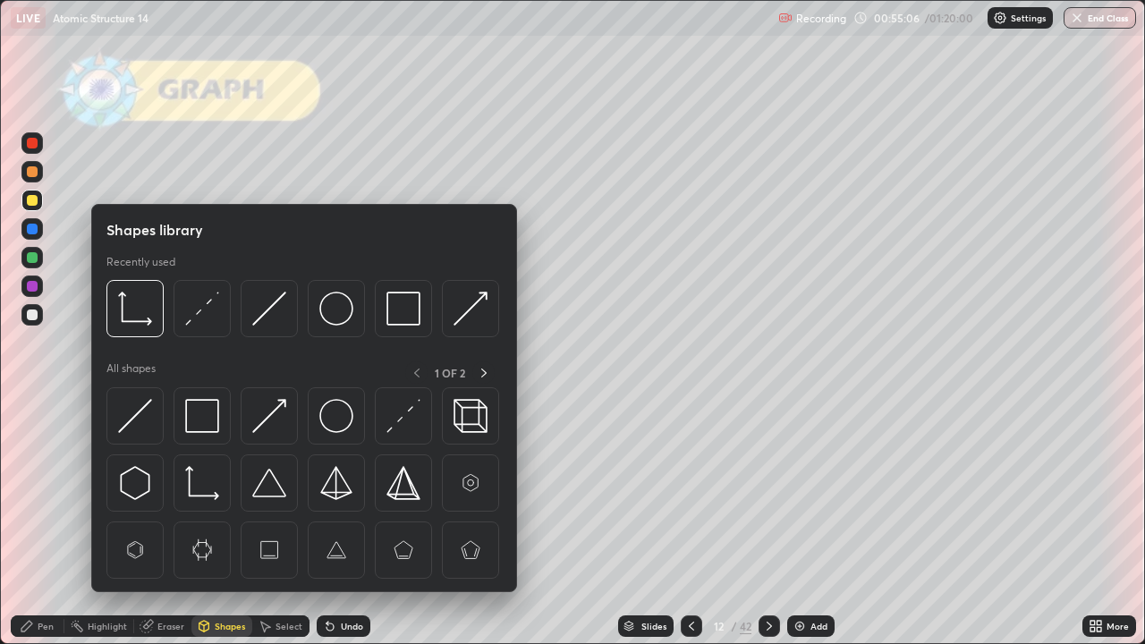
click at [37, 315] on div at bounding box center [32, 315] width 11 height 11
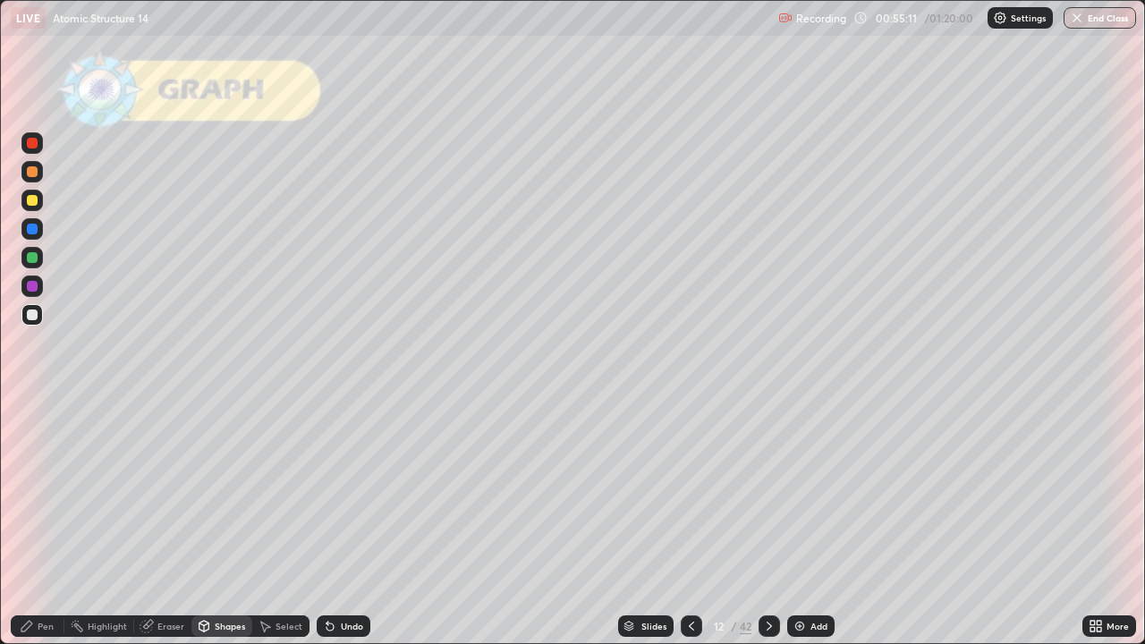
click at [42, 523] on div "Pen" at bounding box center [46, 626] width 16 height 9
click at [38, 260] on div at bounding box center [31, 257] width 21 height 21
click at [767, 523] on icon at bounding box center [769, 626] width 14 height 14
click at [32, 200] on div at bounding box center [32, 200] width 11 height 11
click at [30, 231] on div at bounding box center [32, 229] width 11 height 11
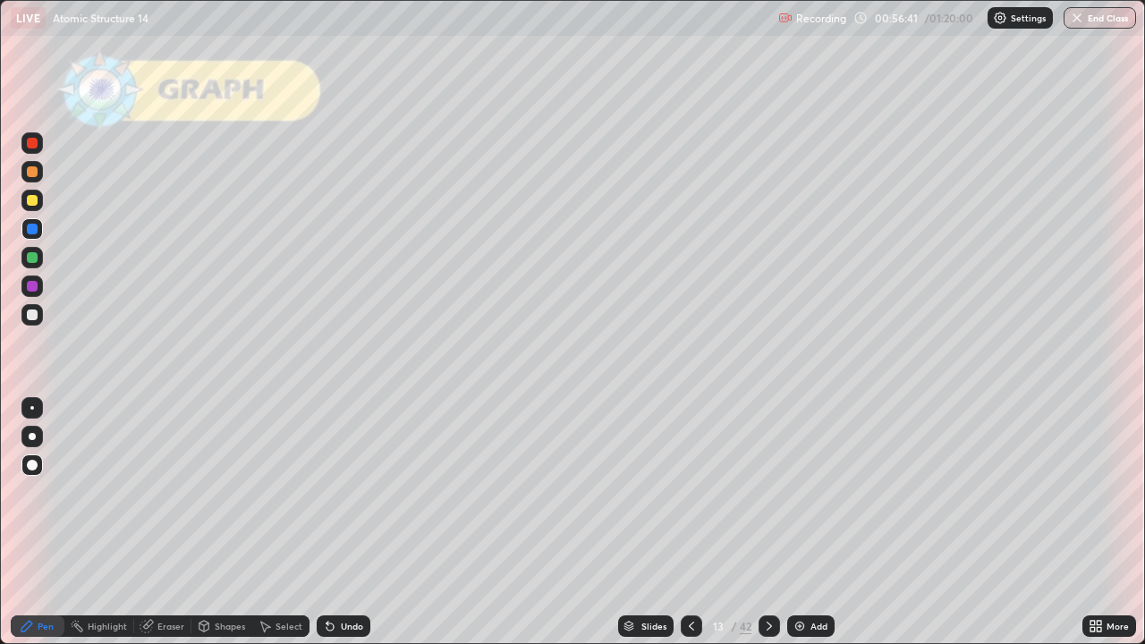
click at [30, 174] on div at bounding box center [32, 171] width 11 height 11
click at [32, 316] on div at bounding box center [32, 315] width 11 height 11
click at [344, 523] on div "Undo" at bounding box center [352, 626] width 22 height 9
click at [352, 523] on div "Undo" at bounding box center [352, 626] width 22 height 9
click at [222, 523] on div "Shapes" at bounding box center [230, 626] width 30 height 9
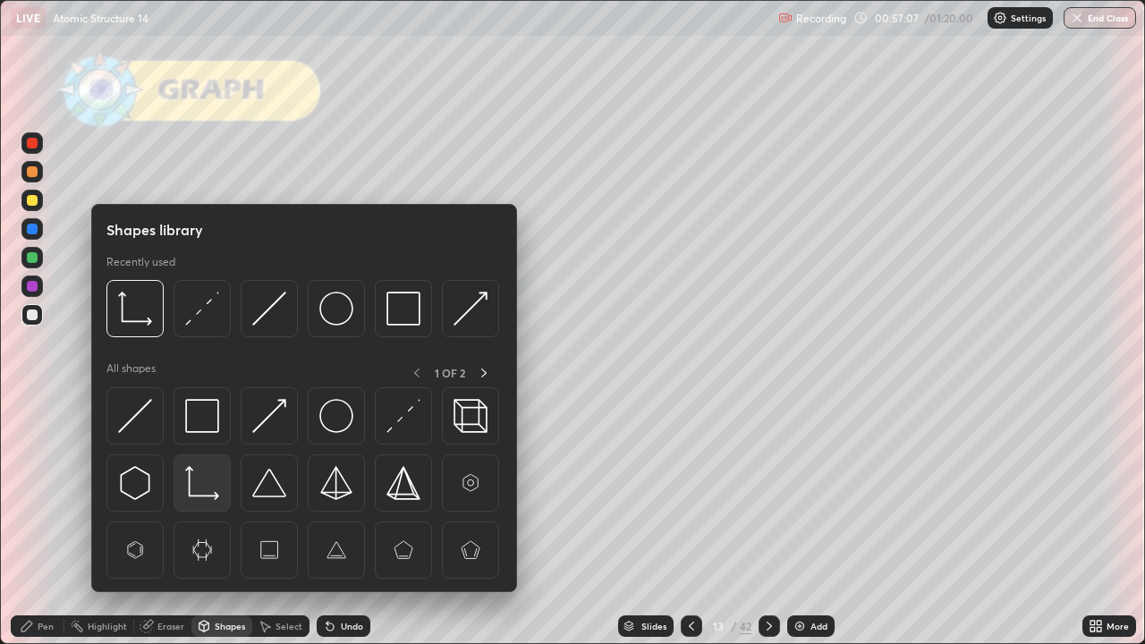
click at [194, 485] on img at bounding box center [202, 483] width 34 height 34
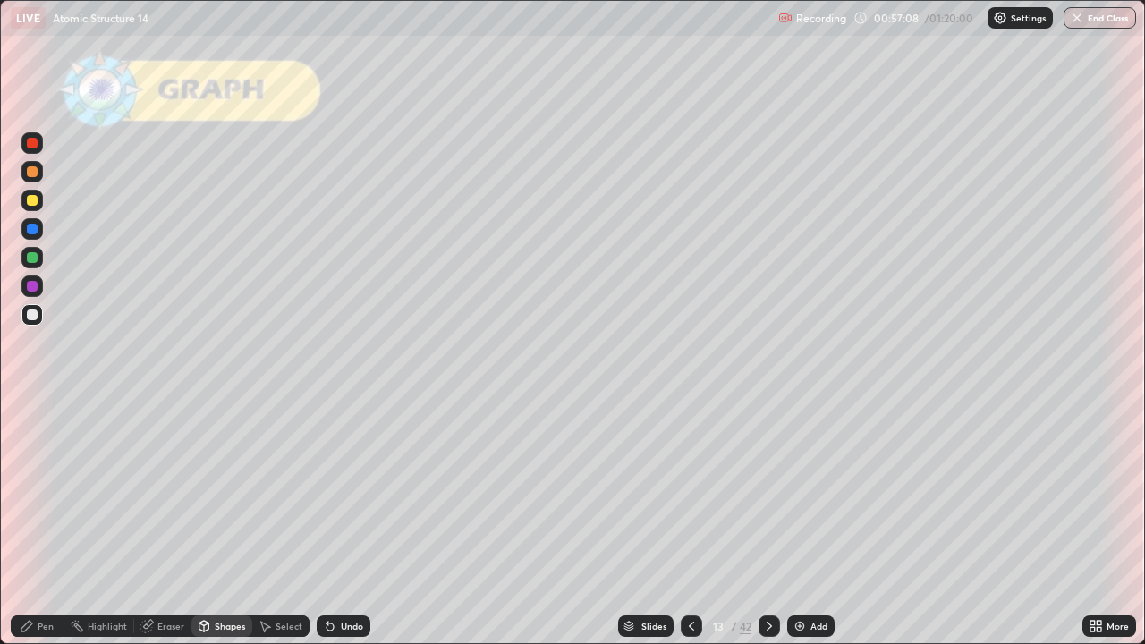
click at [31, 257] on div at bounding box center [32, 257] width 11 height 11
click at [31, 313] on div at bounding box center [32, 315] width 11 height 11
click at [32, 523] on icon at bounding box center [27, 626] width 14 height 14
click at [331, 523] on icon at bounding box center [330, 627] width 7 height 7
click at [342, 523] on div "Undo" at bounding box center [352, 626] width 22 height 9
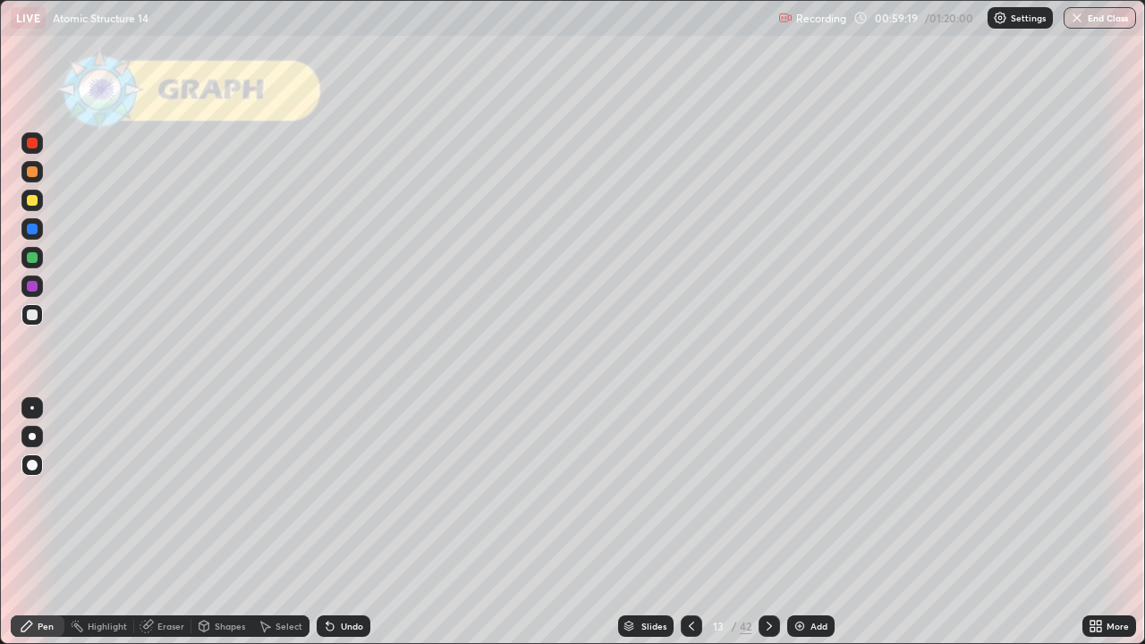
click at [770, 523] on icon at bounding box center [769, 626] width 14 height 14
click at [32, 177] on div at bounding box center [31, 171] width 21 height 21
click at [691, 523] on icon at bounding box center [692, 626] width 14 height 14
click at [768, 523] on icon at bounding box center [769, 626] width 14 height 14
click at [769, 523] on div at bounding box center [769, 626] width 21 height 21
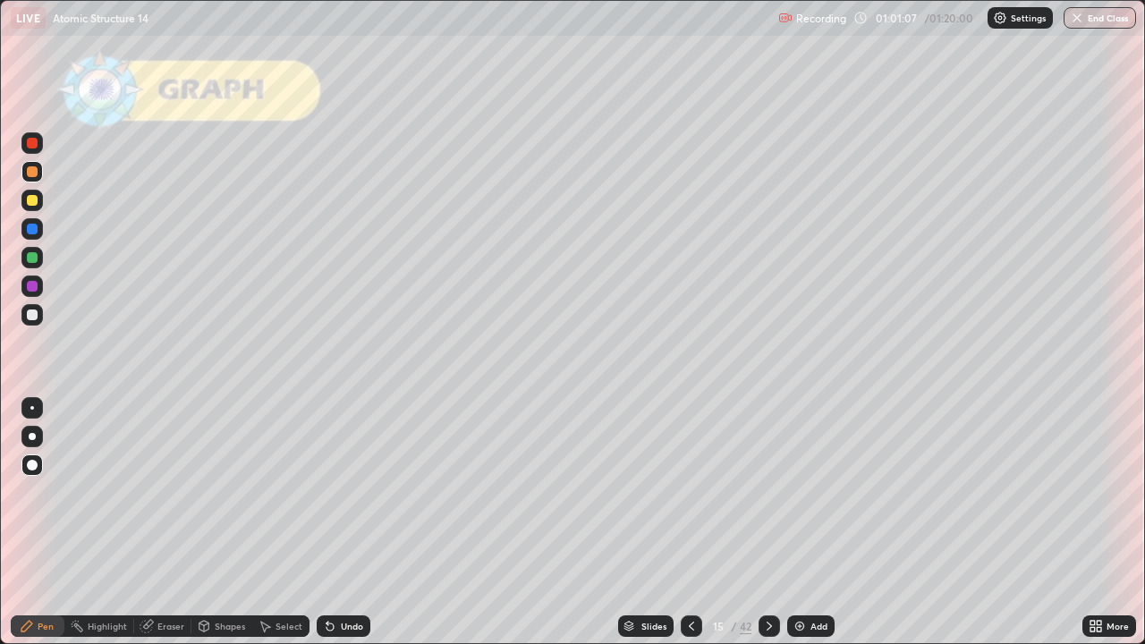
click at [773, 523] on div at bounding box center [769, 627] width 21 height 36
click at [766, 523] on div at bounding box center [769, 626] width 21 height 21
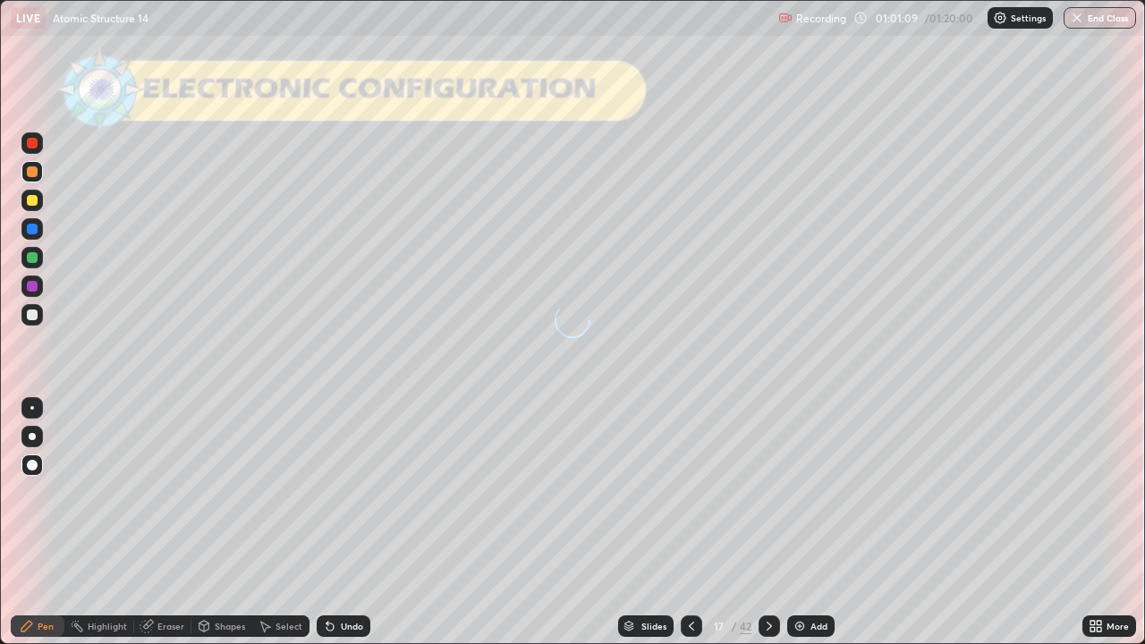
click at [766, 523] on div at bounding box center [769, 627] width 21 height 36
click at [685, 523] on icon at bounding box center [692, 626] width 14 height 14
click at [29, 316] on div at bounding box center [32, 315] width 11 height 11
click at [36, 200] on div at bounding box center [32, 200] width 11 height 11
click at [336, 523] on div "Undo" at bounding box center [344, 626] width 54 height 21
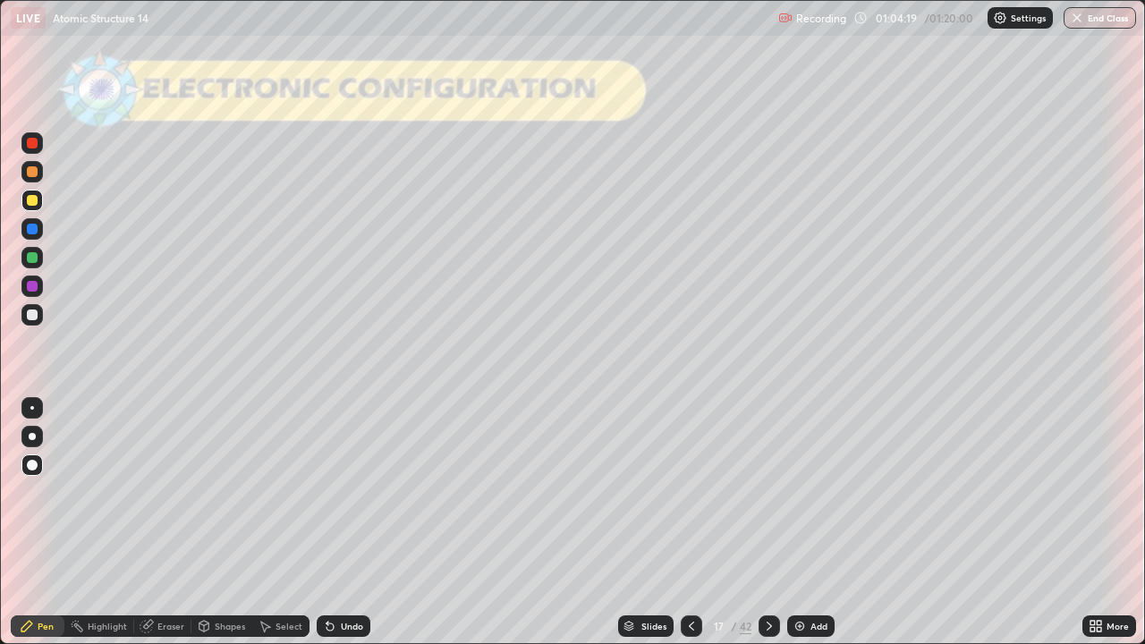
click at [768, 523] on icon at bounding box center [769, 626] width 14 height 14
click at [686, 523] on icon at bounding box center [692, 626] width 14 height 14
click at [769, 523] on icon at bounding box center [769, 626] width 14 height 14
click at [768, 523] on icon at bounding box center [769, 626] width 14 height 14
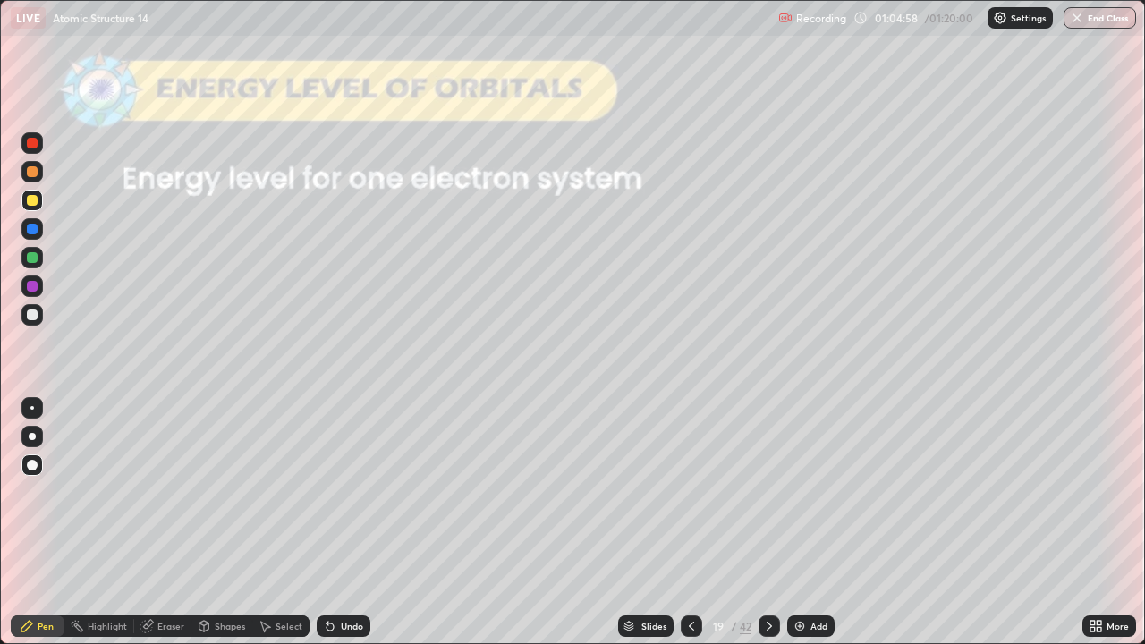
click at [215, 523] on div "Shapes" at bounding box center [230, 626] width 30 height 9
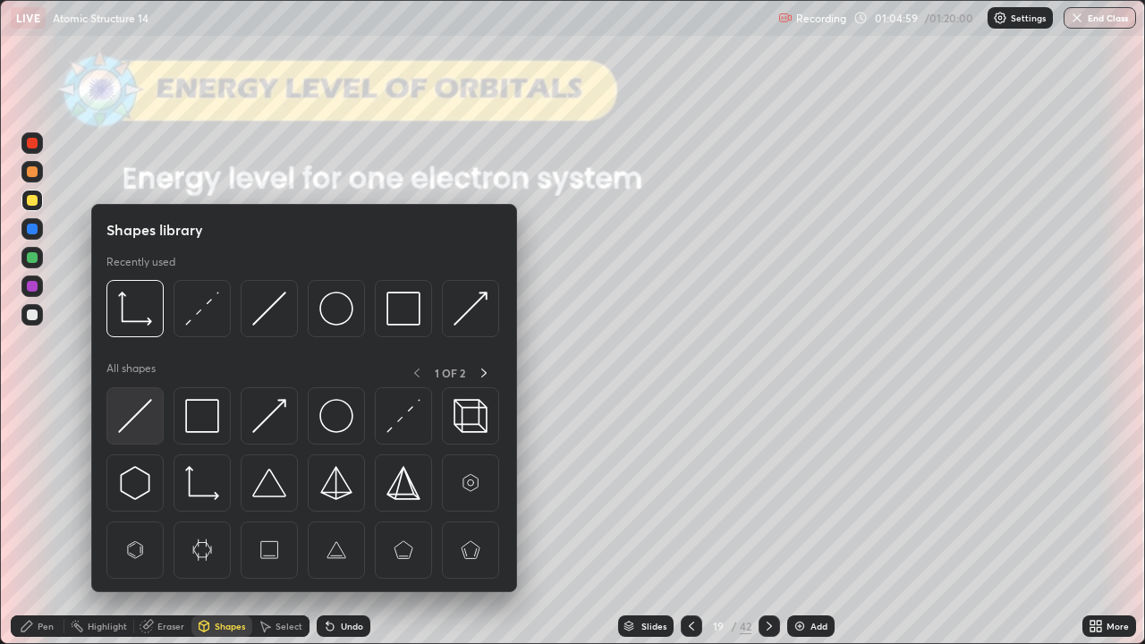
click at [133, 413] on img at bounding box center [135, 416] width 34 height 34
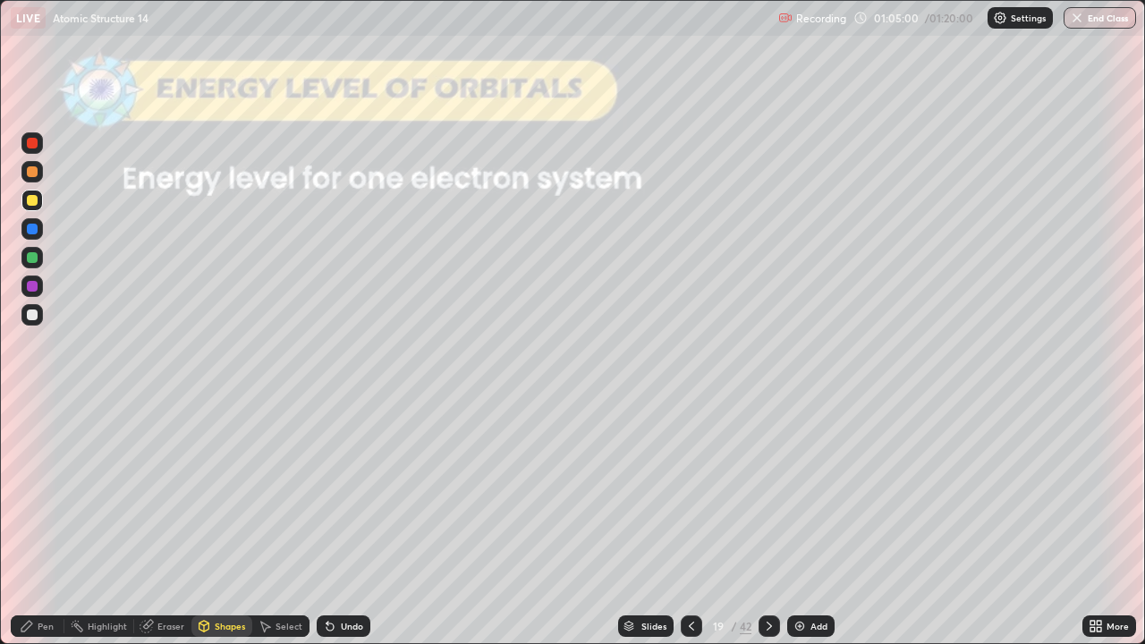
click at [33, 261] on div at bounding box center [32, 257] width 11 height 11
click at [227, 523] on div "Shapes" at bounding box center [230, 626] width 30 height 9
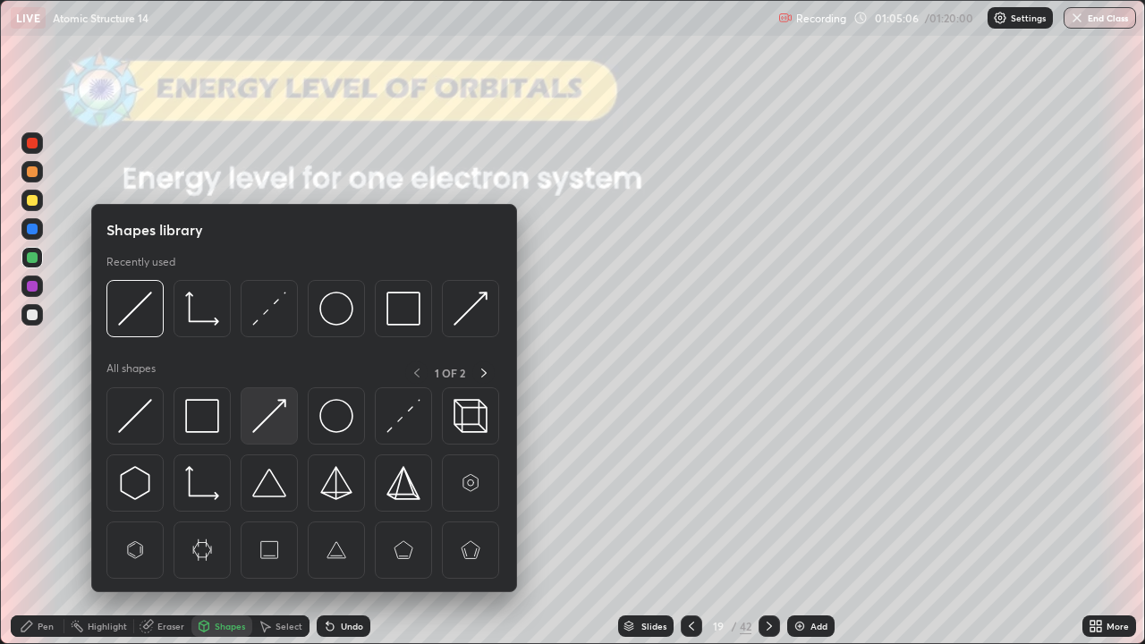
click at [271, 410] on img at bounding box center [269, 416] width 34 height 34
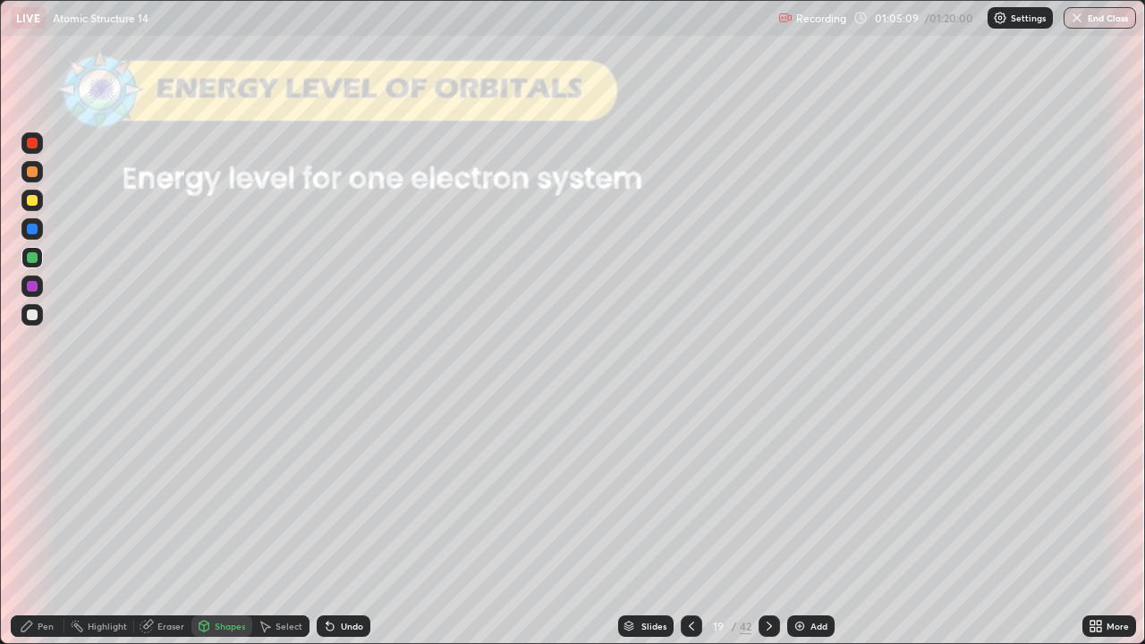
click at [30, 200] on div at bounding box center [32, 200] width 11 height 11
click at [37, 523] on div "Pen" at bounding box center [38, 626] width 54 height 21
click at [217, 523] on div "Shapes" at bounding box center [230, 626] width 30 height 9
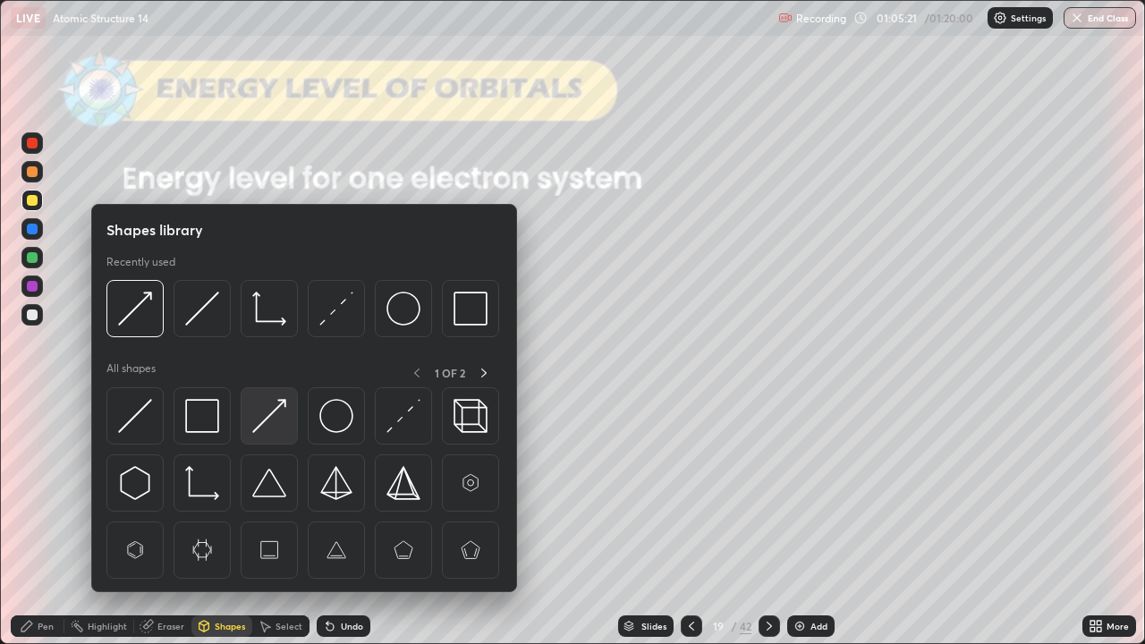
click at [268, 413] on img at bounding box center [269, 416] width 34 height 34
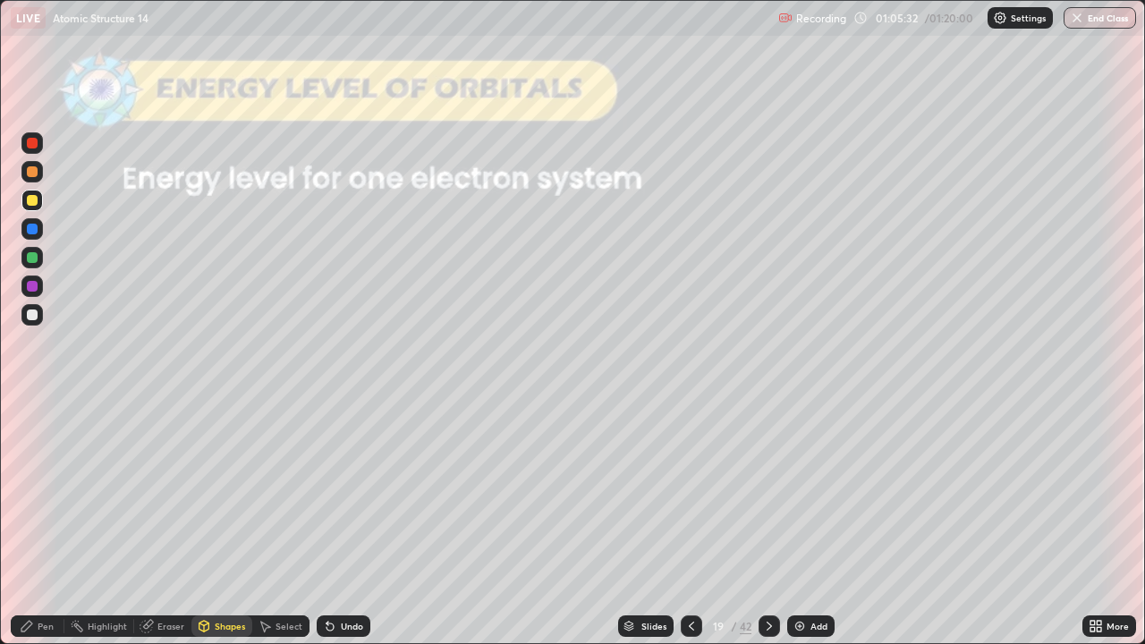
click at [27, 315] on div at bounding box center [32, 315] width 11 height 11
click at [38, 523] on div "Pen" at bounding box center [46, 626] width 16 height 9
click at [771, 523] on icon at bounding box center [769, 626] width 14 height 14
click at [215, 523] on div "Shapes" at bounding box center [230, 626] width 30 height 9
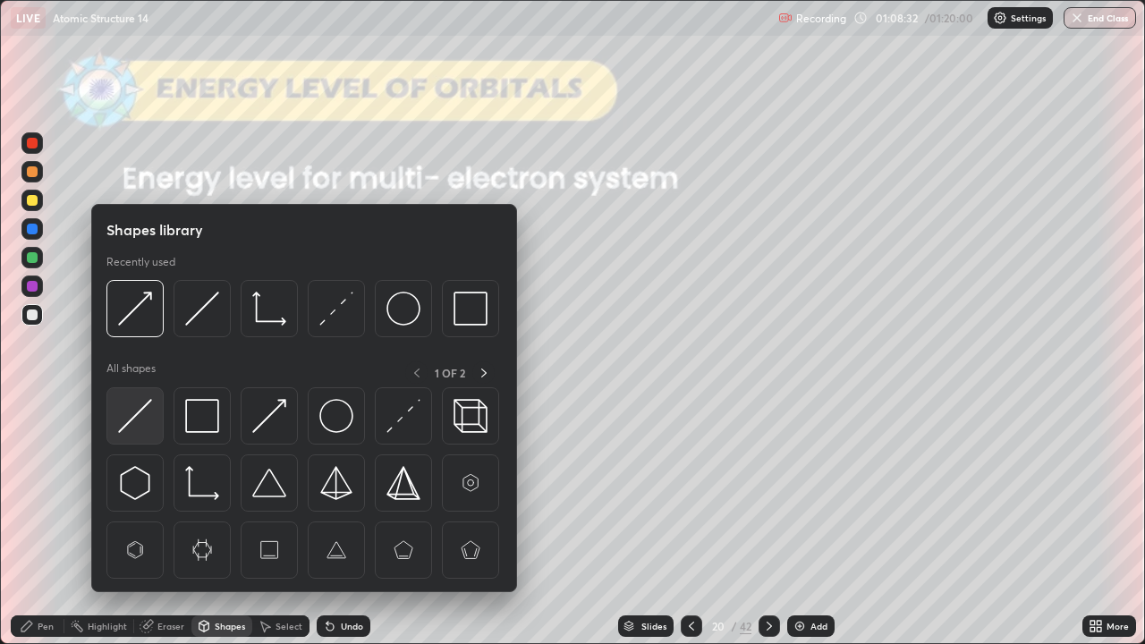
click at [131, 415] on img at bounding box center [135, 416] width 34 height 34
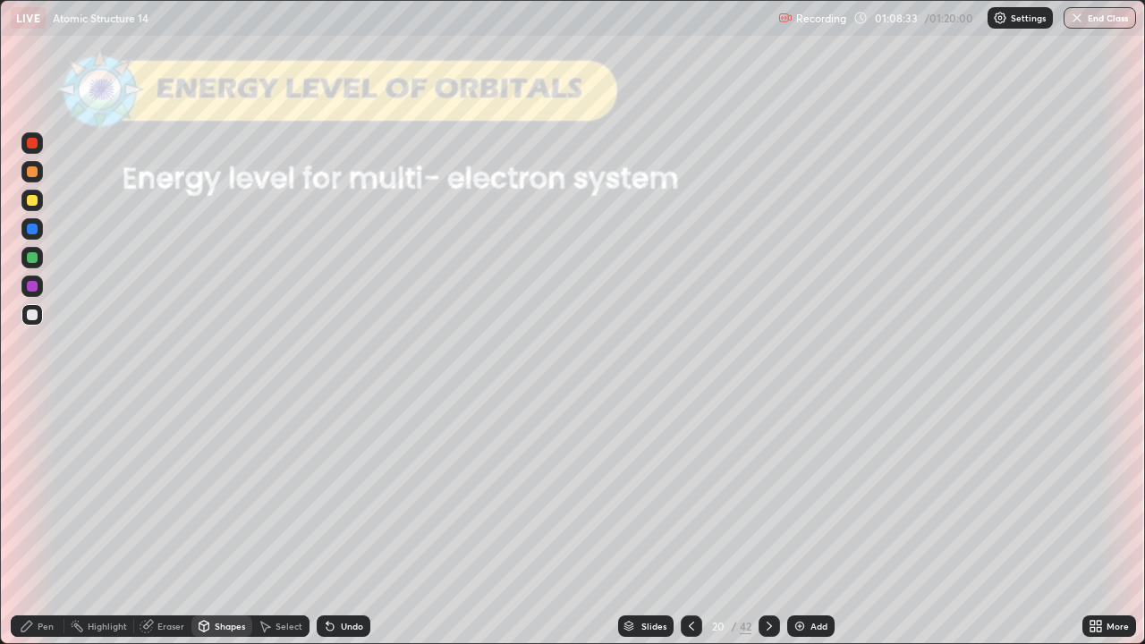
click at [31, 201] on div at bounding box center [32, 200] width 11 height 11
click at [209, 523] on icon at bounding box center [204, 626] width 14 height 14
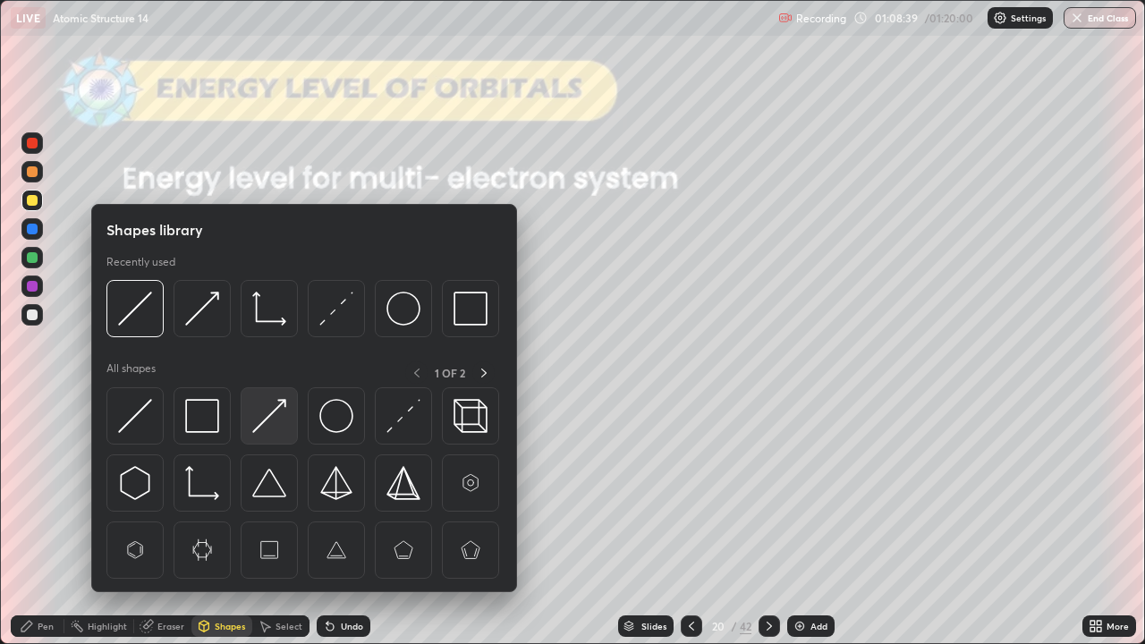
click at [260, 419] on img at bounding box center [269, 416] width 34 height 34
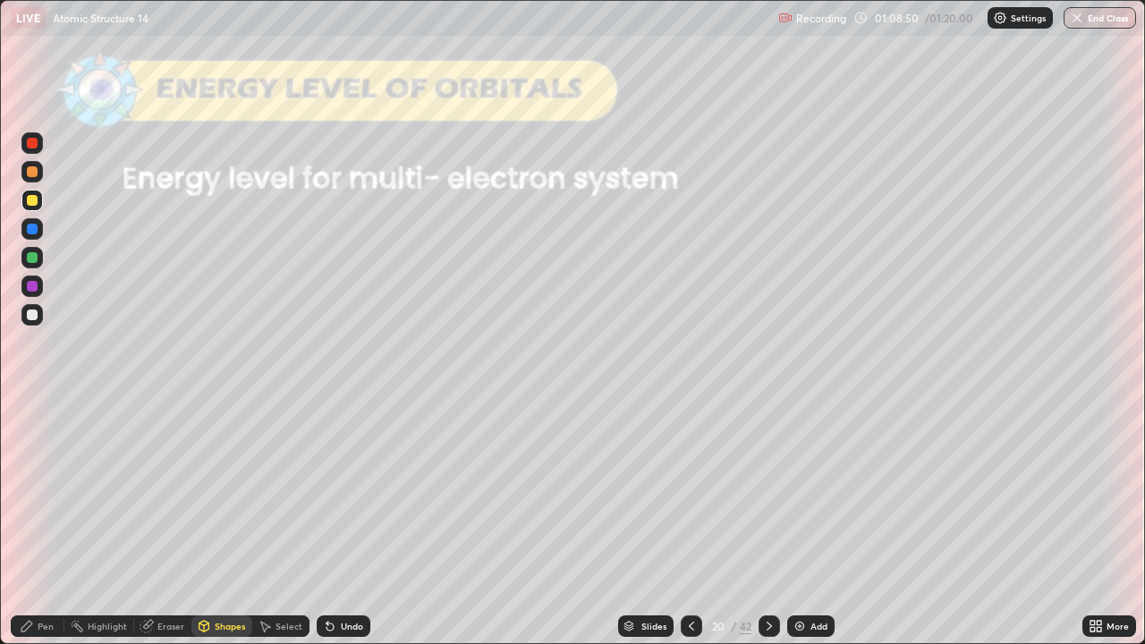
click at [38, 523] on div "Pen" at bounding box center [46, 626] width 16 height 9
click at [27, 313] on div at bounding box center [32, 315] width 11 height 11
click at [225, 523] on div "Shapes" at bounding box center [230, 626] width 30 height 9
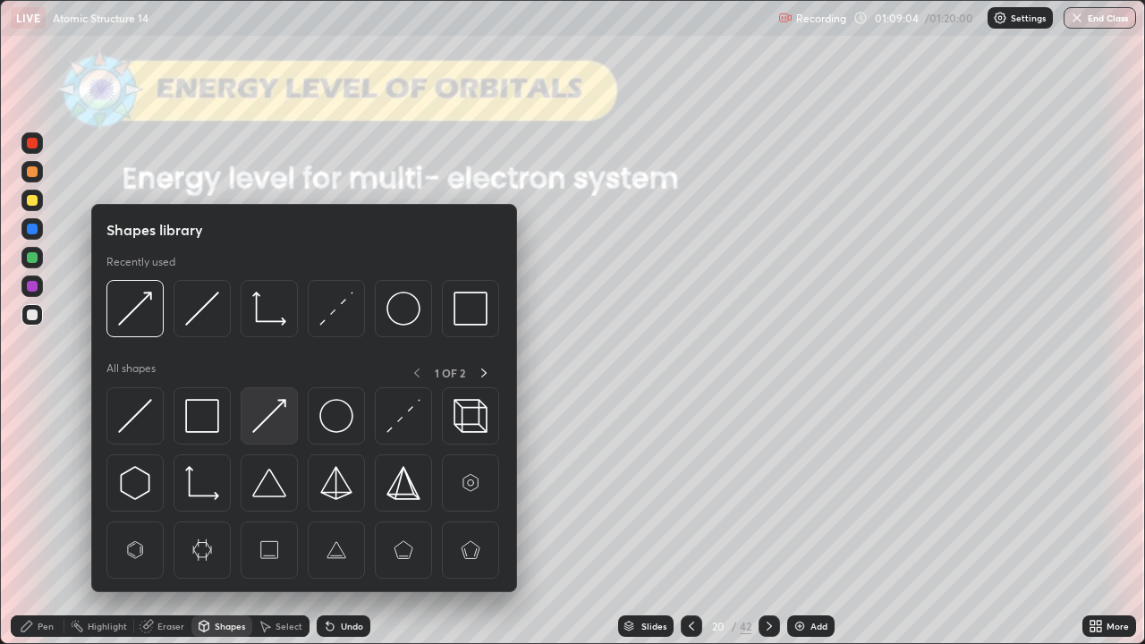
click at [263, 423] on img at bounding box center [269, 416] width 34 height 34
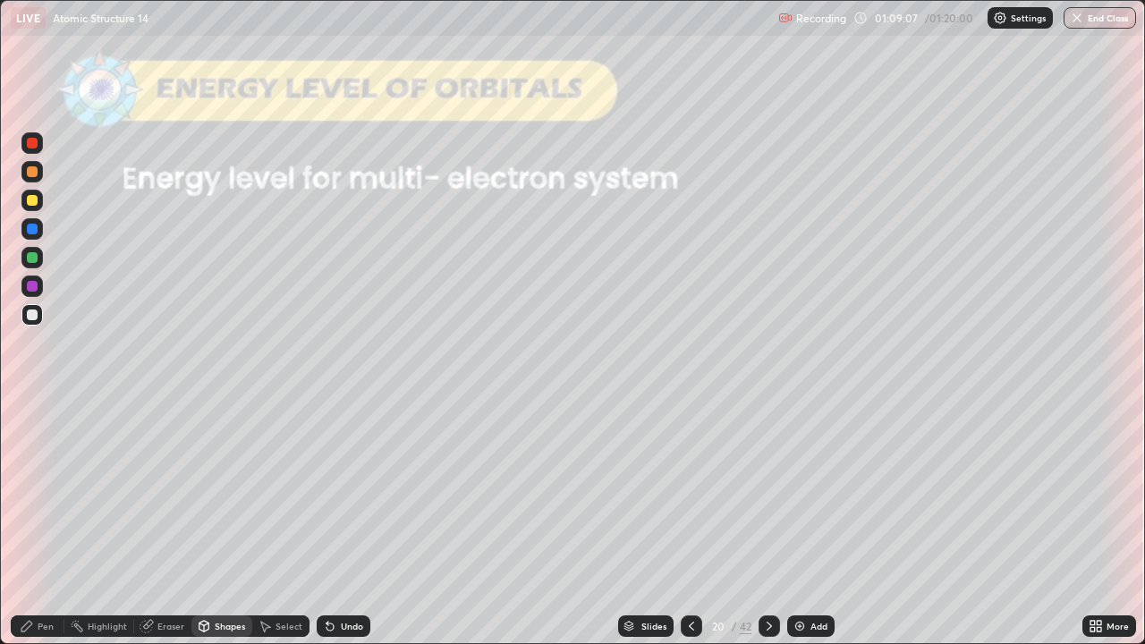
click at [37, 523] on div "Pen" at bounding box center [38, 626] width 54 height 21
click at [171, 523] on div "Eraser" at bounding box center [171, 626] width 27 height 9
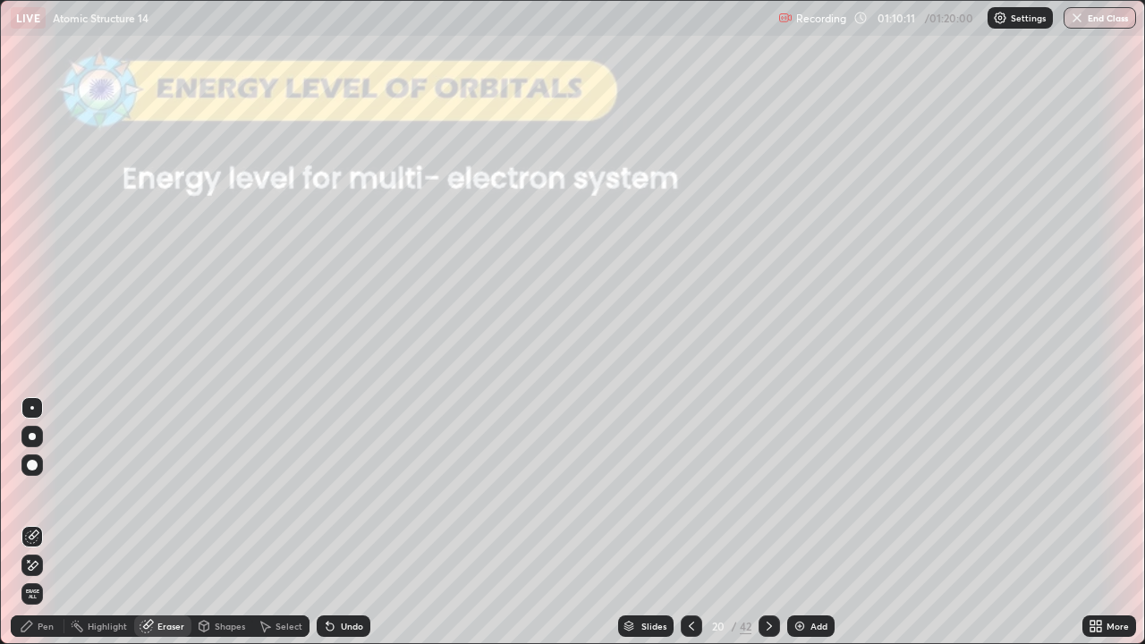
click at [51, 523] on div "Pen" at bounding box center [46, 626] width 16 height 9
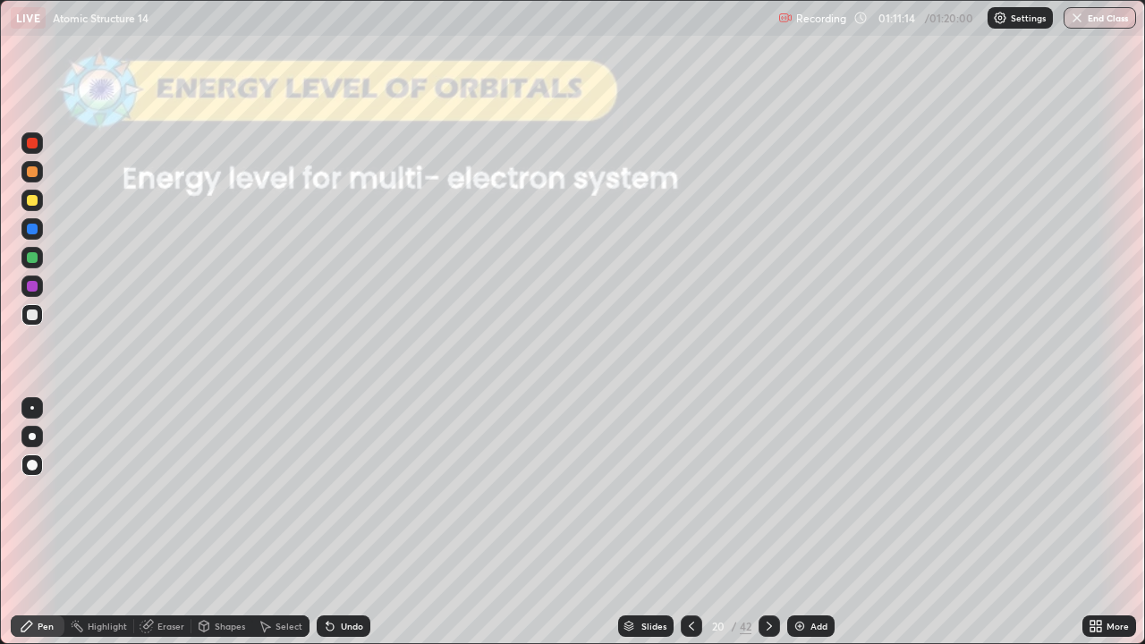
click at [769, 523] on icon at bounding box center [769, 626] width 14 height 14
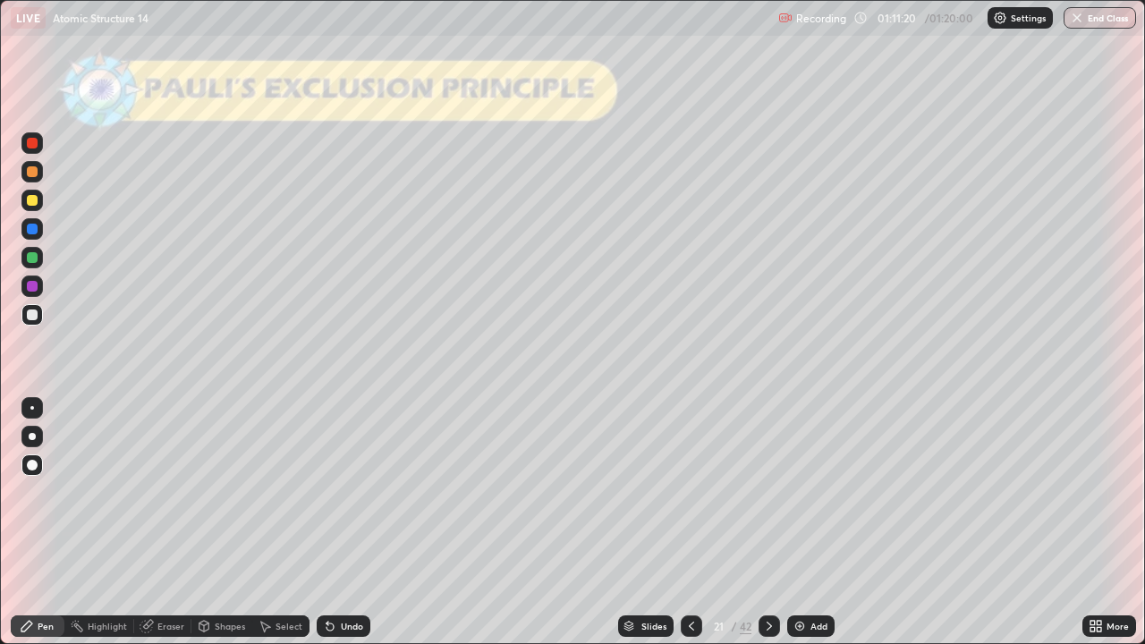
click at [31, 202] on div at bounding box center [32, 200] width 11 height 11
click at [215, 523] on div "Shapes" at bounding box center [230, 626] width 30 height 9
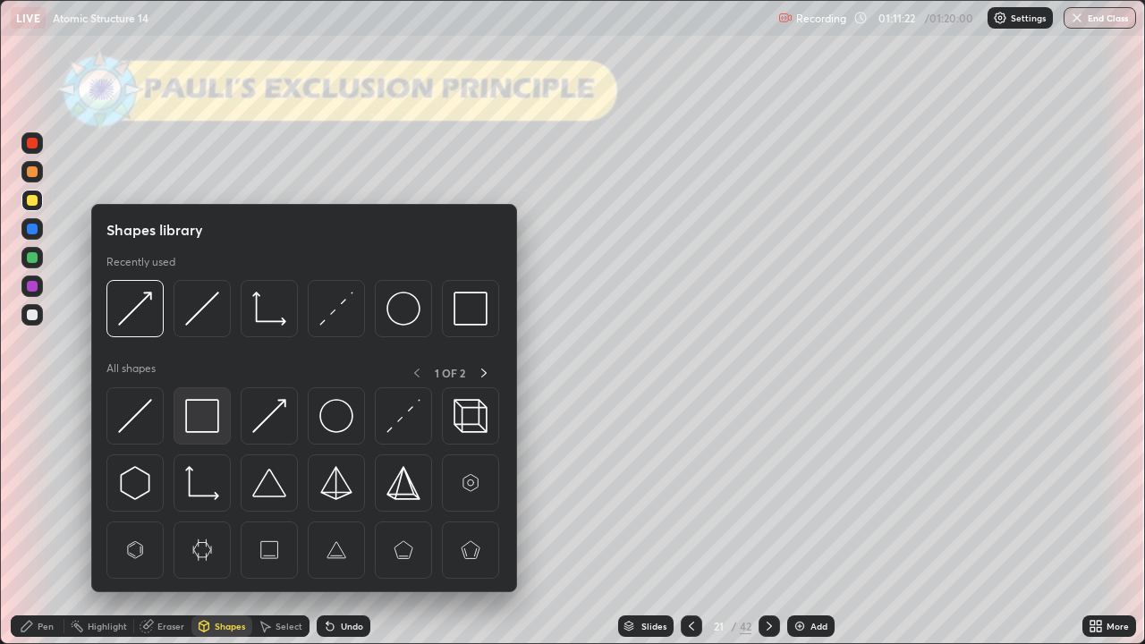
click at [202, 419] on img at bounding box center [202, 416] width 34 height 34
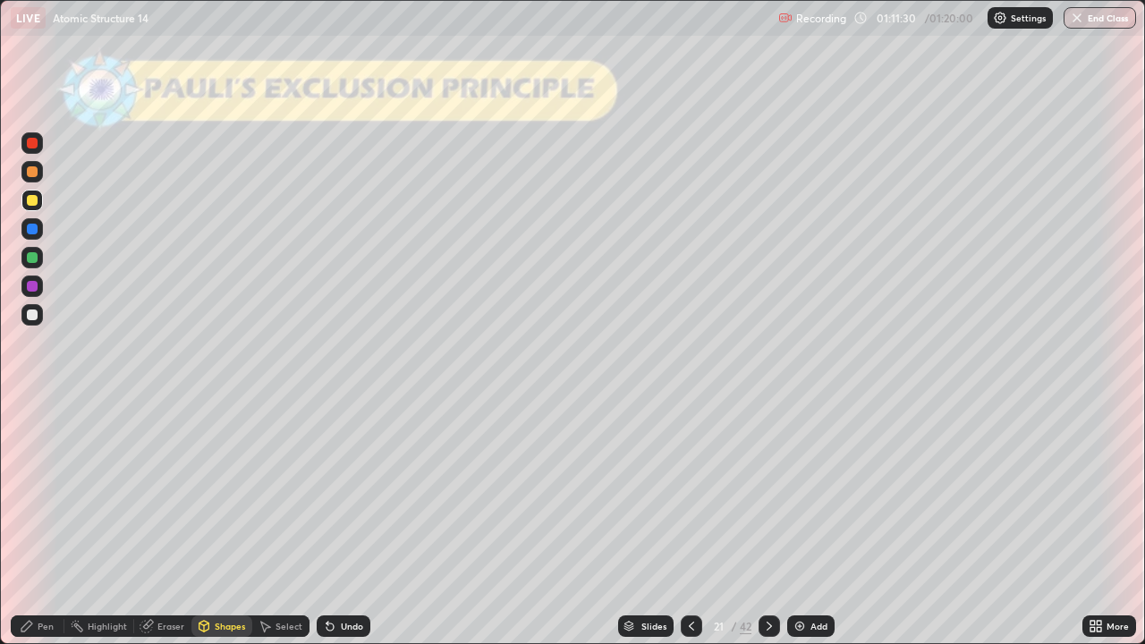
click at [27, 317] on div at bounding box center [32, 315] width 11 height 11
click at [333, 523] on icon at bounding box center [330, 626] width 14 height 14
click at [48, 523] on div "Pen" at bounding box center [46, 626] width 16 height 9
click at [768, 523] on icon at bounding box center [769, 626] width 14 height 14
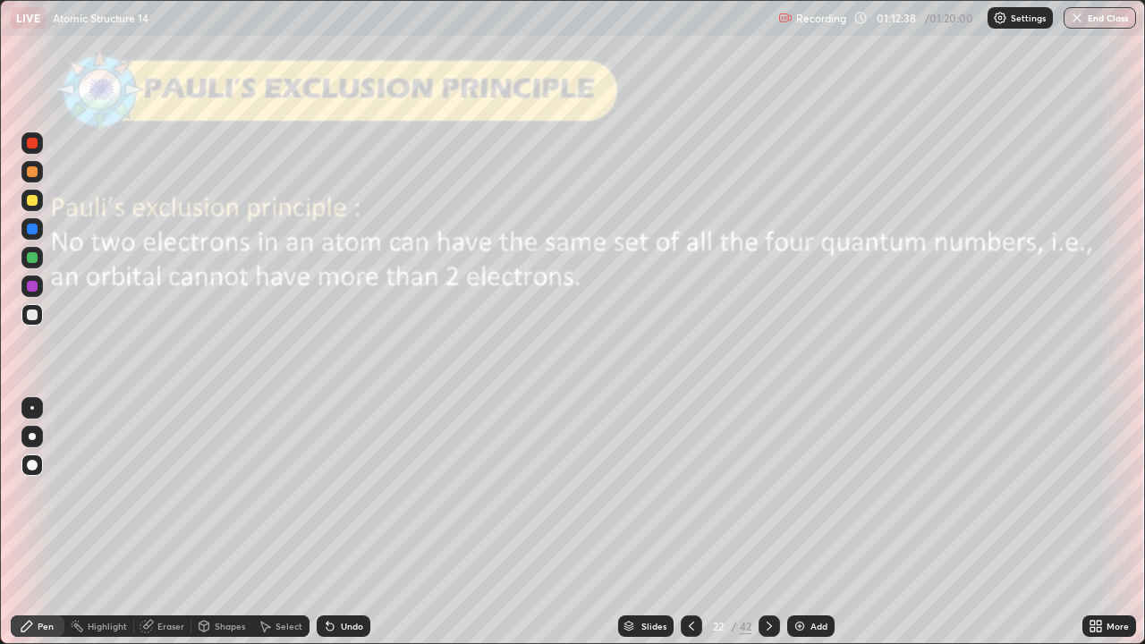
click at [768, 523] on icon at bounding box center [769, 626] width 14 height 14
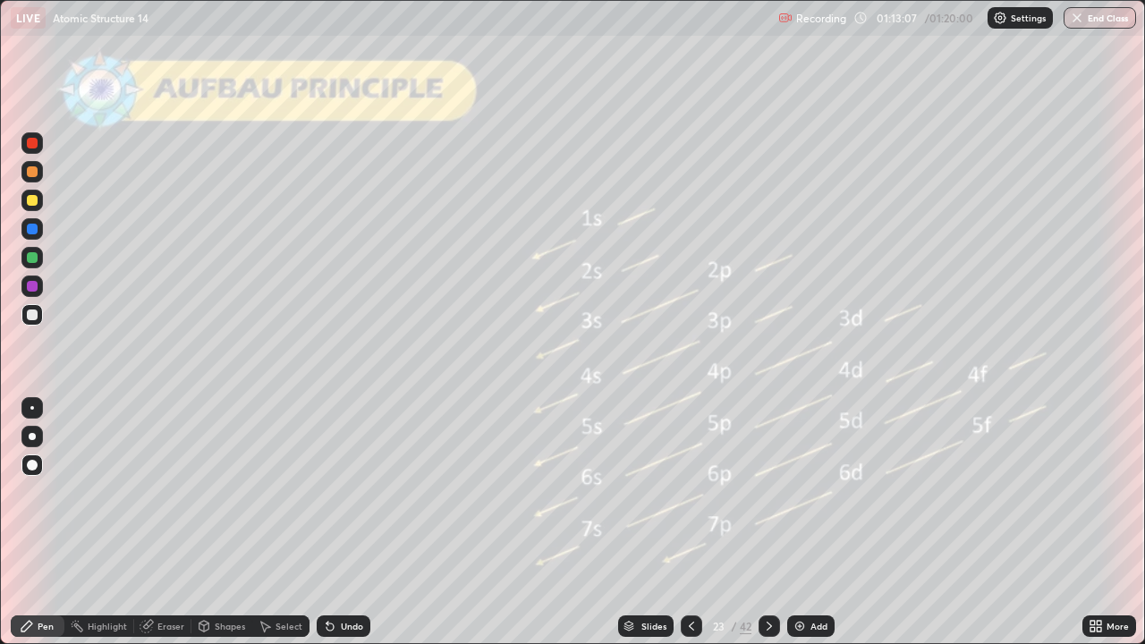
click at [759, 523] on div at bounding box center [769, 626] width 21 height 21
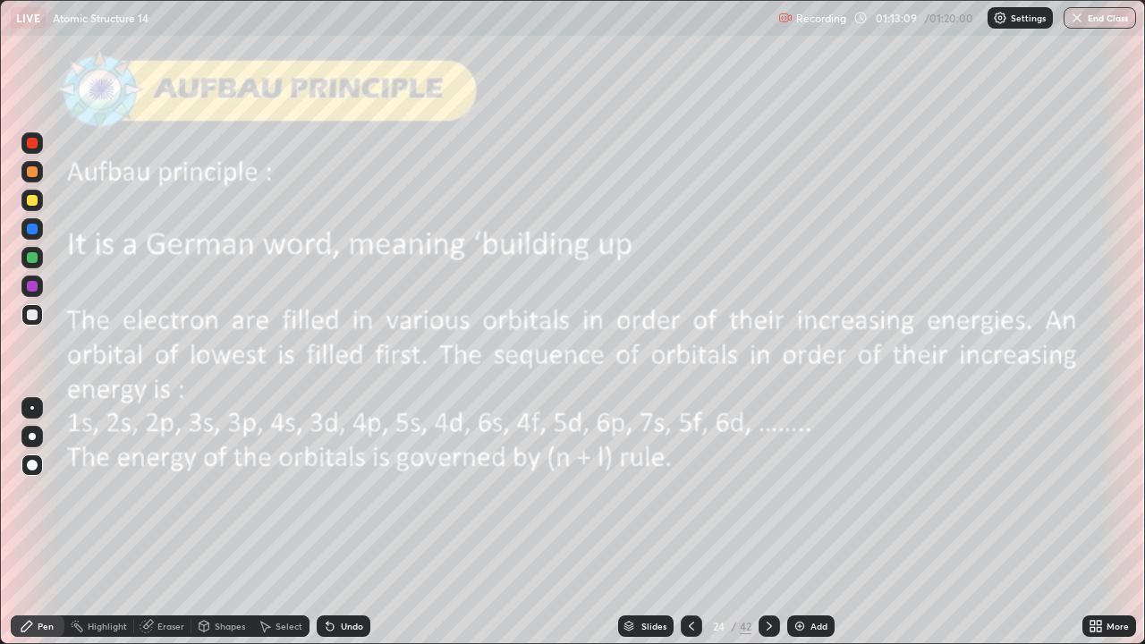
click at [763, 523] on div at bounding box center [769, 627] width 21 height 36
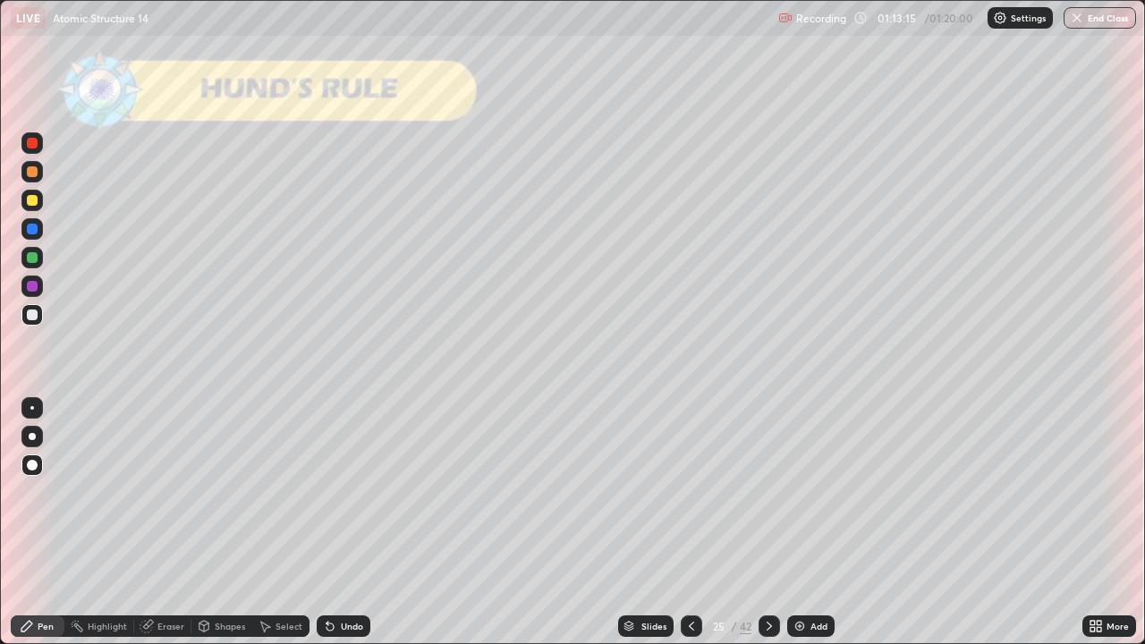
click at [226, 523] on div "Shapes" at bounding box center [230, 626] width 30 height 9
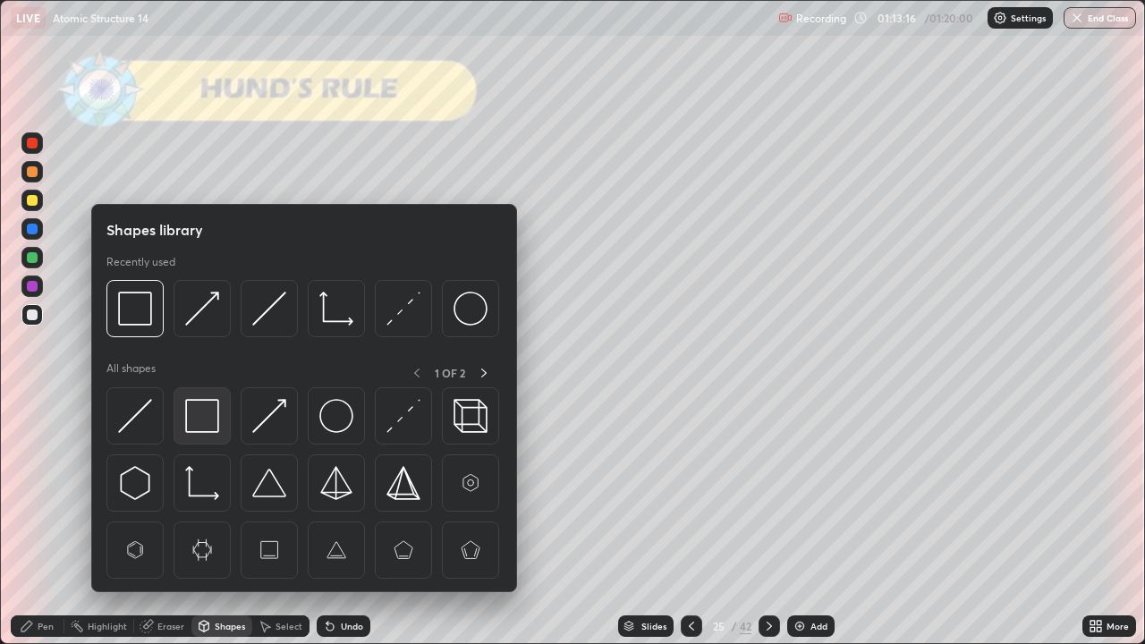
click at [208, 413] on img at bounding box center [202, 416] width 34 height 34
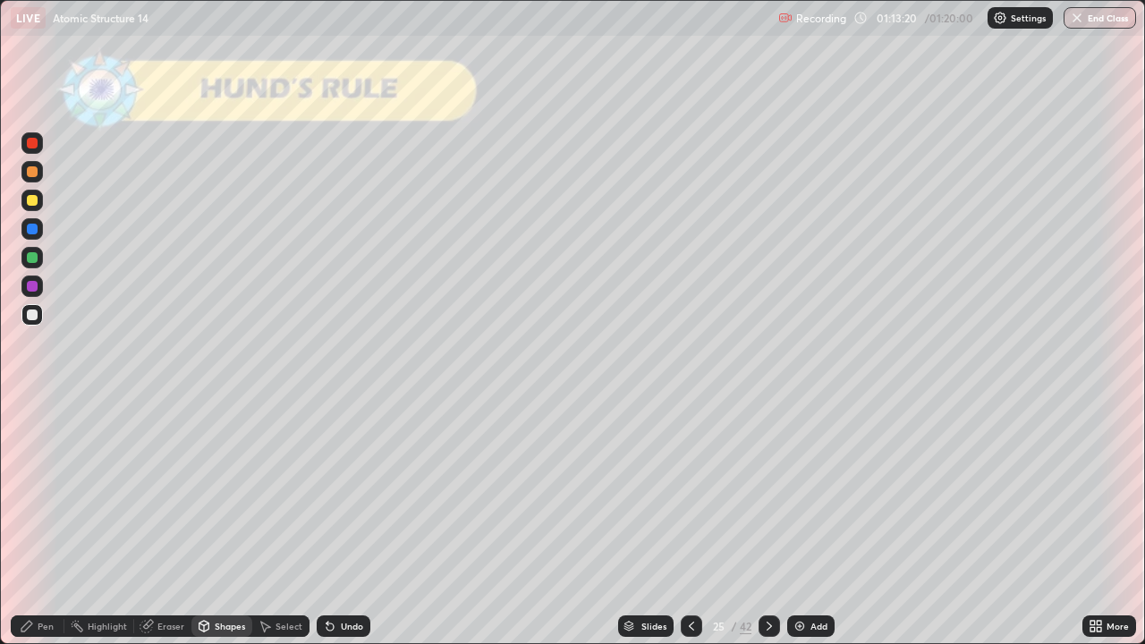
click at [336, 523] on div "Undo" at bounding box center [344, 626] width 54 height 21
click at [36, 523] on div "Pen" at bounding box center [38, 626] width 54 height 21
click at [775, 523] on div at bounding box center [769, 626] width 21 height 21
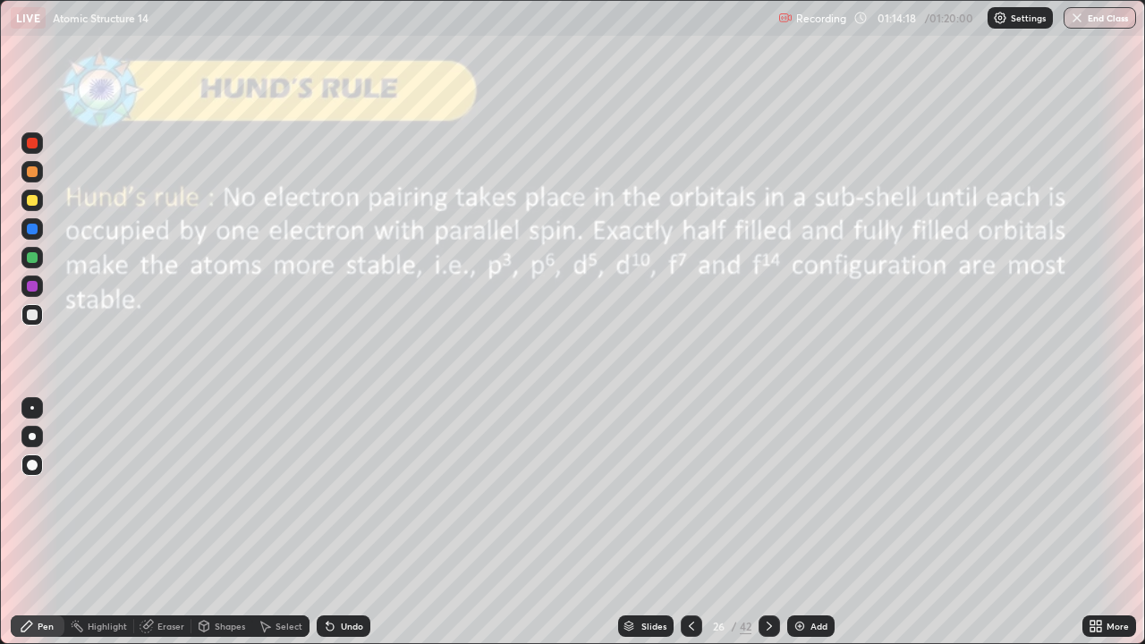
click at [768, 523] on div at bounding box center [769, 626] width 21 height 21
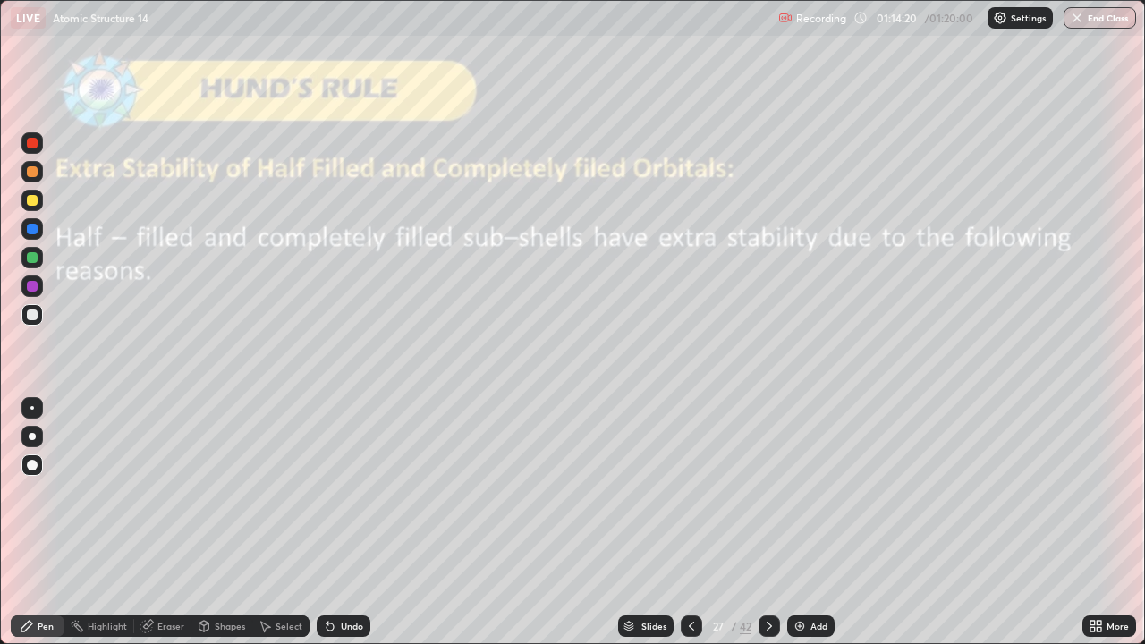
click at [768, 523] on icon at bounding box center [769, 626] width 14 height 14
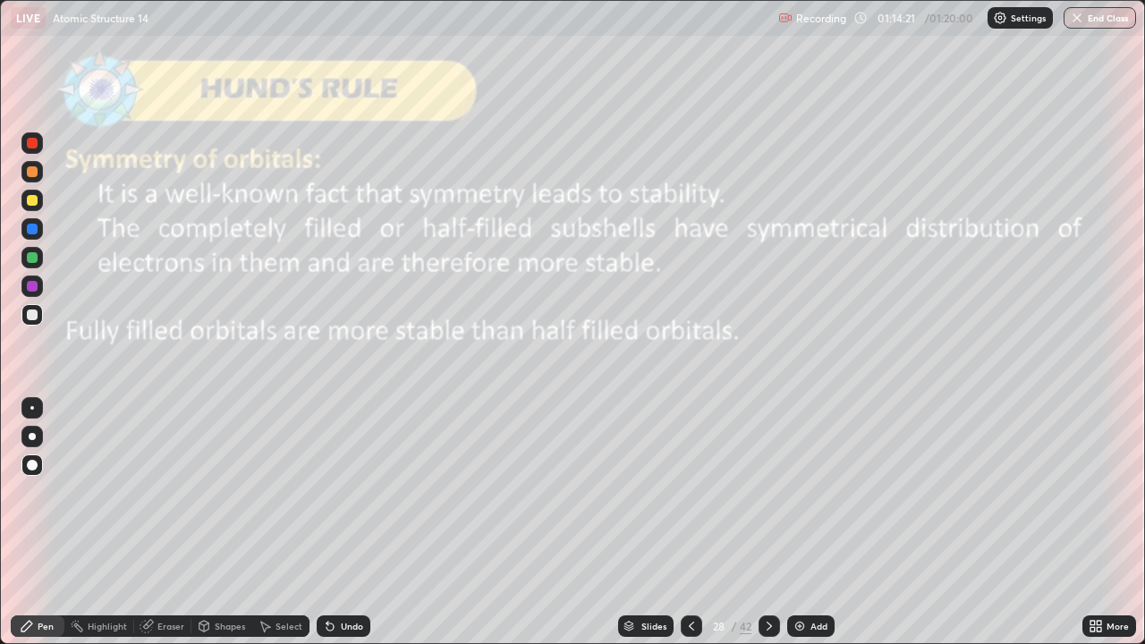
click at [770, 523] on icon at bounding box center [769, 626] width 5 height 9
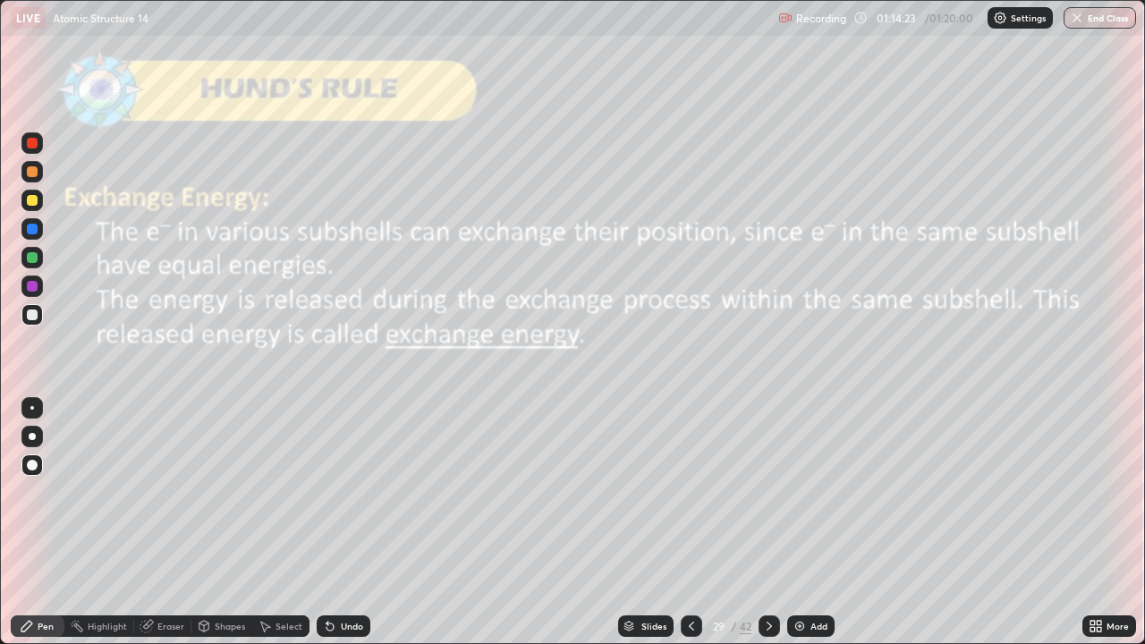
click at [771, 523] on icon at bounding box center [769, 626] width 14 height 14
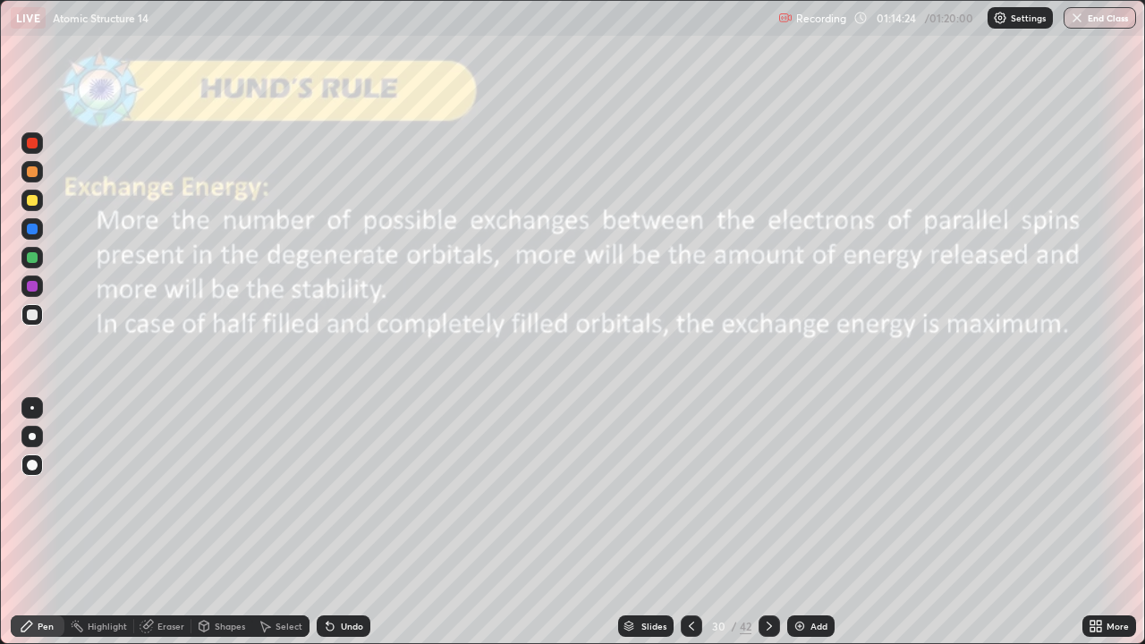
click at [767, 523] on icon at bounding box center [769, 626] width 14 height 14
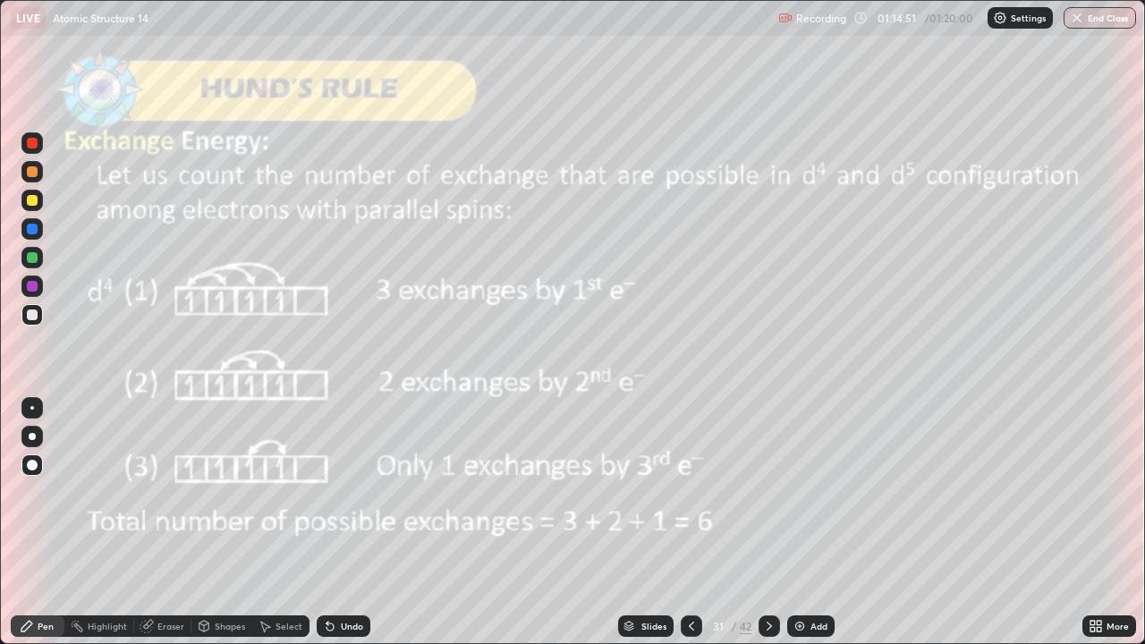
click at [768, 523] on icon at bounding box center [769, 626] width 14 height 14
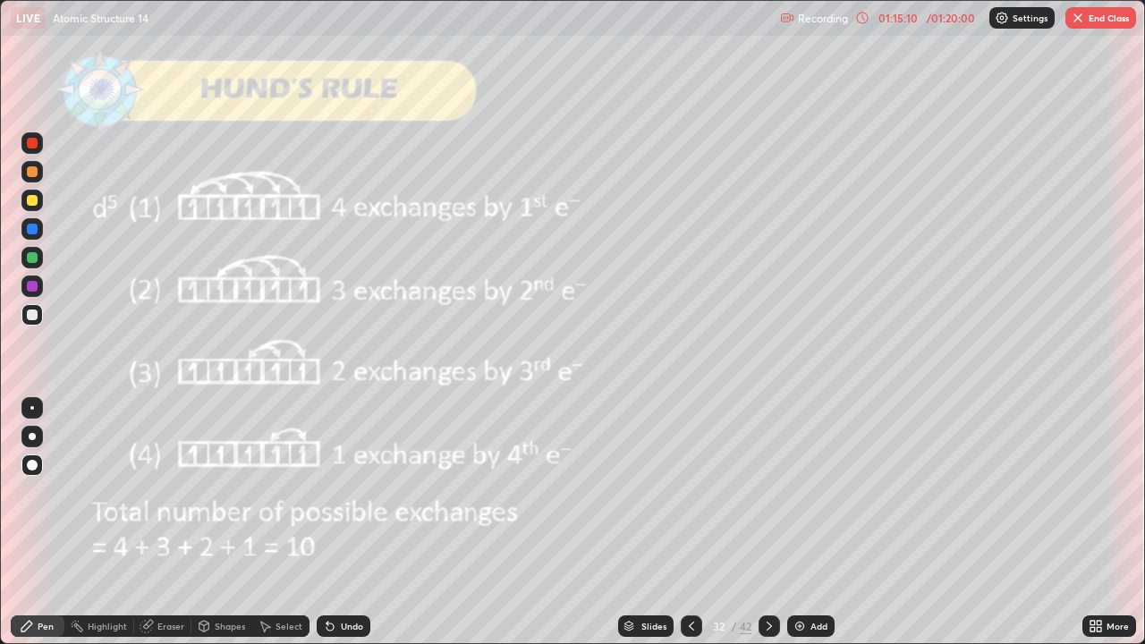
click at [641, 523] on div "Slides" at bounding box center [645, 626] width 55 height 21
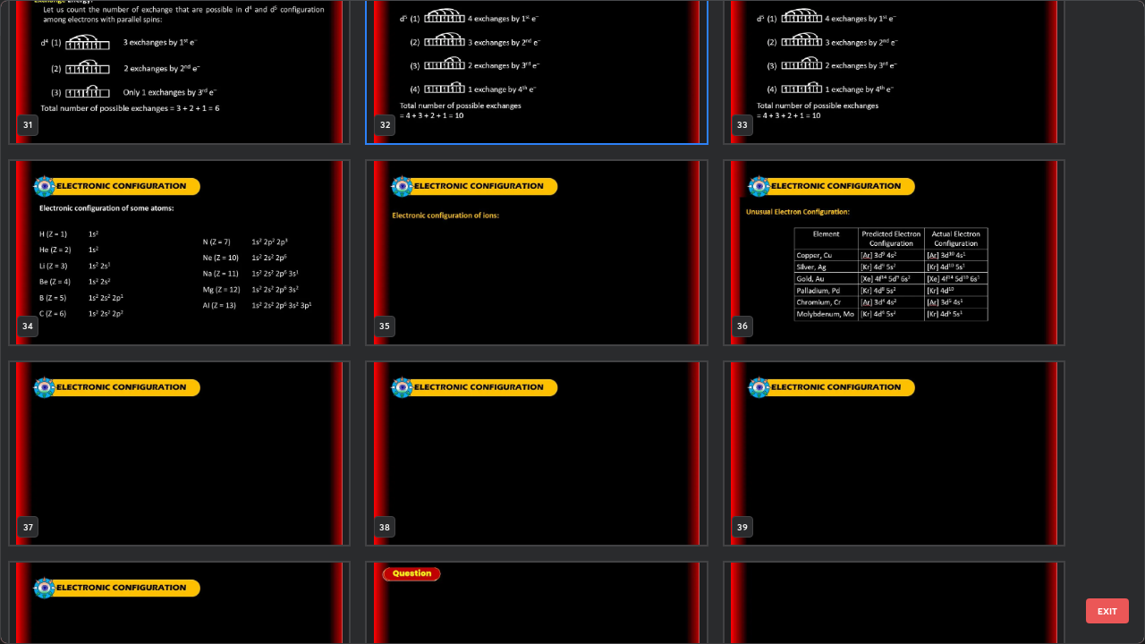
scroll to position [2066, 0]
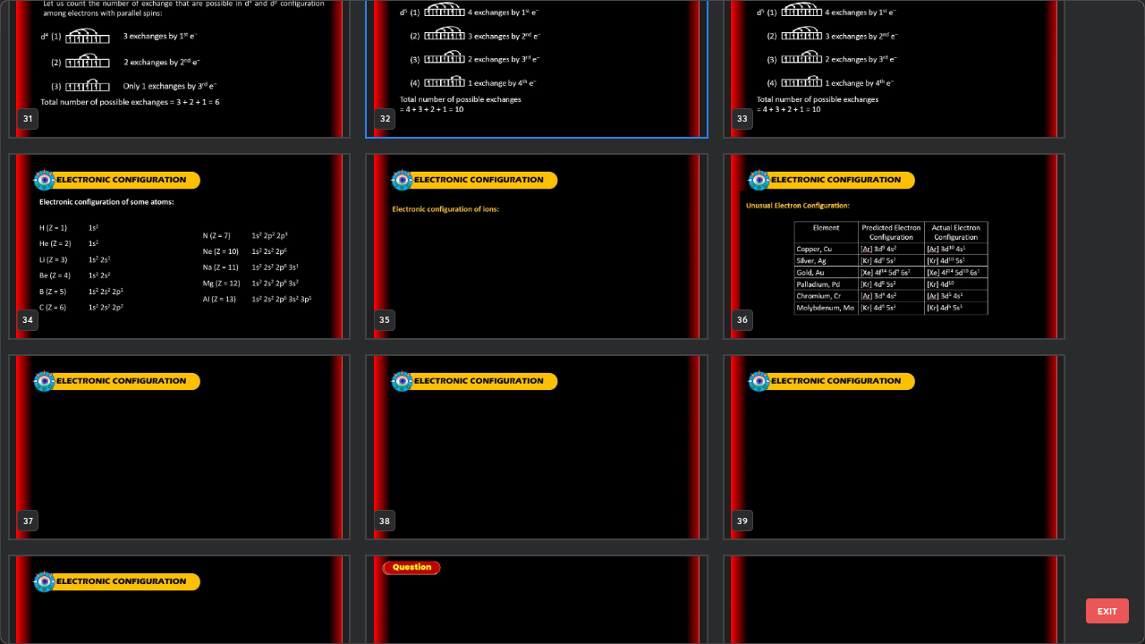
click at [873, 277] on img "grid" at bounding box center [894, 246] width 339 height 183
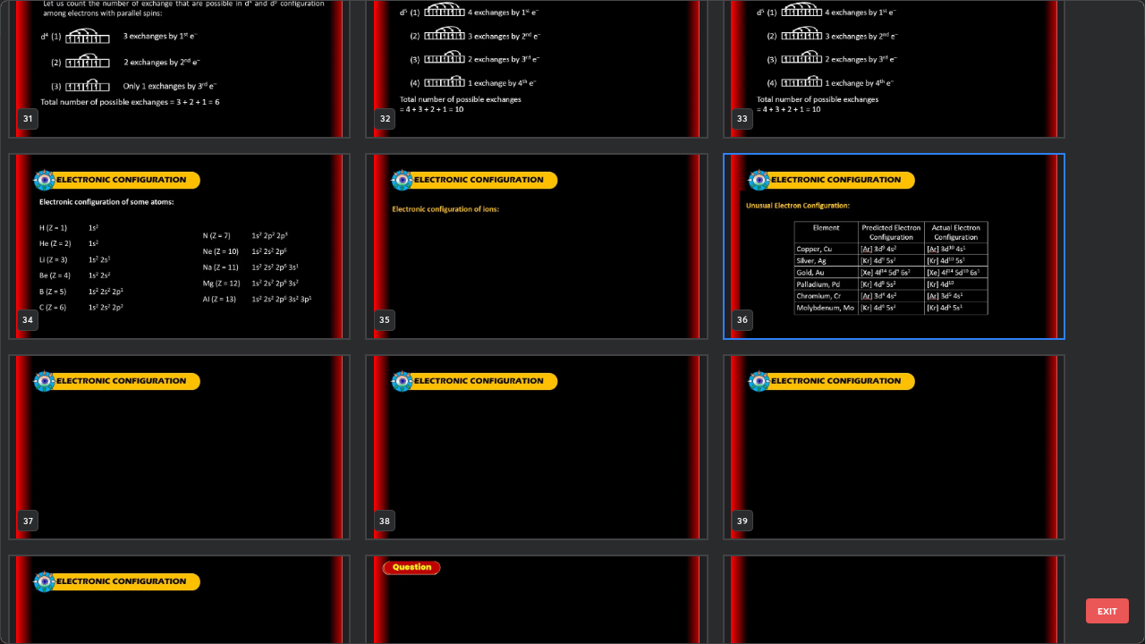
click at [912, 259] on img "grid" at bounding box center [894, 246] width 339 height 183
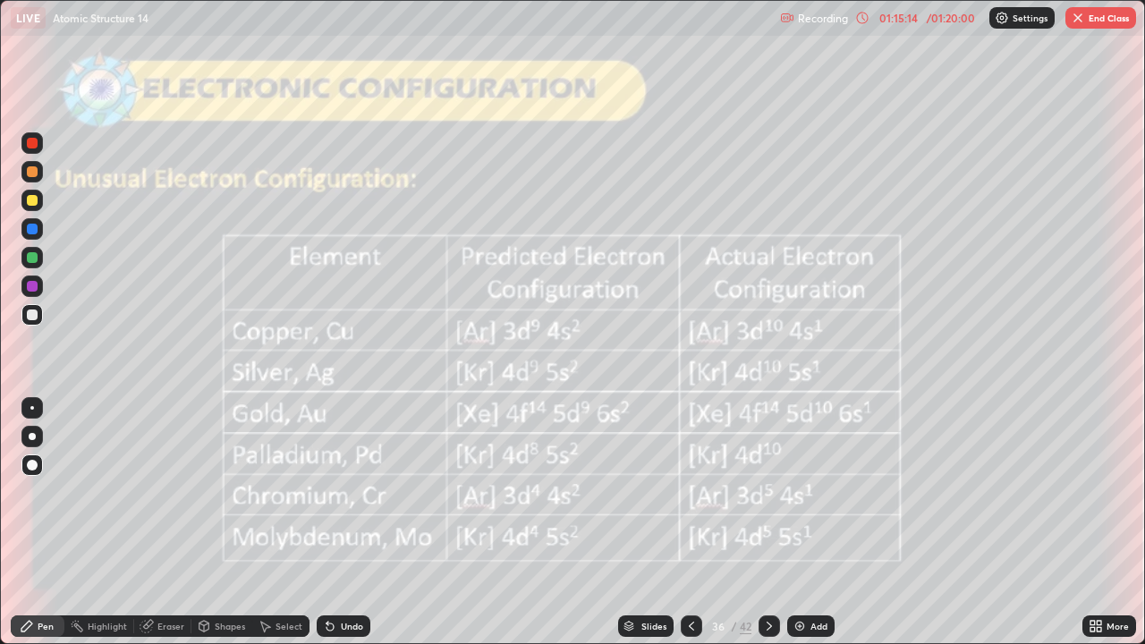
click at [912, 259] on img "grid" at bounding box center [894, 246] width 339 height 183
click at [1090, 21] on button "End Class" at bounding box center [1101, 17] width 71 height 21
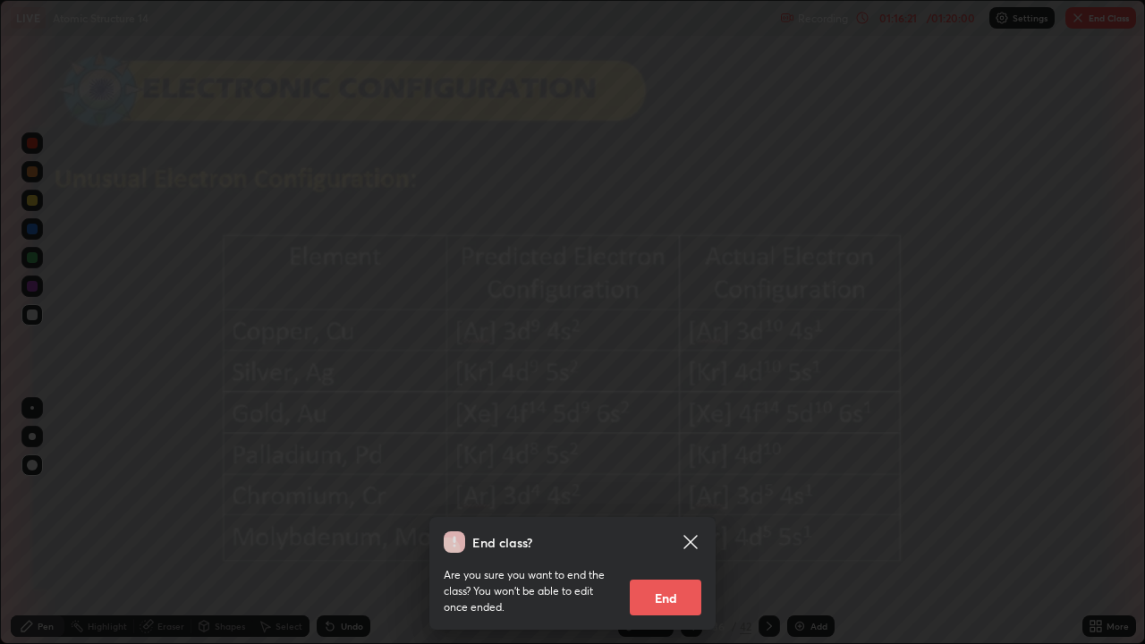
click at [667, 523] on button "End" at bounding box center [666, 598] width 72 height 36
